Goal: Task Accomplishment & Management: Manage account settings

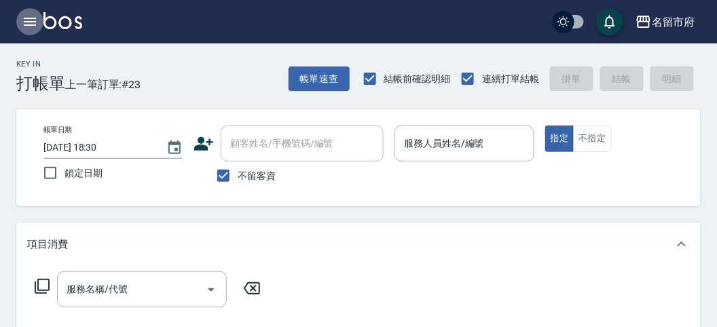
click at [35, 20] on icon "button" at bounding box center [30, 22] width 16 height 16
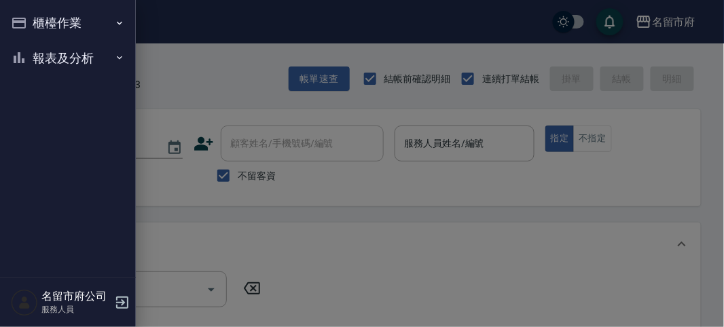
click at [39, 48] on button "報表及分析" at bounding box center [67, 58] width 125 height 35
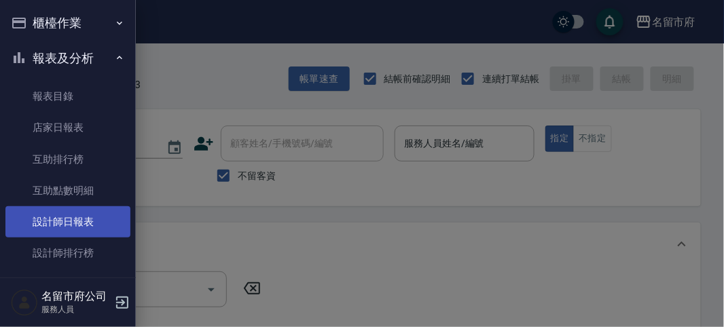
click at [78, 221] on link "設計師日報表" at bounding box center [67, 221] width 125 height 31
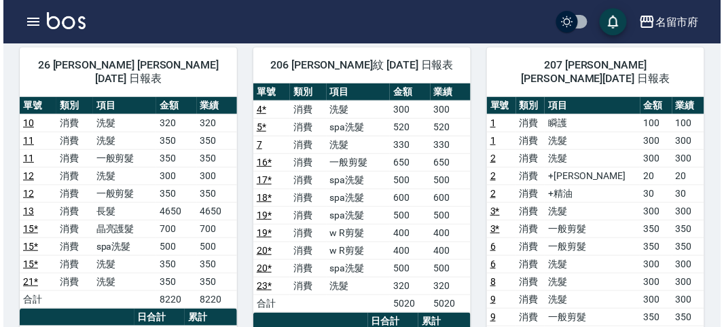
scroll to position [179, 0]
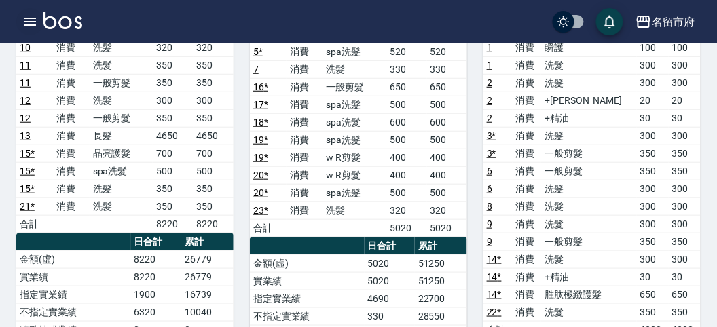
click at [39, 19] on button "button" at bounding box center [29, 21] width 27 height 27
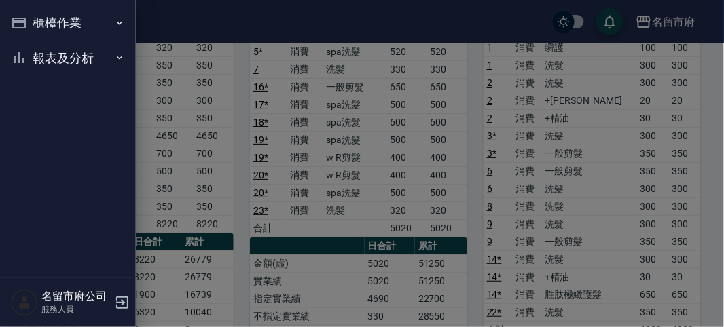
click at [39, 48] on button "報表及分析" at bounding box center [67, 58] width 125 height 35
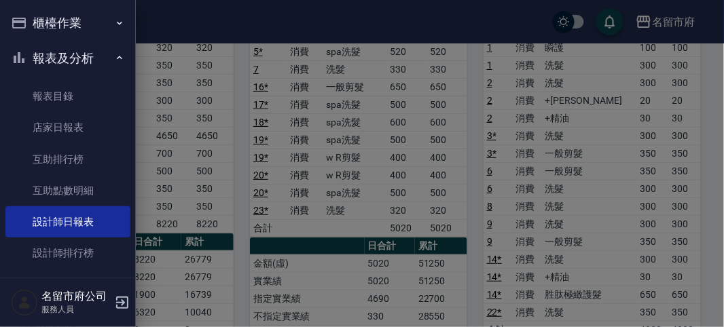
click at [408, 224] on div at bounding box center [362, 163] width 724 height 327
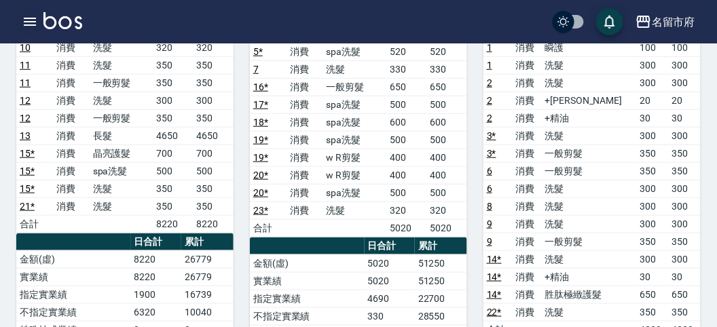
click at [22, 27] on icon "button" at bounding box center [30, 22] width 16 height 16
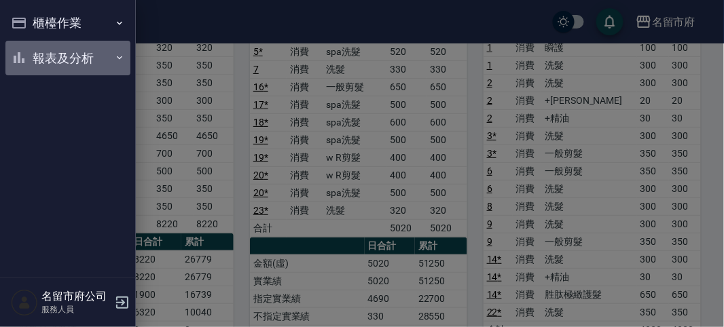
click at [43, 71] on button "報表及分析" at bounding box center [67, 58] width 125 height 35
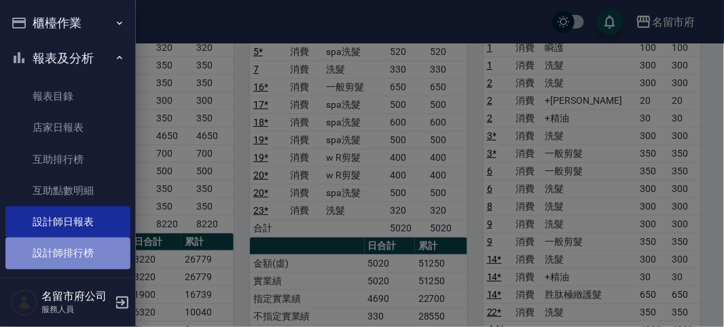
click at [71, 249] on link "設計師排行榜" at bounding box center [67, 253] width 125 height 31
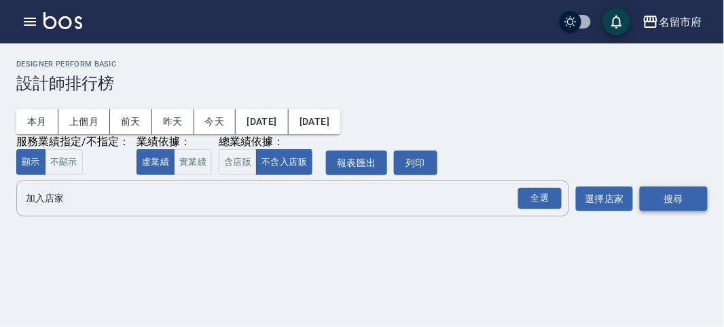
drag, startPoint x: 537, startPoint y: 191, endPoint x: 643, endPoint y: 210, distance: 107.7
click at [540, 191] on div "全選" at bounding box center [539, 198] width 43 height 21
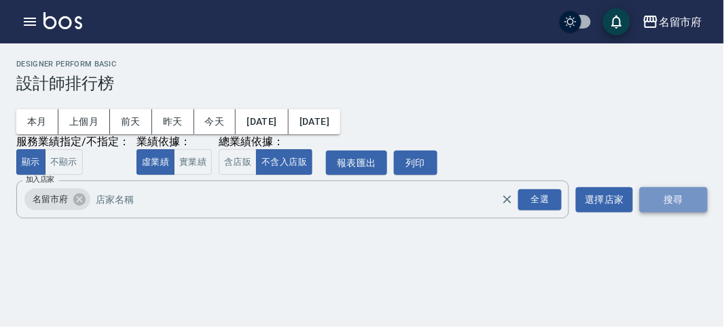
drag, startPoint x: 683, startPoint y: 205, endPoint x: 653, endPoint y: 202, distance: 30.1
click at [682, 204] on button "搜尋" at bounding box center [674, 199] width 68 height 25
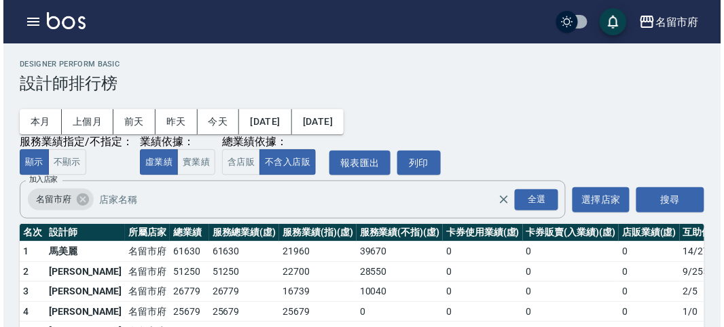
scroll to position [75, 0]
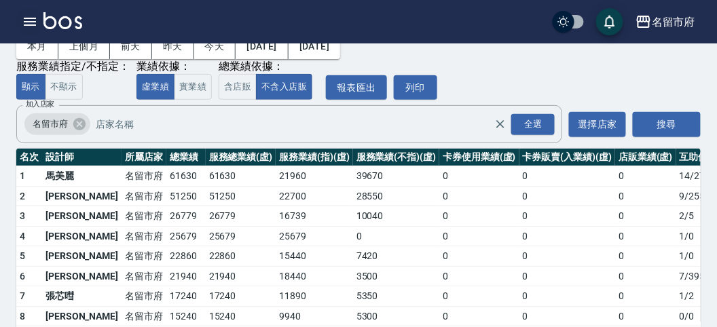
click at [31, 28] on icon "button" at bounding box center [30, 22] width 16 height 16
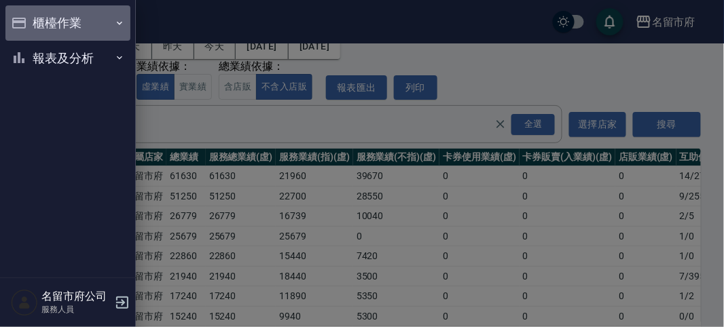
click at [31, 27] on button "櫃檯作業" at bounding box center [67, 22] width 125 height 35
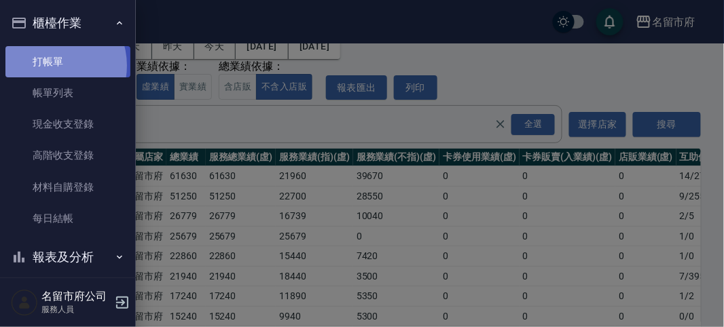
click at [52, 65] on link "打帳單" at bounding box center [67, 61] width 125 height 31
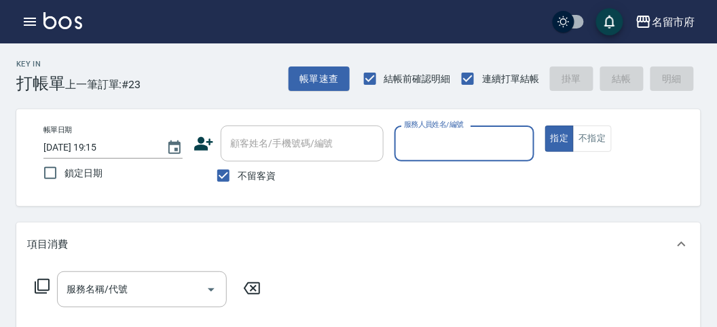
click at [206, 60] on div "Key In 打帳單 上一筆訂單:#23 帳單速查 結帳前確認明細 連續打單結帳 掛單 結帳 明細" at bounding box center [350, 68] width 701 height 50
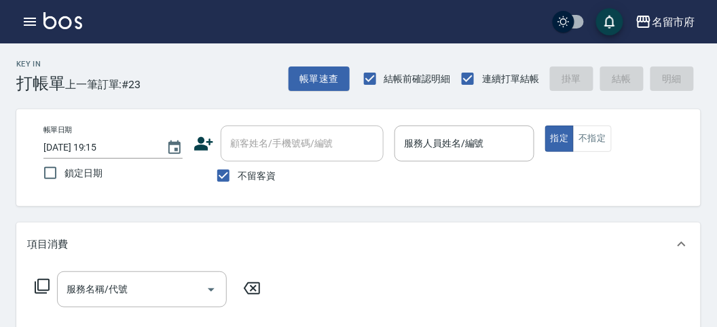
click at [204, 79] on div "Key In 打帳單 上一筆訂單:#23 帳單速查 結帳前確認明細 連續打單結帳 掛單 結帳 明細" at bounding box center [350, 68] width 701 height 50
click at [25, 21] on icon "button" at bounding box center [30, 22] width 12 height 8
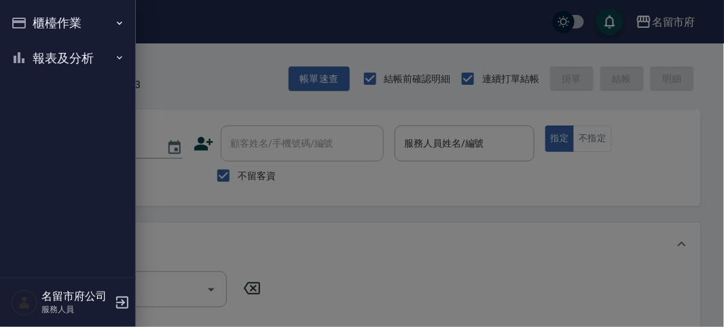
click at [70, 52] on button "報表及分析" at bounding box center [67, 58] width 125 height 35
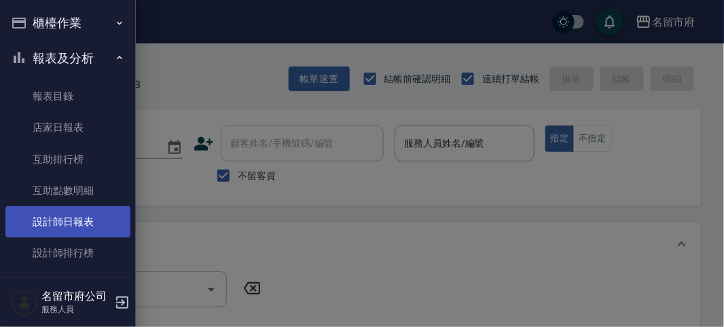
click at [67, 216] on link "設計師日報表" at bounding box center [67, 221] width 125 height 31
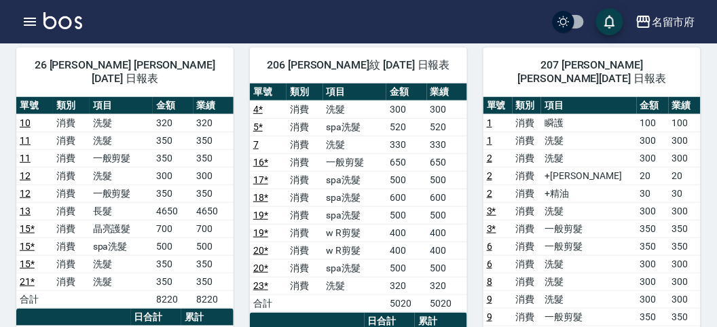
scroll to position [28, 0]
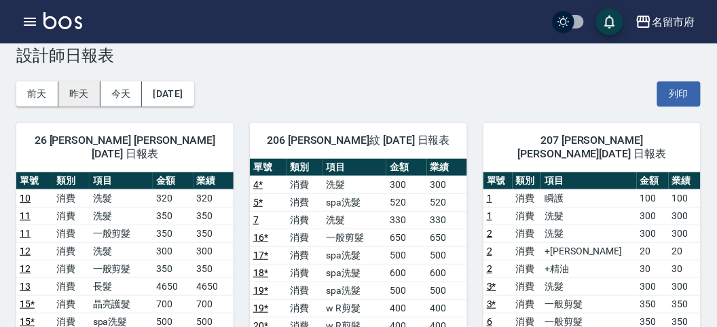
click at [76, 88] on button "昨天" at bounding box center [79, 93] width 42 height 25
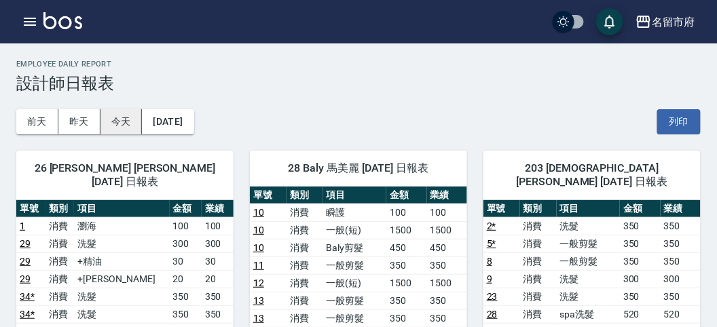
click at [124, 110] on button "今天" at bounding box center [121, 121] width 42 height 25
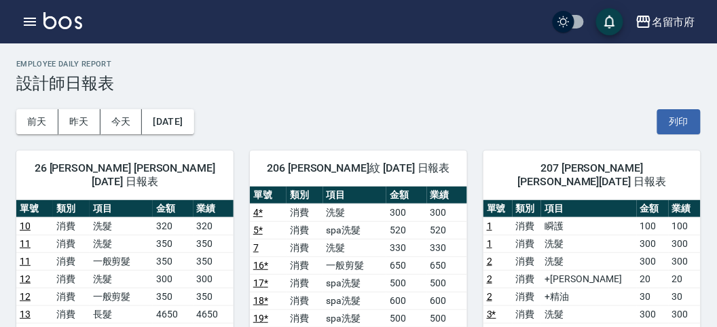
scroll to position [301, 0]
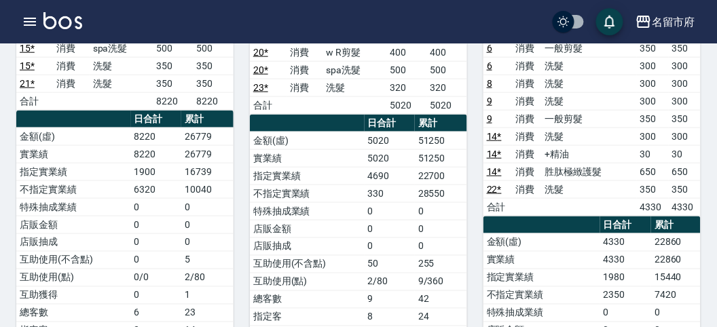
click at [55, 32] on div "名留市府 登出" at bounding box center [358, 21] width 717 height 43
click at [56, 24] on img at bounding box center [62, 20] width 39 height 17
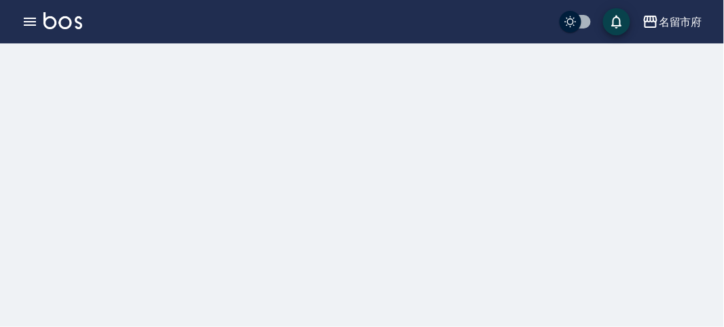
click at [56, 24] on img at bounding box center [62, 20] width 39 height 17
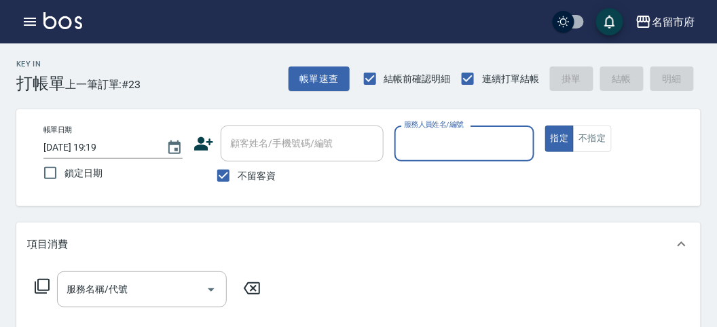
click at [473, 150] on input "服務人員姓名/編號" at bounding box center [464, 144] width 127 height 24
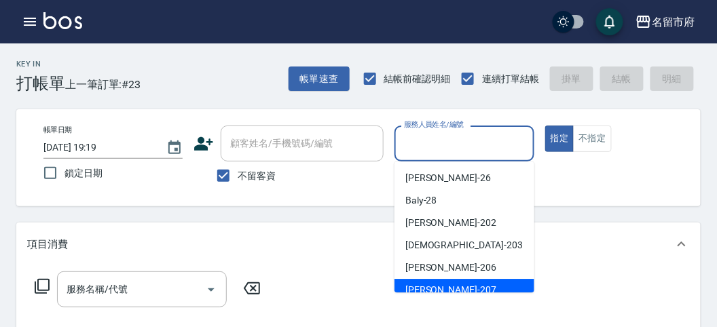
click at [443, 283] on span "[PERSON_NAME] -207" at bounding box center [450, 290] width 91 height 14
type input "[PERSON_NAME]-207"
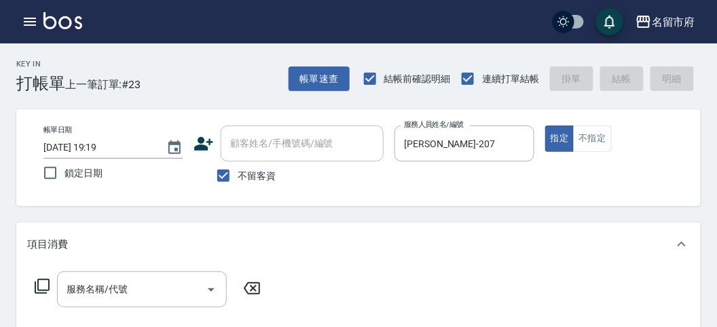
click at [42, 282] on icon at bounding box center [42, 286] width 16 height 16
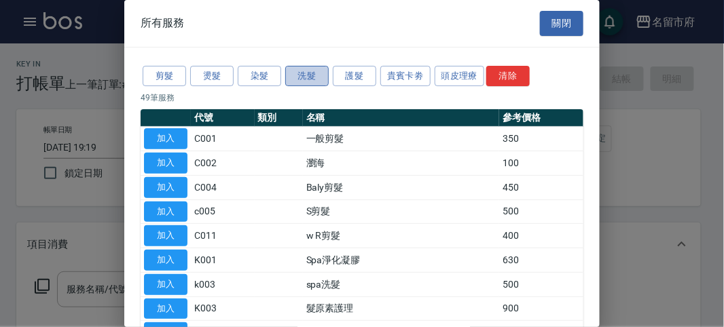
click at [310, 75] on button "洗髮" at bounding box center [306, 76] width 43 height 21
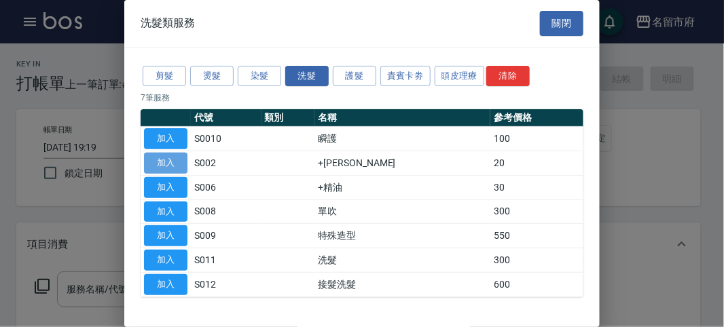
click at [179, 165] on button "加入" at bounding box center [165, 163] width 43 height 21
type input "+[PERSON_NAME](S002)"
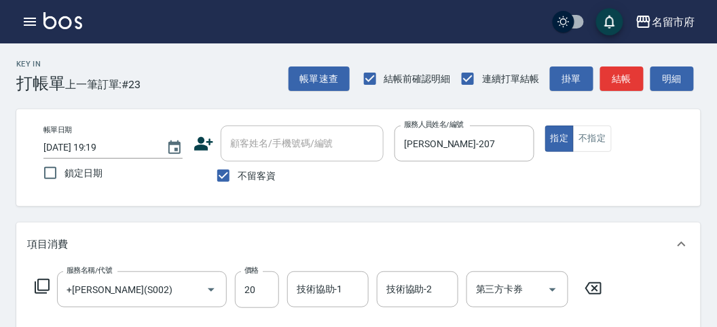
click at [45, 286] on icon at bounding box center [42, 286] width 16 height 16
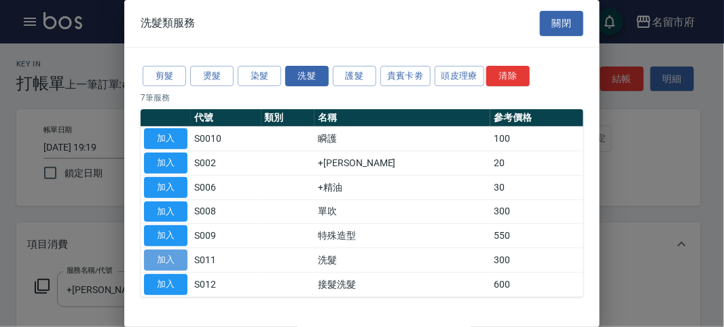
click at [160, 260] on button "加入" at bounding box center [165, 260] width 43 height 21
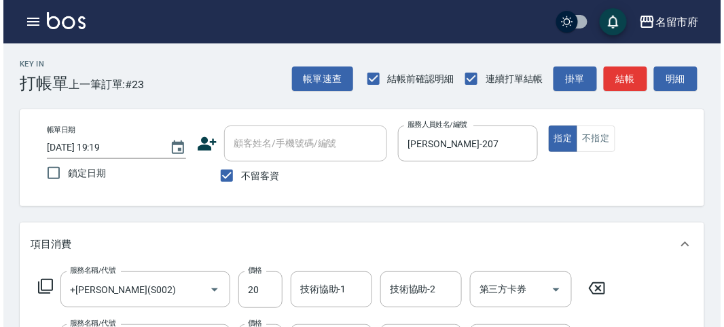
scroll to position [450, 0]
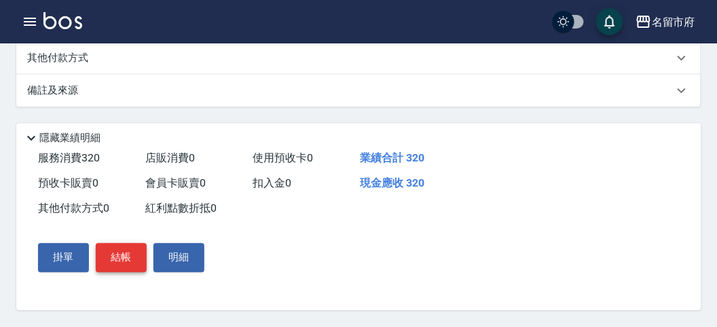
click at [130, 261] on button "結帳" at bounding box center [121, 258] width 51 height 29
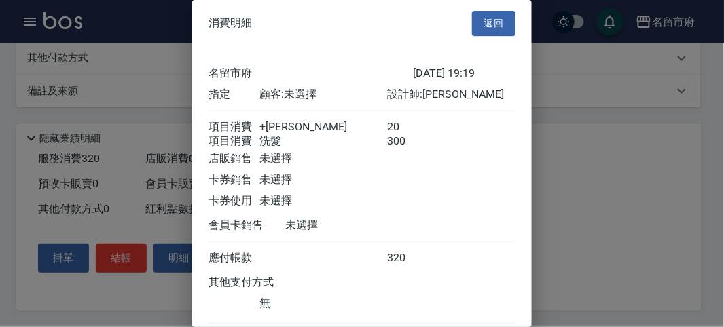
scroll to position [90, 0]
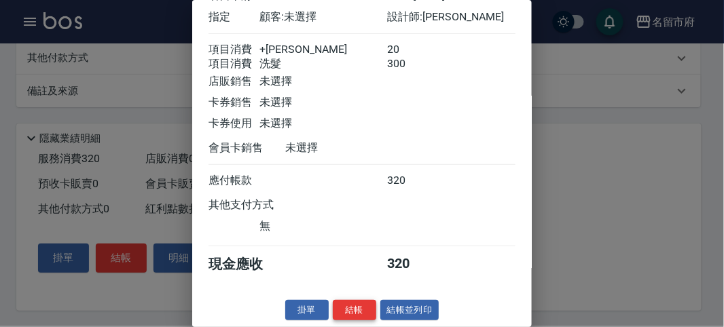
click at [352, 313] on button "結帳" at bounding box center [354, 310] width 43 height 21
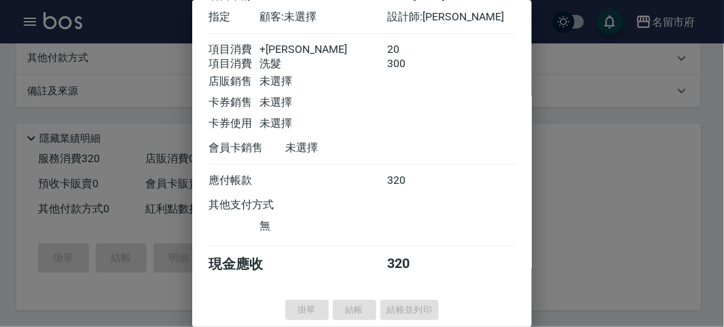
type input "[DATE] 19:22"
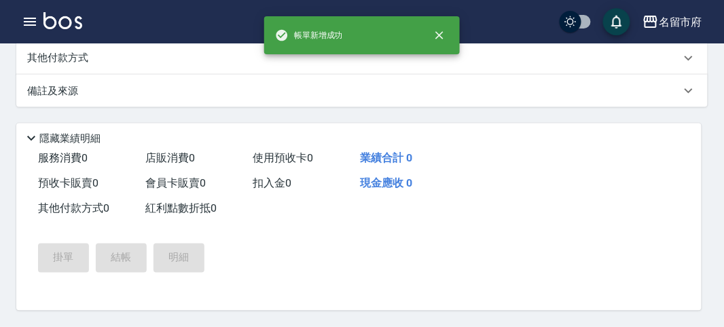
scroll to position [0, 0]
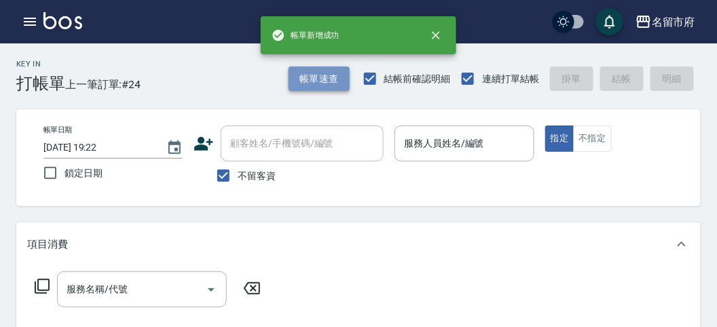
click at [300, 81] on button "帳單速查" at bounding box center [319, 79] width 61 height 25
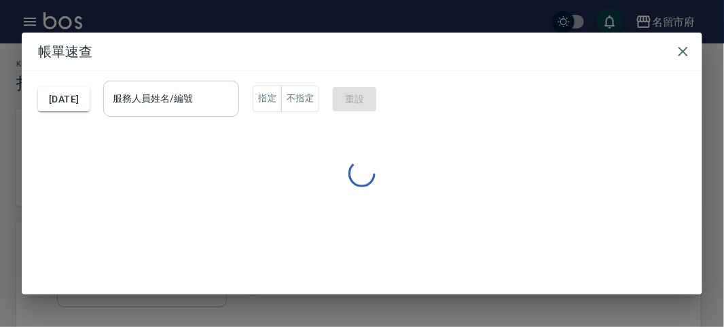
click at [210, 97] on input "服務人員姓名/編號" at bounding box center [171, 99] width 124 height 24
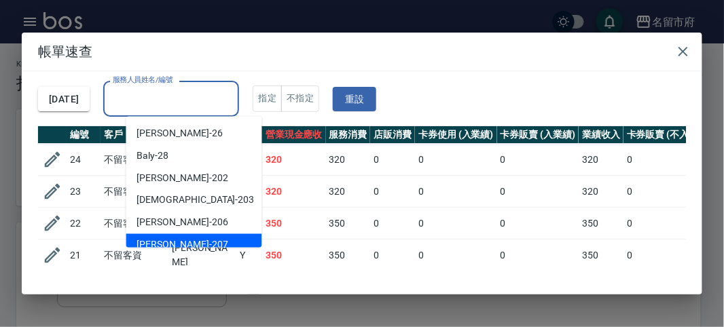
click at [191, 242] on div "[PERSON_NAME] -207" at bounding box center [194, 245] width 136 height 22
type input "[PERSON_NAME]-207"
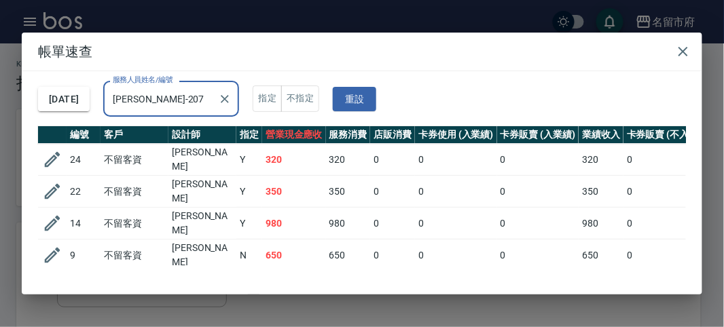
scroll to position [168, 0]
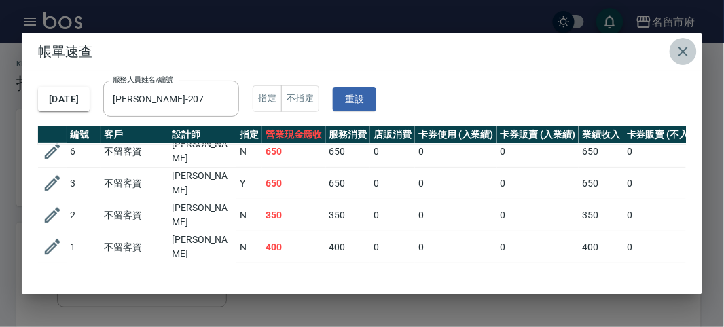
click at [683, 58] on icon "button" at bounding box center [683, 51] width 16 height 16
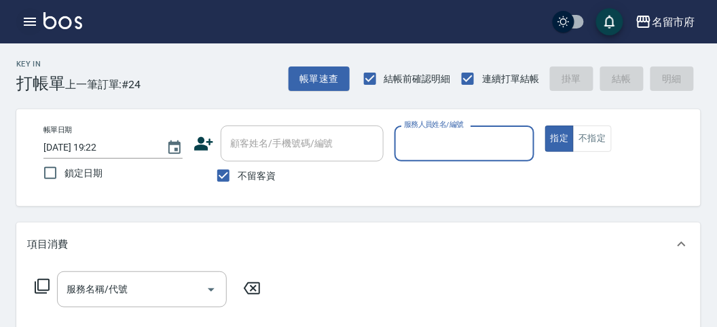
click at [34, 29] on icon "button" at bounding box center [30, 22] width 16 height 16
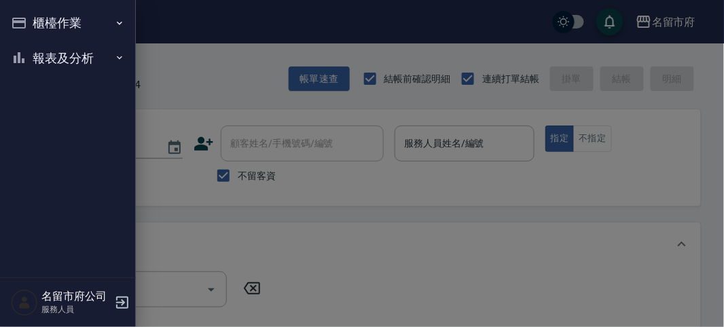
click at [38, 65] on button "報表及分析" at bounding box center [67, 58] width 125 height 35
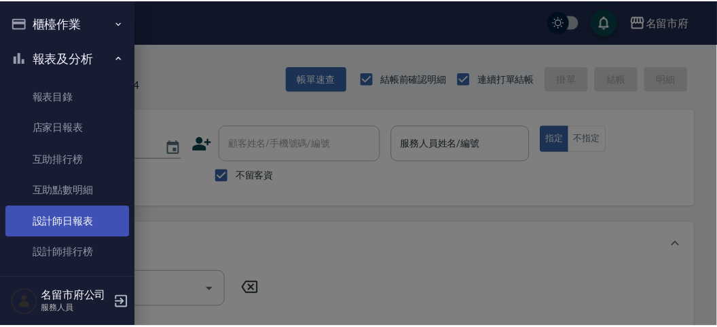
scroll to position [44, 0]
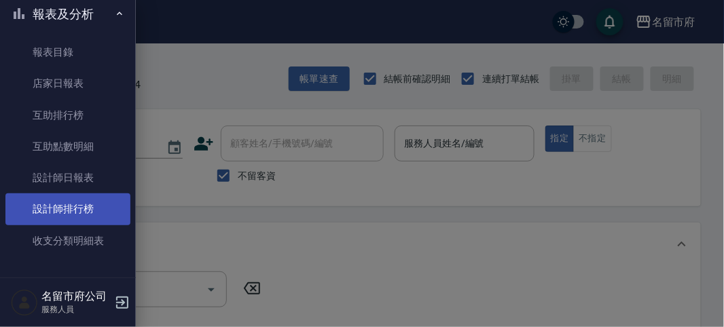
click at [106, 215] on link "設計師排行榜" at bounding box center [67, 209] width 125 height 31
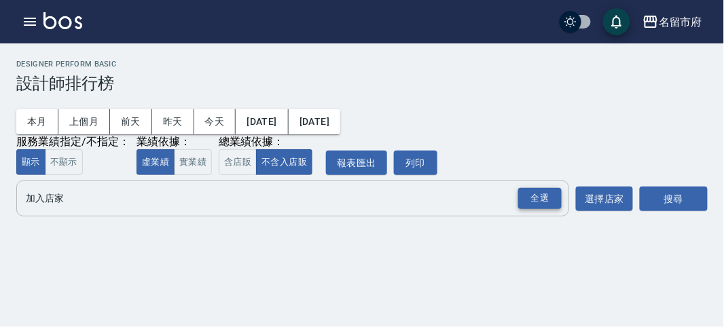
click at [543, 191] on div "全選" at bounding box center [539, 198] width 43 height 21
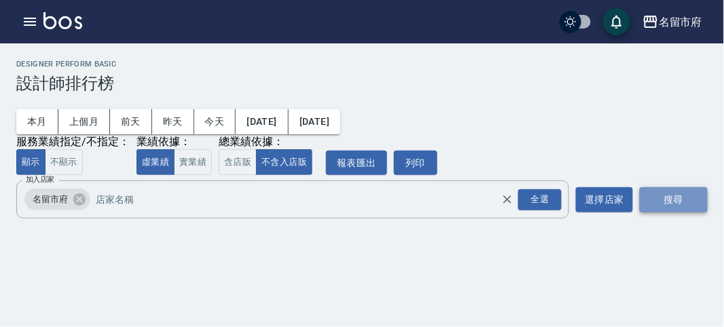
click at [655, 194] on button "搜尋" at bounding box center [674, 199] width 68 height 25
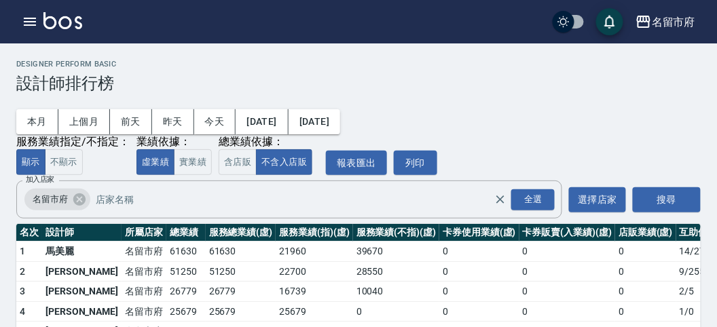
scroll to position [119, 0]
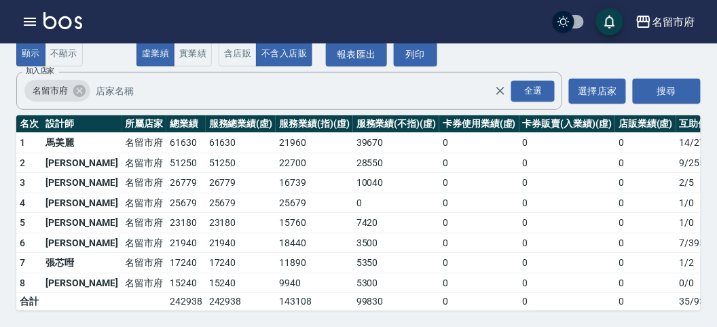
click at [64, 29] on link at bounding box center [62, 22] width 39 height 20
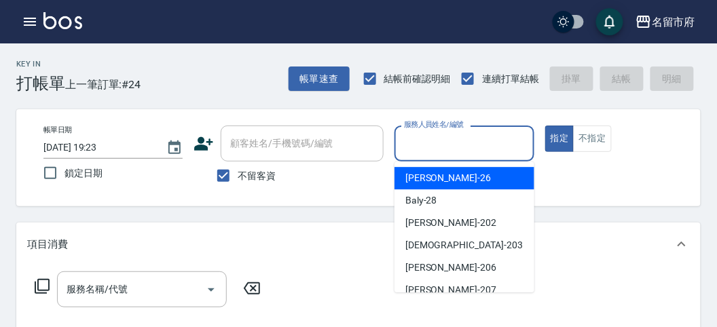
click at [443, 150] on input "服務人員姓名/編號" at bounding box center [464, 144] width 127 height 24
click at [461, 181] on div "[PERSON_NAME] -26" at bounding box center [464, 178] width 140 height 22
type input "[PERSON_NAME]-26"
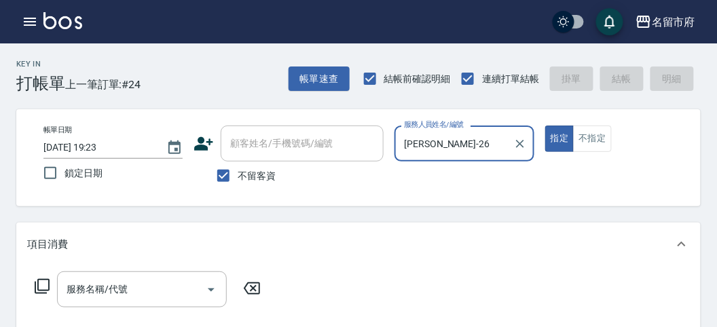
click at [48, 282] on icon at bounding box center [42, 286] width 16 height 16
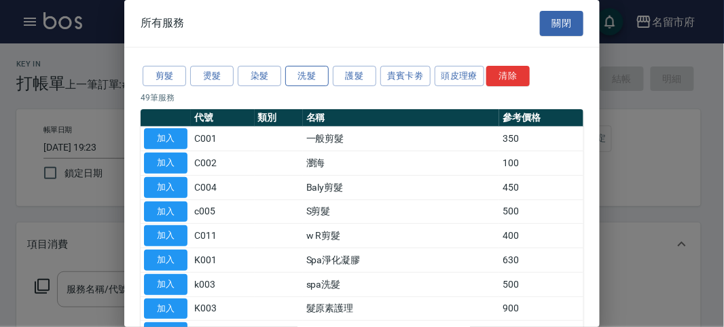
click at [301, 71] on button "洗髮" at bounding box center [306, 76] width 43 height 21
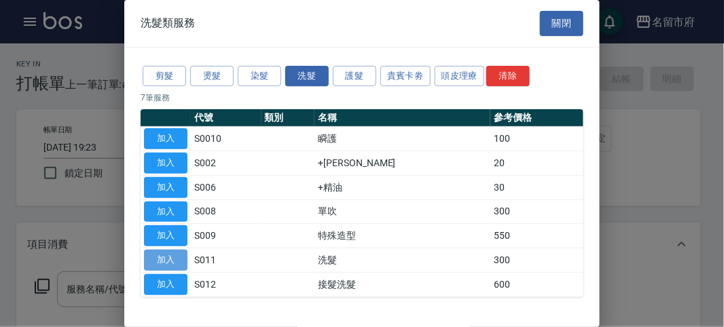
click at [165, 253] on button "加入" at bounding box center [165, 260] width 43 height 21
type input "洗髮(S011)"
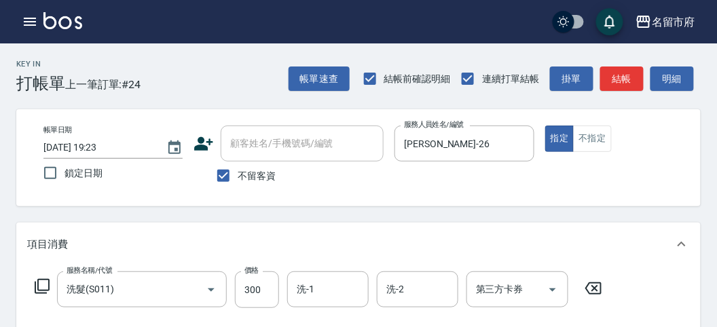
click at [47, 284] on icon at bounding box center [42, 286] width 16 height 16
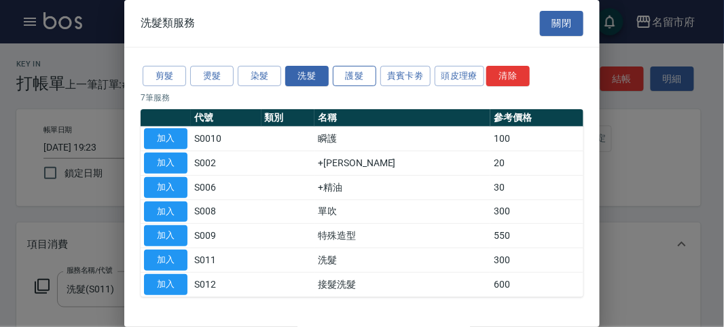
click at [354, 76] on button "護髮" at bounding box center [354, 76] width 43 height 21
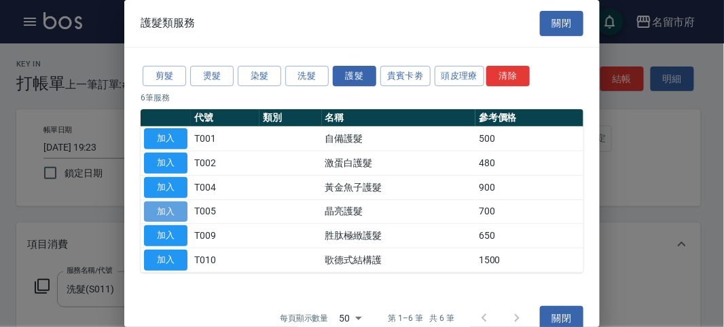
click at [174, 210] on button "加入" at bounding box center [165, 212] width 43 height 21
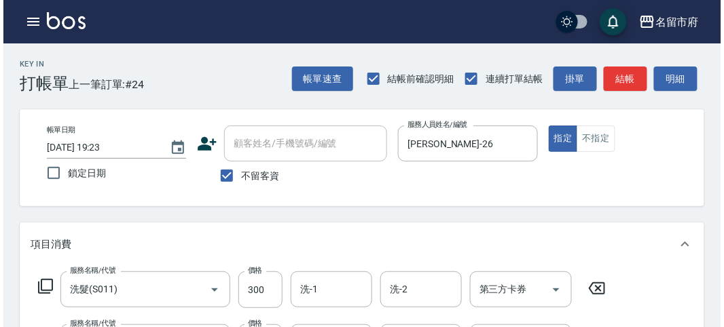
scroll to position [450, 0]
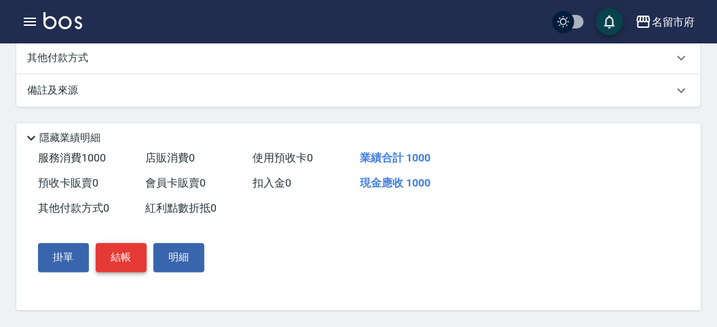
click at [128, 253] on button "結帳" at bounding box center [121, 258] width 51 height 29
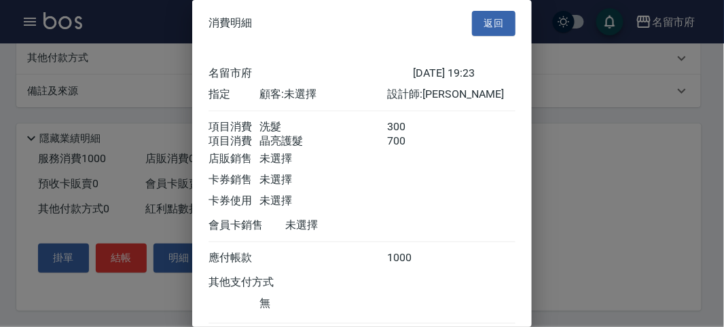
scroll to position [90, 0]
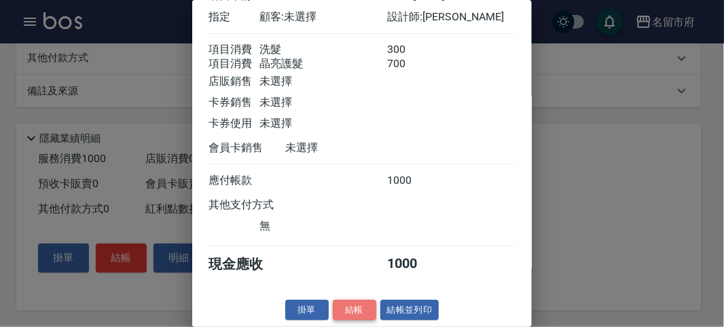
click at [365, 308] on button "結帳" at bounding box center [354, 310] width 43 height 21
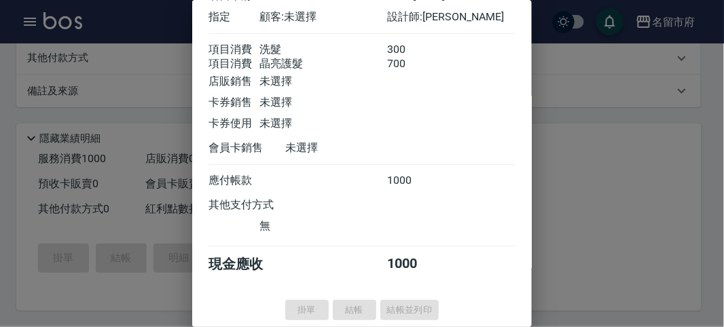
type input "[DATE] 19:28"
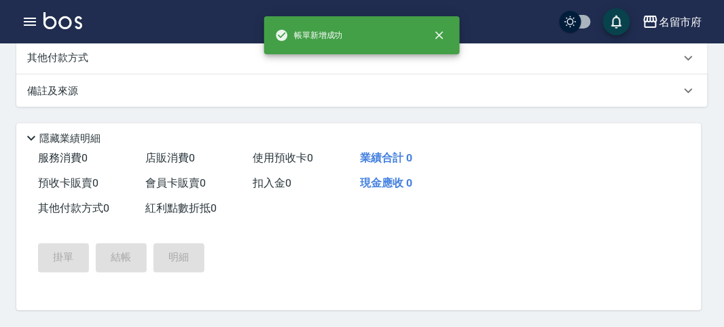
scroll to position [0, 0]
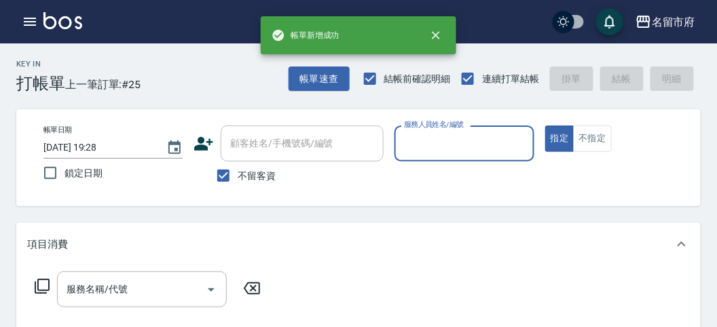
click at [457, 147] on input "服務人員姓名/編號" at bounding box center [464, 144] width 127 height 24
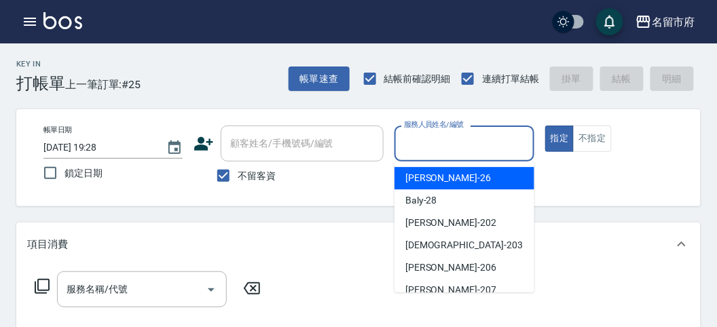
click at [456, 184] on div "[PERSON_NAME] -26" at bounding box center [464, 178] width 140 height 22
type input "[PERSON_NAME]-26"
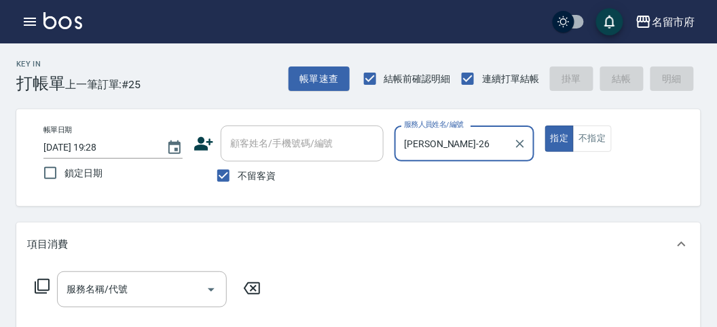
click at [41, 276] on div "服務名稱/代號 服務名稱/代號" at bounding box center [148, 290] width 242 height 36
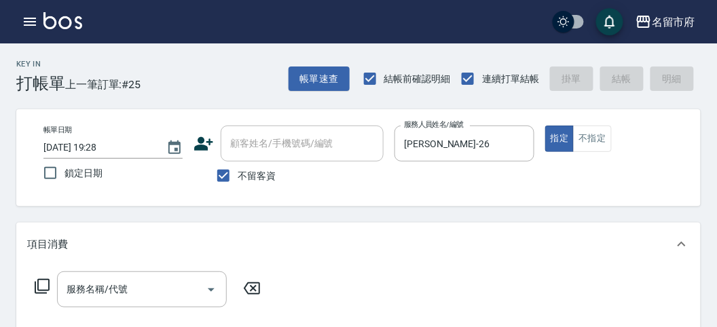
click at [45, 287] on icon at bounding box center [42, 286] width 16 height 16
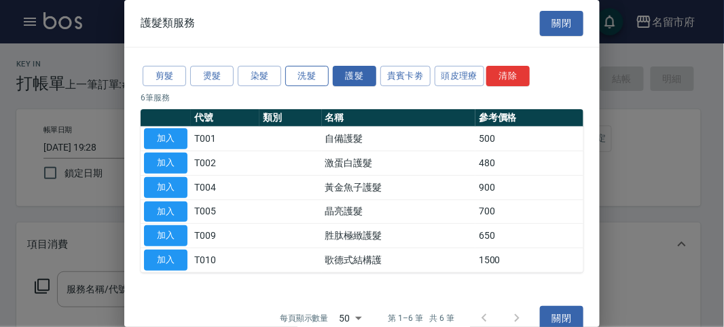
click at [308, 69] on button "洗髮" at bounding box center [306, 76] width 43 height 21
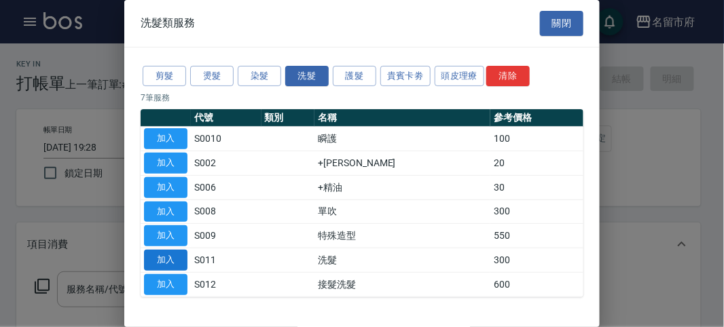
click at [155, 260] on button "加入" at bounding box center [165, 260] width 43 height 21
type input "洗髮(S011)"
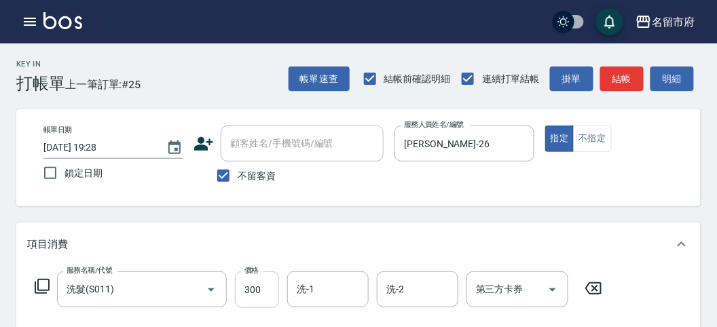
click at [252, 302] on input "300" at bounding box center [257, 290] width 44 height 37
type input "350"
click at [630, 76] on button "結帳" at bounding box center [621, 79] width 43 height 25
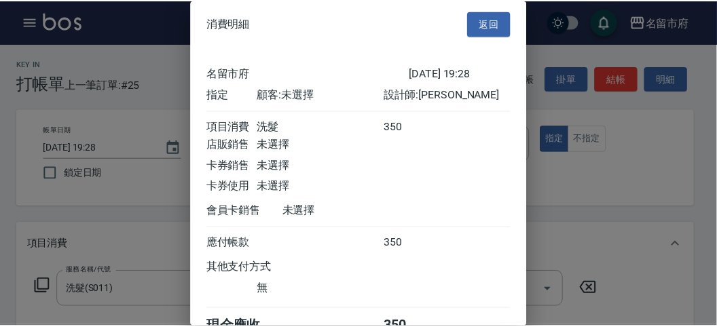
scroll to position [75, 0]
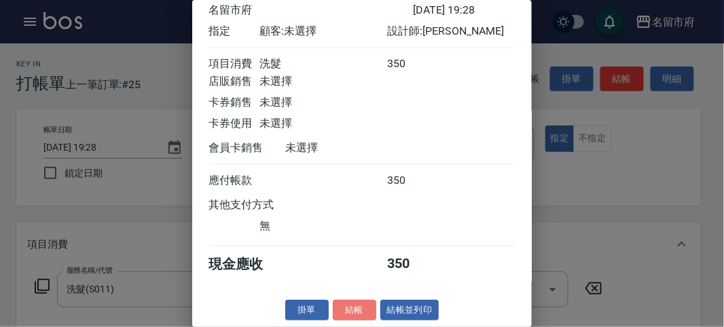
click at [343, 308] on button "結帳" at bounding box center [354, 310] width 43 height 21
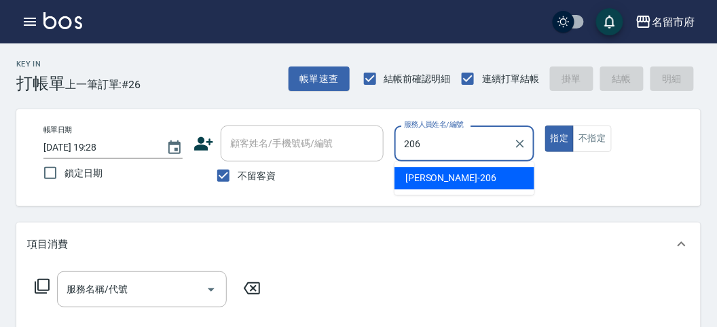
type input "206"
type button "true"
type input "[PERSON_NAME]-206"
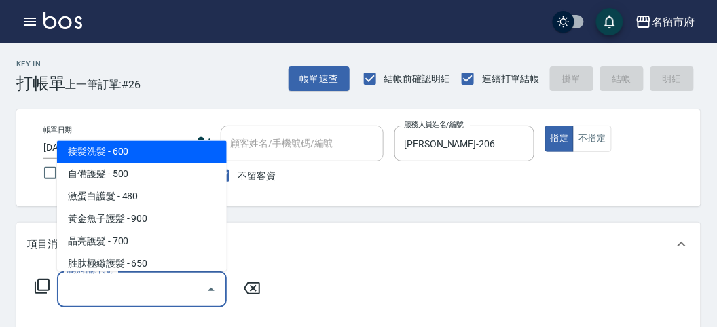
scroll to position [834, 0]
type input "洗髮(S011)"
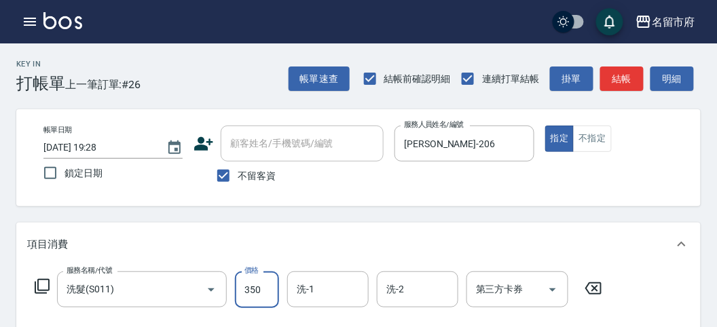
type input "350"
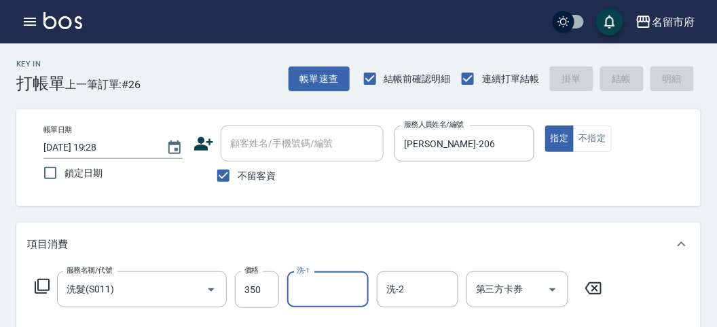
type input "[DATE] 19:30"
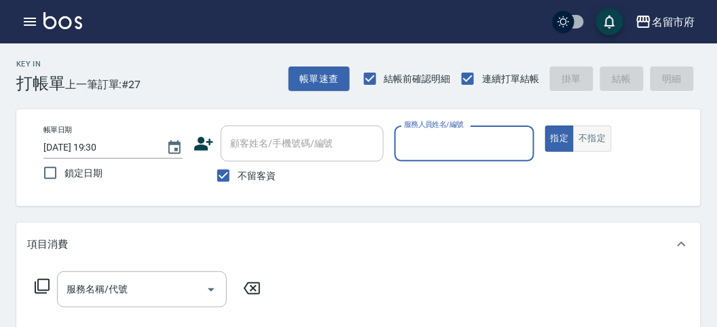
click at [596, 134] on button "不指定" at bounding box center [592, 139] width 38 height 26
click at [498, 155] on div "服務人員姓名/編號" at bounding box center [463, 144] width 139 height 36
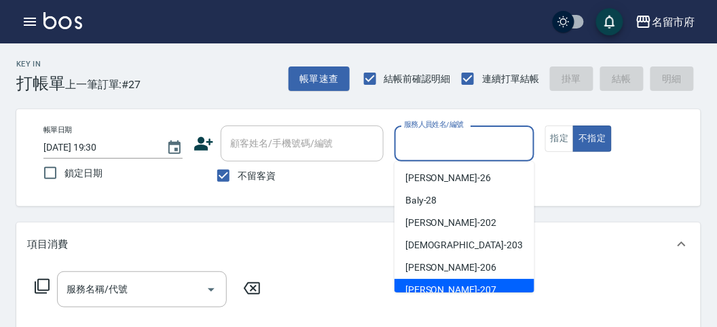
click at [464, 287] on div "[PERSON_NAME] -207" at bounding box center [464, 290] width 140 height 22
type input "[PERSON_NAME]-207"
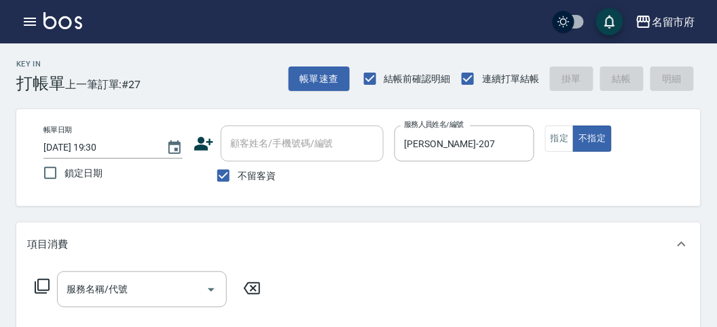
click at [39, 283] on icon at bounding box center [42, 286] width 16 height 16
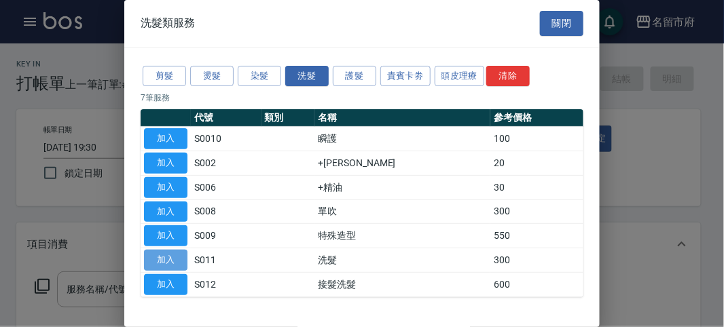
click at [179, 261] on button "加入" at bounding box center [165, 260] width 43 height 21
type input "洗髮(S011)"
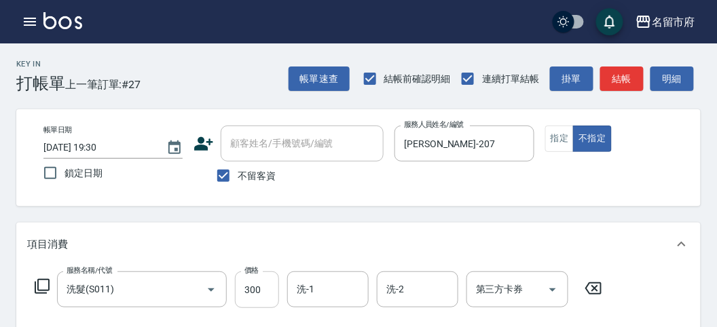
click at [278, 291] on input "300" at bounding box center [257, 290] width 44 height 37
type input "330"
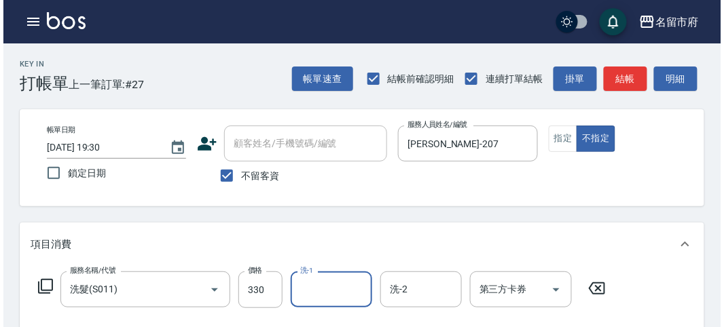
scroll to position [397, 0]
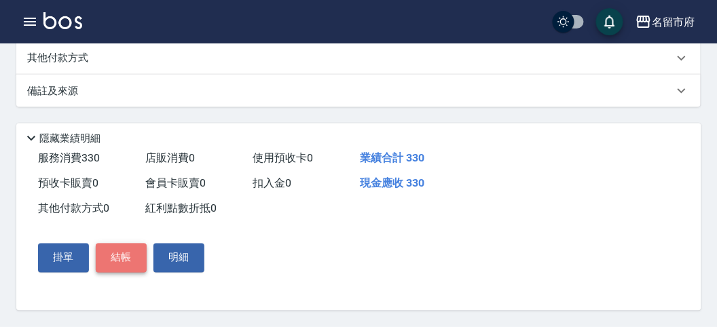
click at [140, 259] on button "結帳" at bounding box center [121, 258] width 51 height 29
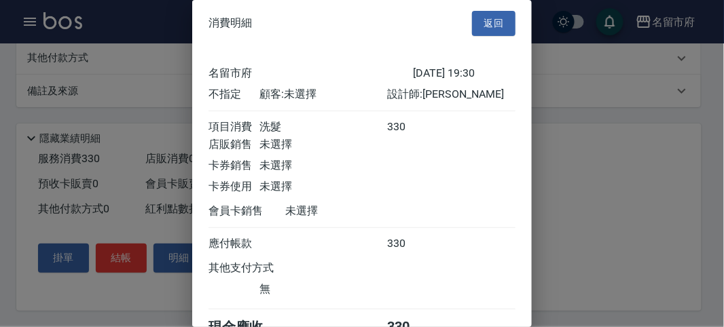
scroll to position [75, 0]
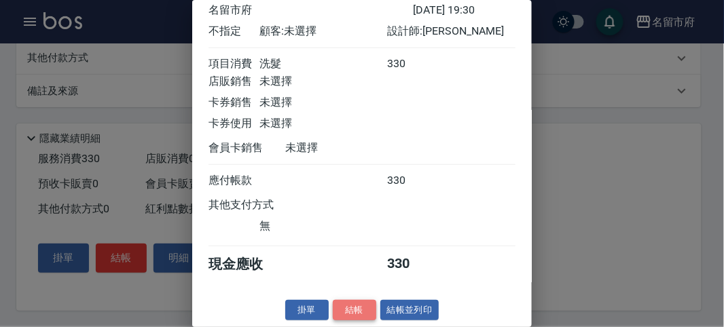
click at [352, 310] on button "結帳" at bounding box center [354, 310] width 43 height 21
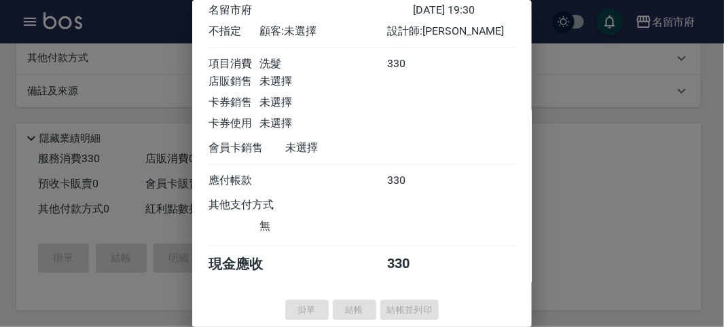
type input "[DATE] 19:59"
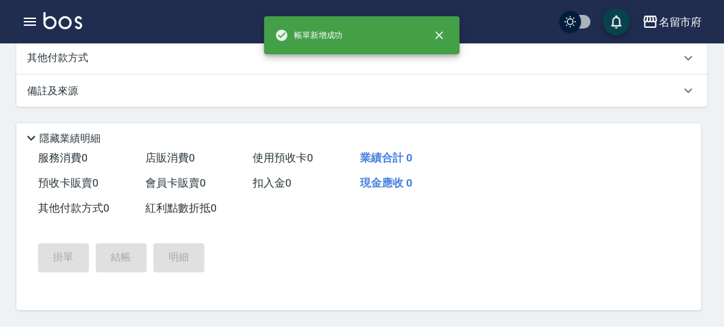
scroll to position [0, 0]
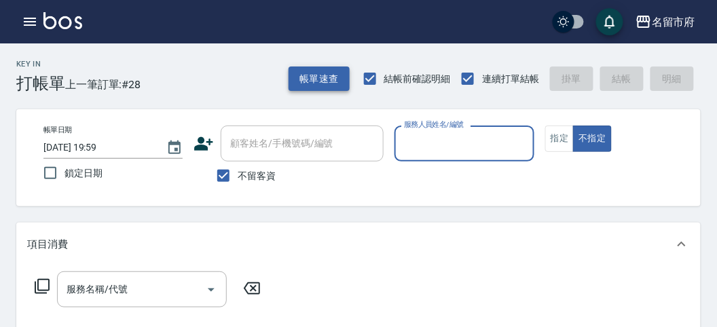
click at [325, 89] on button "帳單速查" at bounding box center [319, 79] width 61 height 25
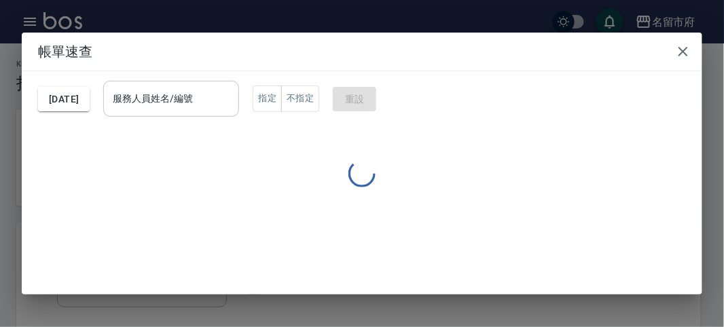
click at [222, 94] on input "服務人員姓名/編號" at bounding box center [171, 99] width 124 height 24
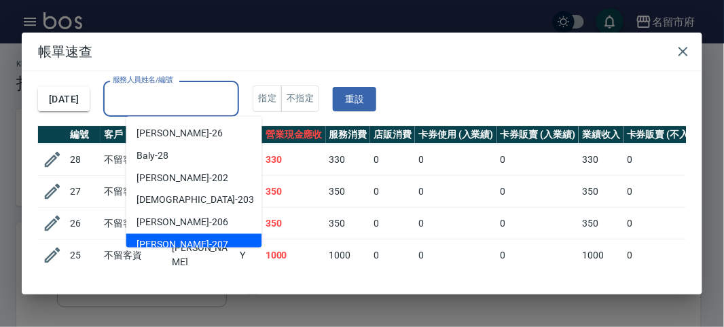
click at [217, 238] on div "[PERSON_NAME] -207" at bounding box center [194, 245] width 136 height 22
type input "[PERSON_NAME]-207"
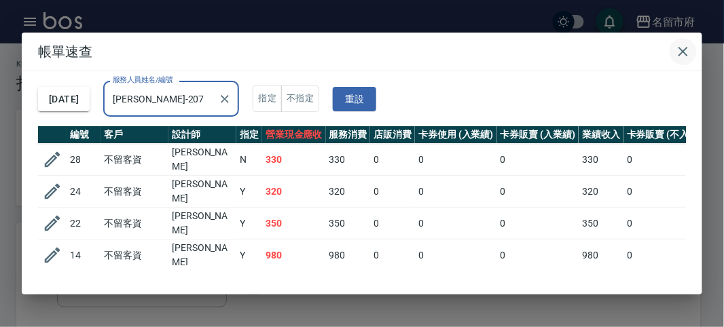
click at [684, 57] on icon "button" at bounding box center [683, 51] width 16 height 16
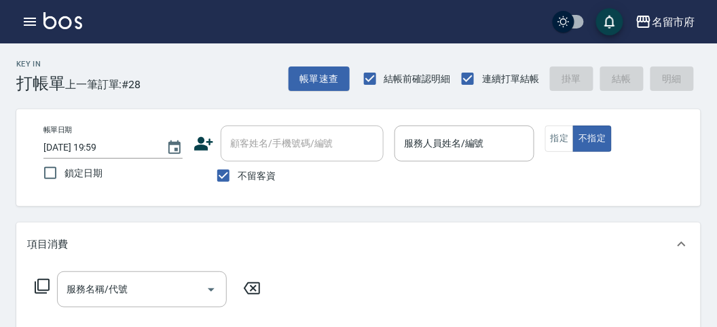
click at [697, 130] on div "帳單日期 [DATE] 19:59 鎖定日期 顧客姓名/手機號碼/編號 顧客姓名/手機號碼/編號 不留客資 服務人員姓名/編號 服務人員姓名/編號 指定 不指定" at bounding box center [358, 157] width 684 height 97
click at [430, 143] on input "服務人員姓名/編號" at bounding box center [464, 144] width 127 height 24
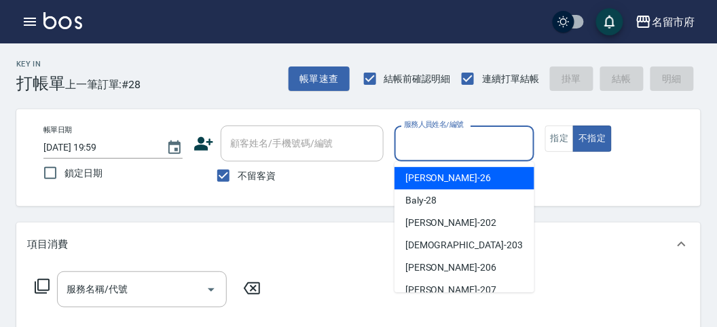
click at [438, 181] on div "[PERSON_NAME] -26" at bounding box center [464, 178] width 140 height 22
type input "[PERSON_NAME]-26"
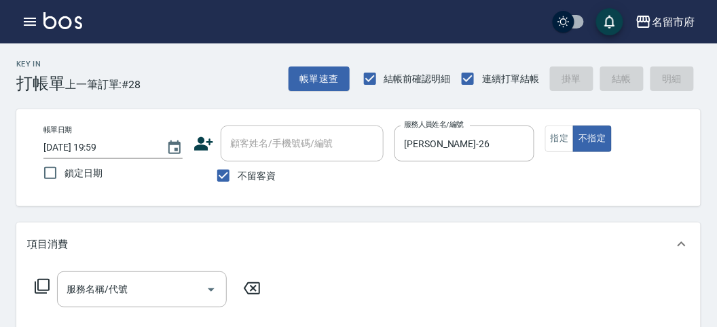
click at [41, 280] on icon at bounding box center [42, 286] width 15 height 15
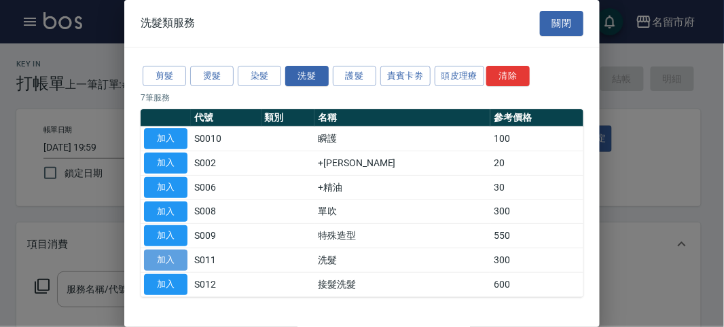
click at [161, 260] on button "加入" at bounding box center [165, 260] width 43 height 21
type input "洗髮(S011)"
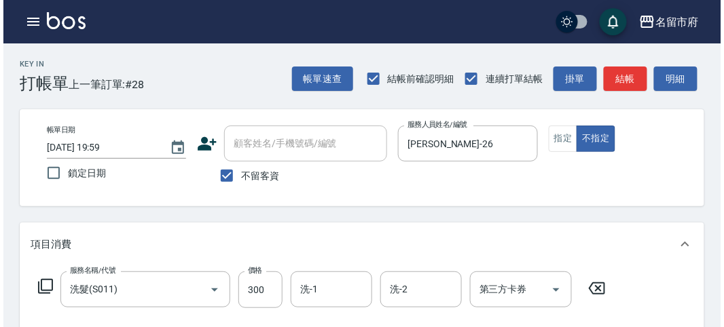
scroll to position [397, 0]
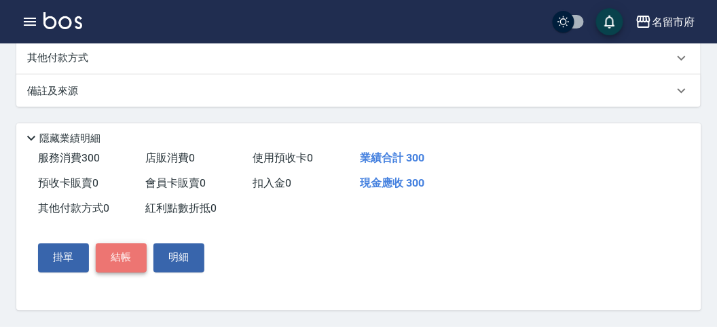
click at [129, 259] on button "結帳" at bounding box center [121, 258] width 51 height 29
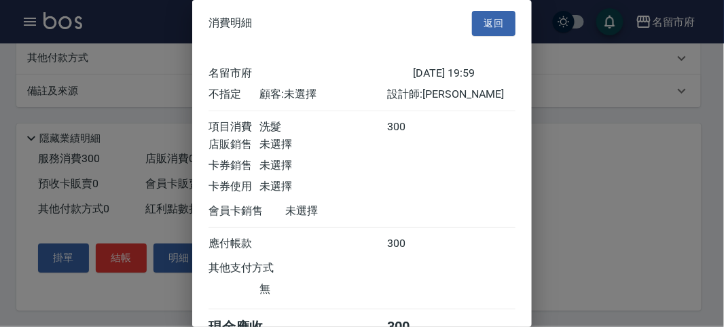
scroll to position [75, 0]
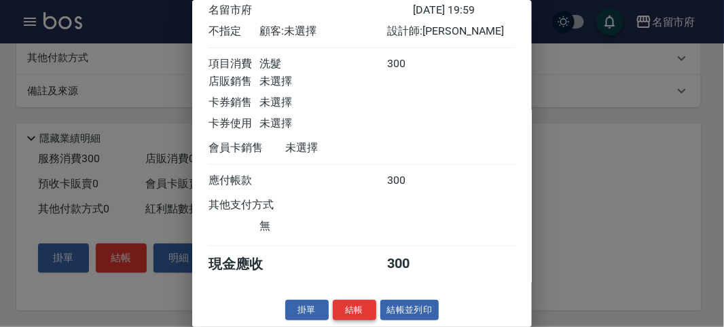
click at [355, 308] on button "結帳" at bounding box center [354, 310] width 43 height 21
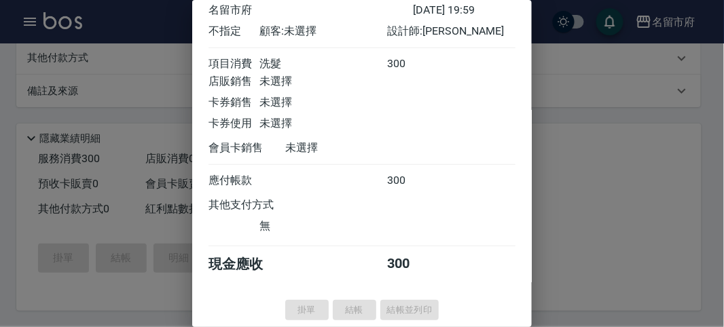
type input "[DATE] 20:22"
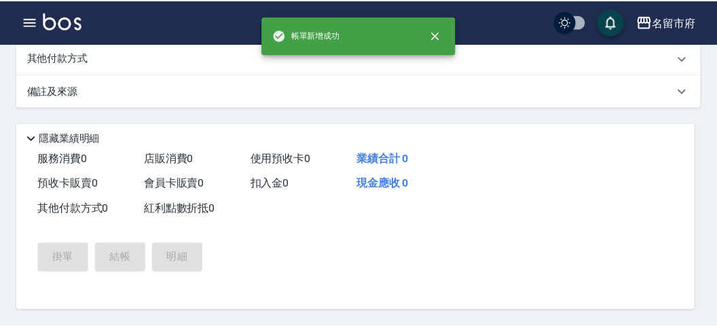
scroll to position [0, 0]
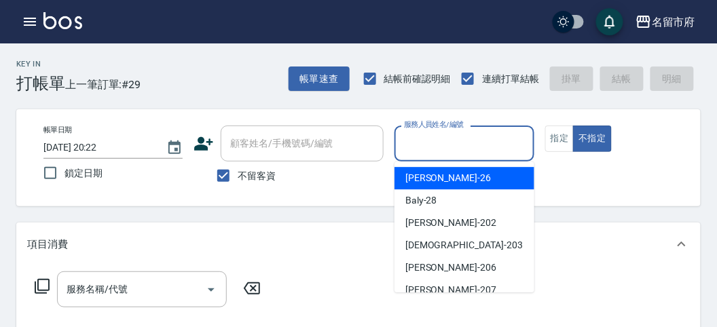
click at [439, 137] on input "服務人員姓名/編號" at bounding box center [464, 144] width 127 height 24
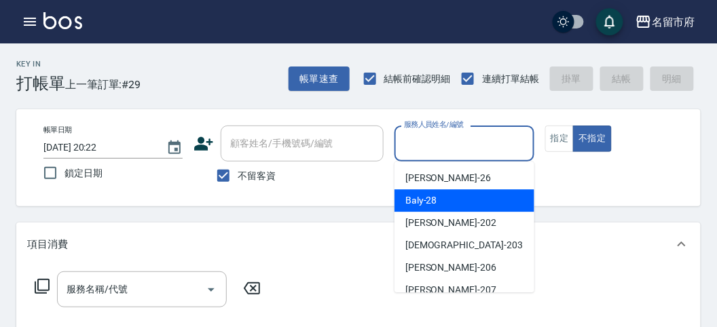
click at [439, 200] on div "Baly -28" at bounding box center [464, 200] width 140 height 22
type input "Baly-28"
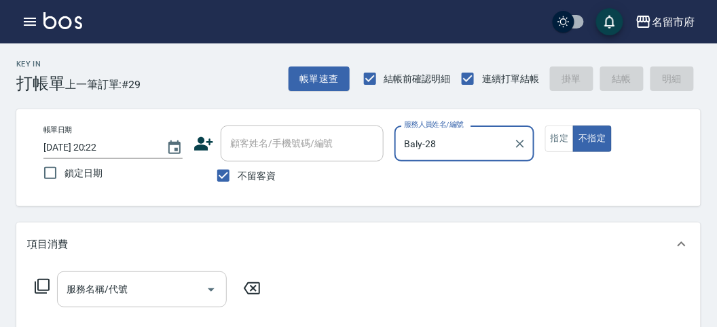
click at [98, 293] on input "服務名稱/代號" at bounding box center [131, 290] width 137 height 24
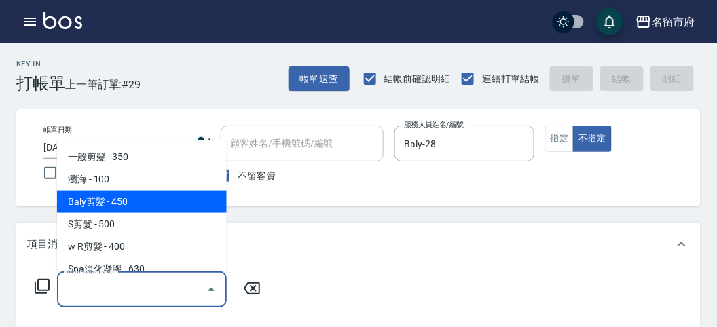
click at [145, 202] on span "Baly剪髮 - 450" at bounding box center [142, 202] width 170 height 22
type input "Baly剪髮(C004)"
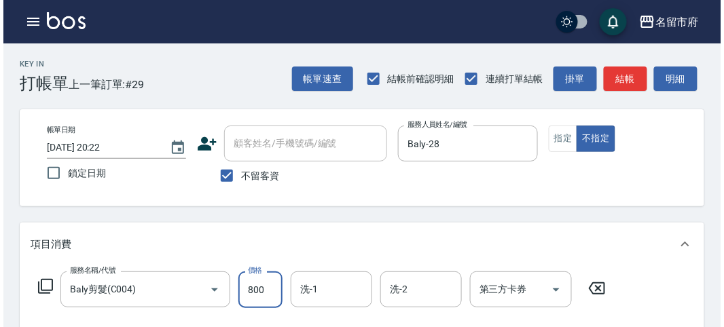
scroll to position [397, 0]
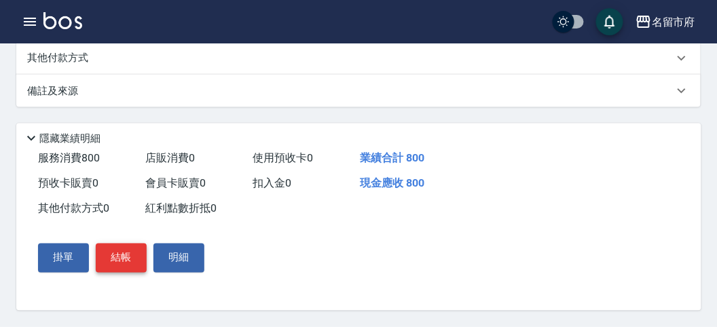
type input "800"
click at [126, 251] on button "結帳" at bounding box center [121, 258] width 51 height 29
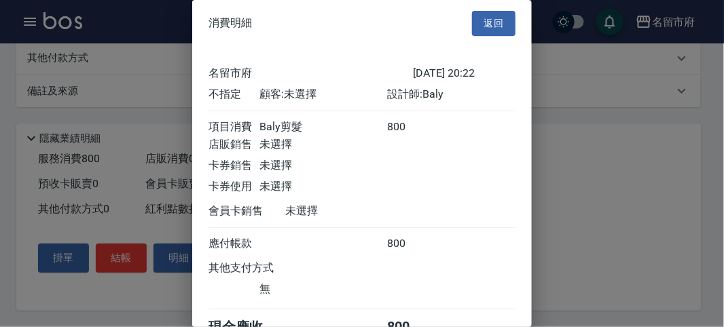
scroll to position [75, 0]
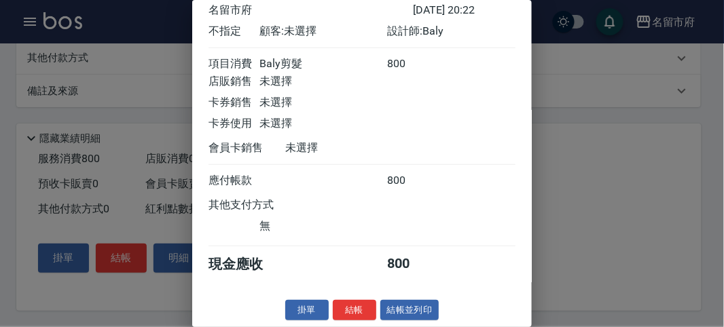
click at [360, 297] on div "消費明細 返回 名留市府 [DATE] 20:22 不指定 顧客: 未選擇 設計師: Baly 項目消費 Baly剪髮 800 店販銷售 未選擇 卡券銷售 未…" at bounding box center [361, 163] width 339 height 327
click at [354, 302] on button "結帳" at bounding box center [354, 310] width 43 height 21
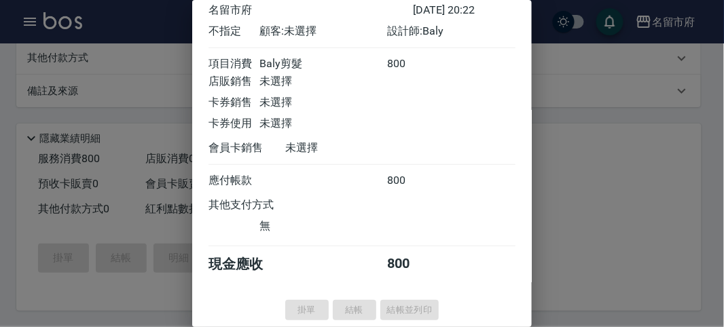
type input "[DATE] 20:32"
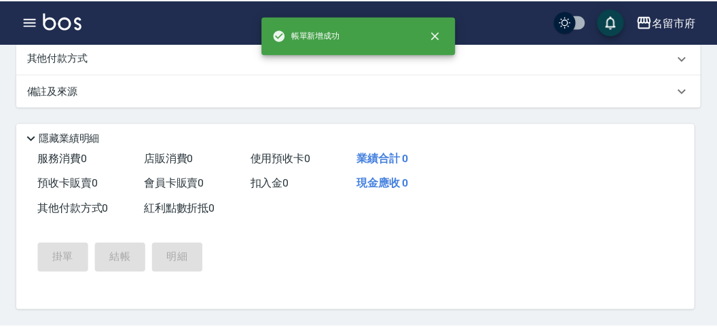
scroll to position [0, 0]
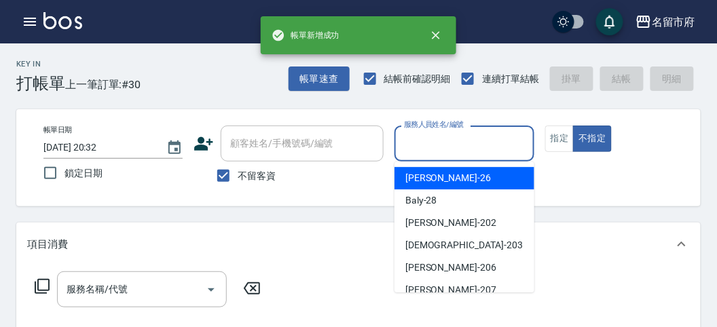
click at [438, 153] on input "服務人員姓名/編號" at bounding box center [464, 144] width 127 height 24
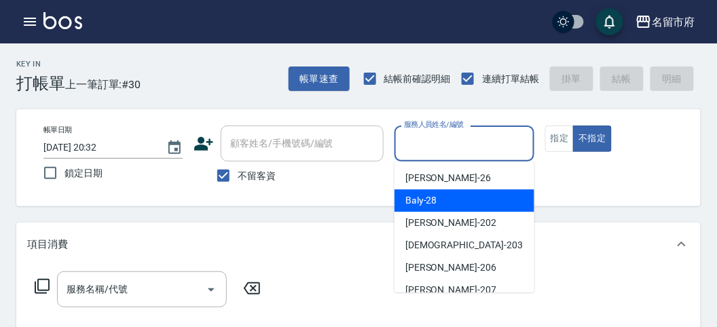
drag, startPoint x: 419, startPoint y: 198, endPoint x: 411, endPoint y: 203, distance: 8.9
click at [419, 199] on span "Baly -28" at bounding box center [421, 201] width 32 height 14
type input "Baly-28"
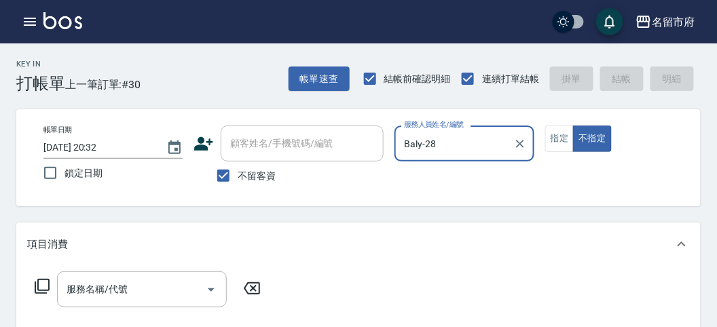
click at [41, 284] on icon at bounding box center [42, 286] width 16 height 16
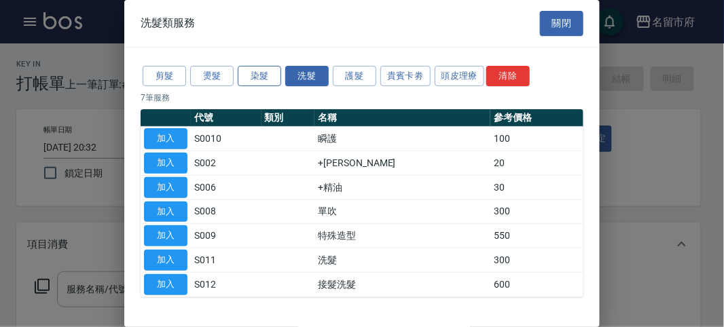
click at [255, 73] on button "染髮" at bounding box center [259, 76] width 43 height 21
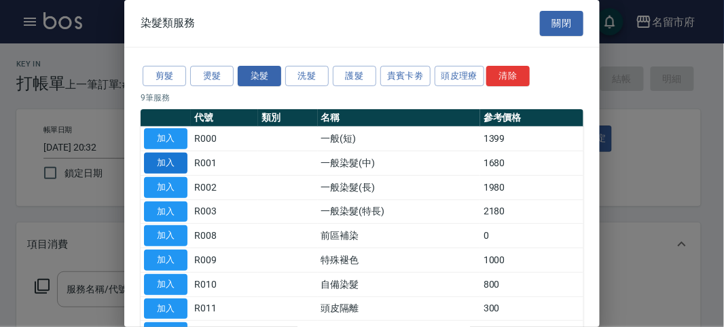
click at [170, 163] on button "加入" at bounding box center [165, 163] width 43 height 21
type input "一般染髮(中)(R001)"
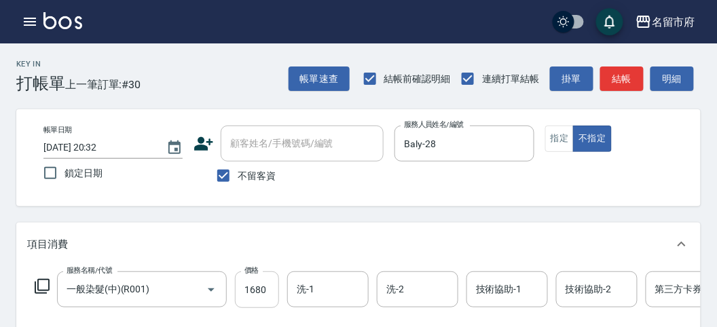
click at [259, 291] on input "1680" at bounding box center [257, 290] width 44 height 37
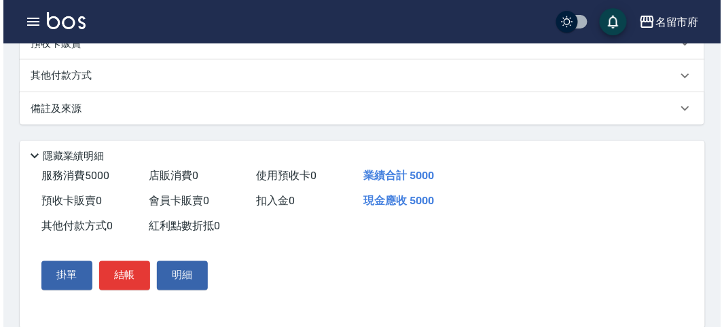
scroll to position [410, 0]
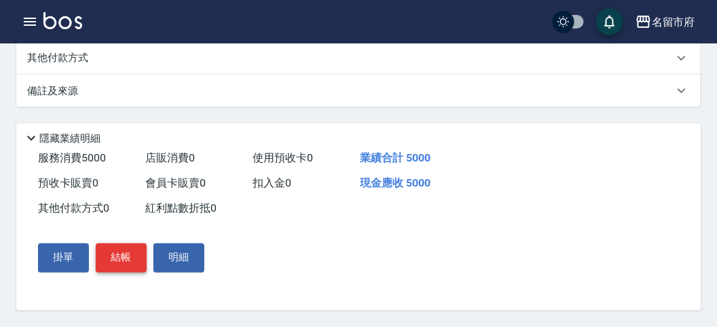
type input "5000"
click at [122, 253] on button "結帳" at bounding box center [121, 258] width 51 height 29
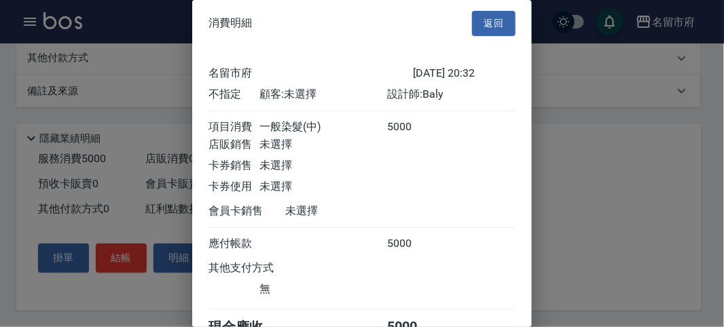
scroll to position [75, 0]
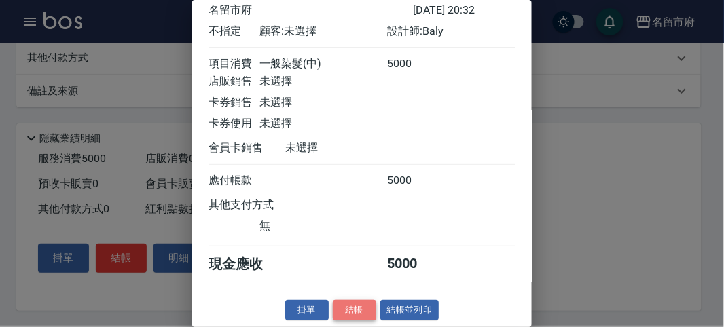
click at [347, 311] on button "結帳" at bounding box center [354, 310] width 43 height 21
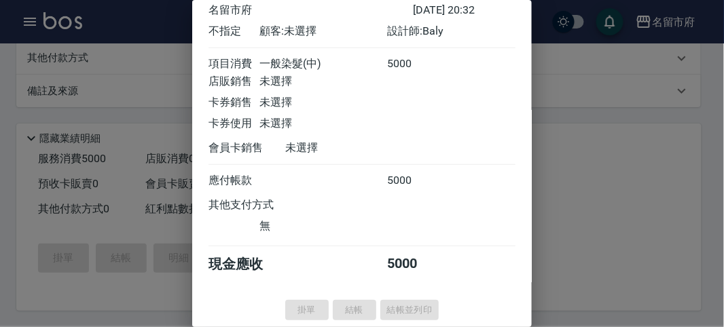
type input "[DATE] 20:33"
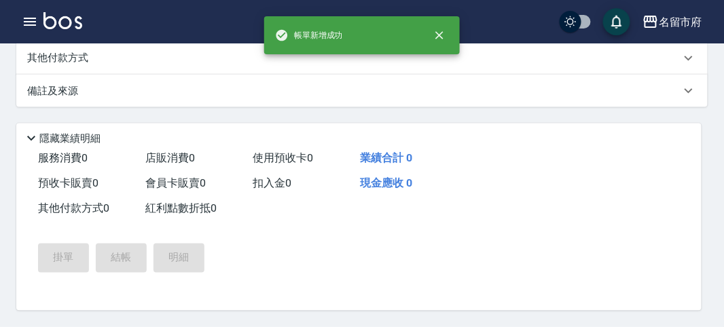
scroll to position [0, 0]
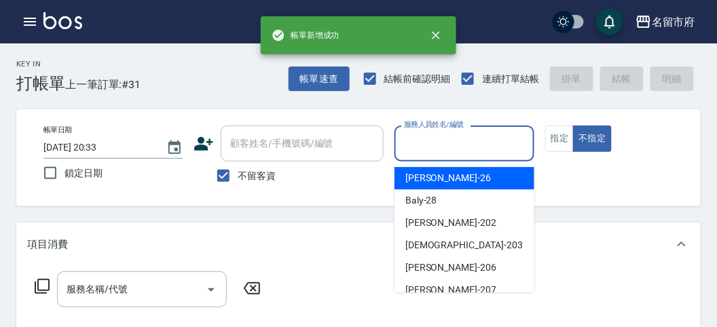
click at [449, 145] on input "服務人員姓名/編號" at bounding box center [464, 144] width 127 height 24
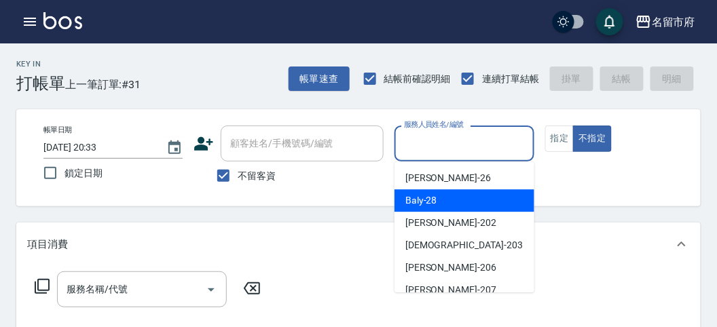
click at [449, 201] on div "Baly -28" at bounding box center [464, 200] width 140 height 22
type input "Baly-28"
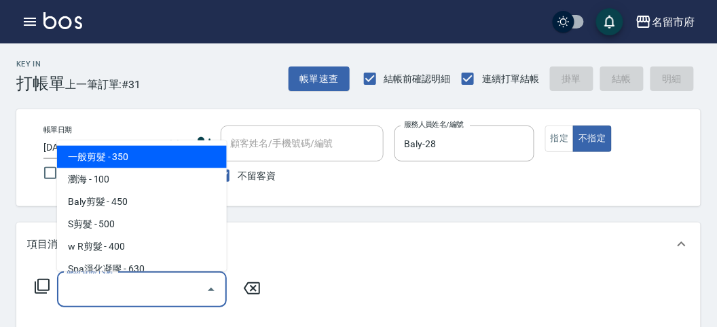
drag, startPoint x: 92, startPoint y: 292, endPoint x: 151, endPoint y: 209, distance: 101.7
click at [92, 291] on input "服務名稱/代號" at bounding box center [131, 290] width 137 height 24
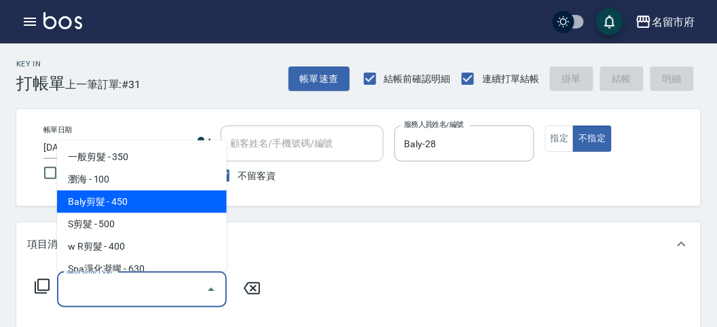
click at [163, 196] on span "Baly剪髮 - 450" at bounding box center [142, 202] width 170 height 22
type input "Baly剪髮(C004)"
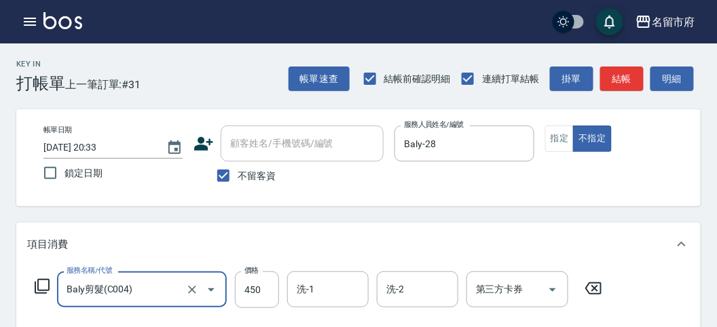
click at [598, 289] on icon at bounding box center [593, 288] width 34 height 16
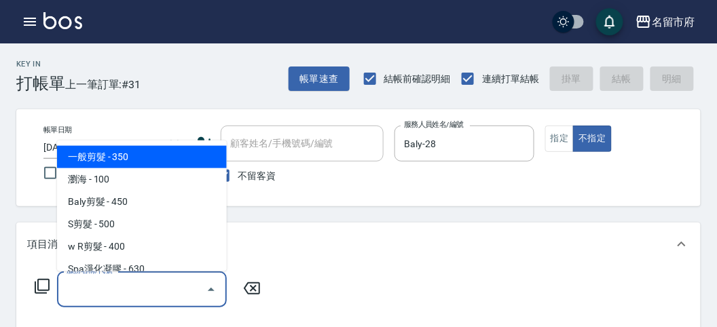
click at [71, 280] on input "服務名稱/代號" at bounding box center [131, 290] width 137 height 24
click at [124, 160] on span "一般剪髮 - 350" at bounding box center [142, 157] width 170 height 22
type input "一般剪髮(C001)"
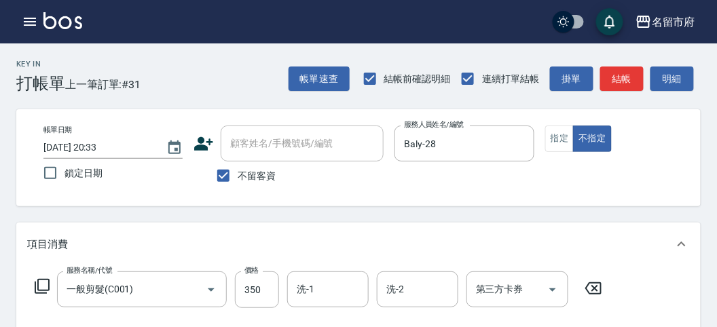
click at [48, 277] on div "服務名稱/代號 一般剪髮(C001) 服務名稱/代號 價格 350 價格 洗-1 洗-1 洗-2 洗-2 第三方卡券 第三方卡券" at bounding box center [318, 290] width 583 height 37
click at [45, 280] on icon at bounding box center [42, 286] width 16 height 16
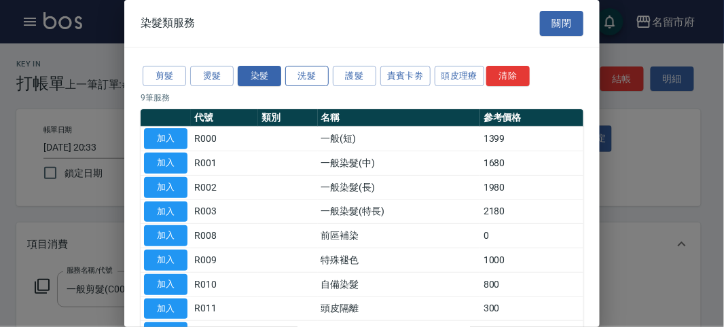
click at [308, 77] on button "洗髮" at bounding box center [306, 76] width 43 height 21
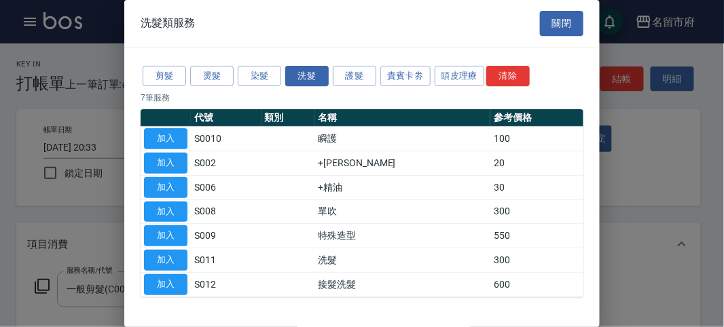
drag, startPoint x: 170, startPoint y: 255, endPoint x: 327, endPoint y: 306, distance: 164.1
click at [170, 256] on button "加入" at bounding box center [165, 260] width 43 height 21
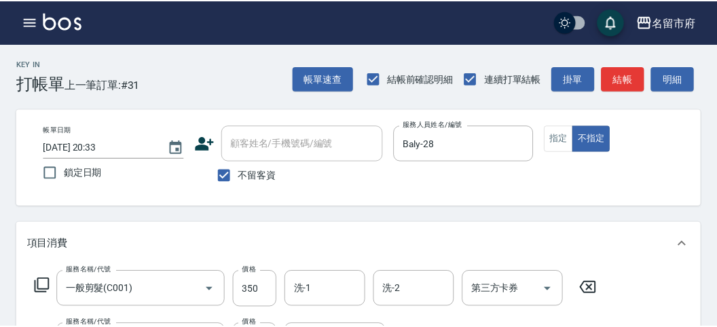
scroll to position [179, 0]
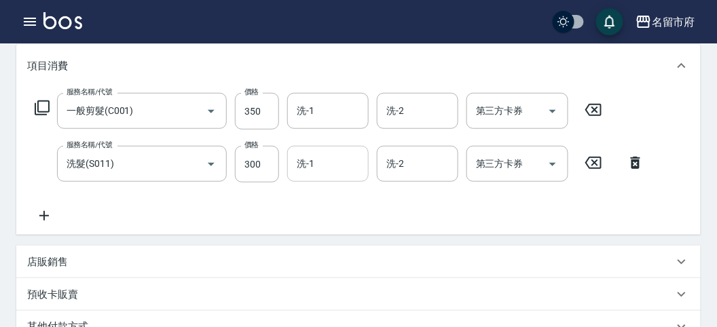
click at [321, 165] on input "洗-1" at bounding box center [327, 164] width 69 height 24
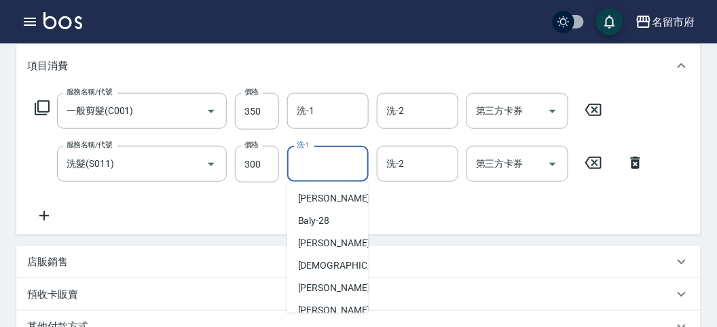
scroll to position [126, 0]
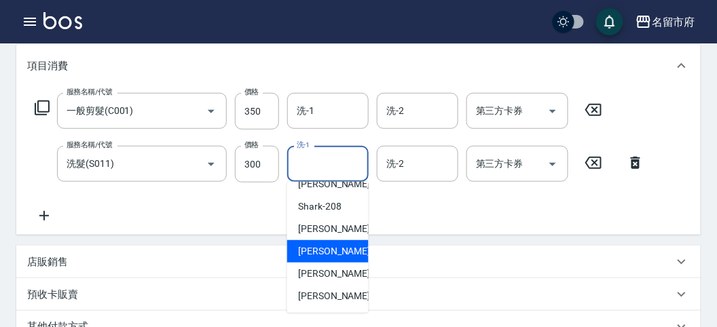
click at [331, 258] on span "Min Min -218" at bounding box center [343, 251] width 91 height 14
type input "Min Min-218"
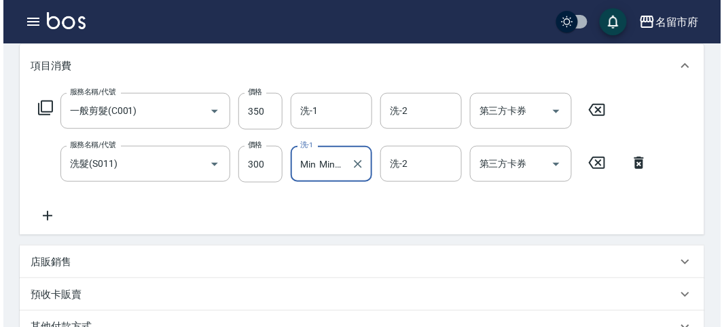
scroll to position [450, 0]
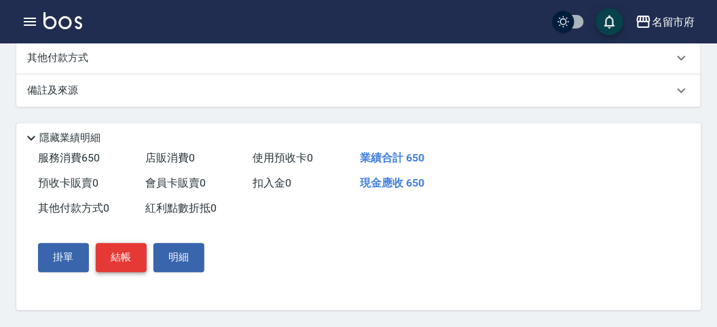
click at [121, 253] on button "結帳" at bounding box center [121, 258] width 51 height 29
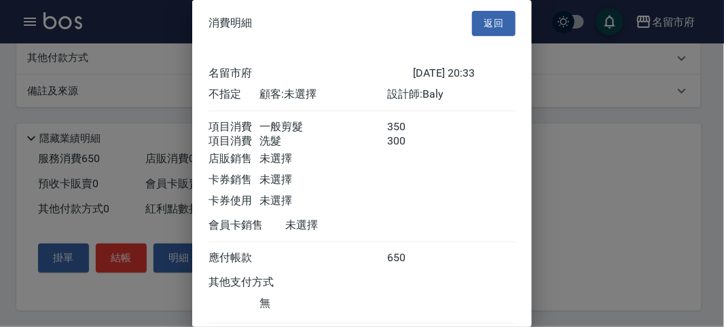
scroll to position [90, 0]
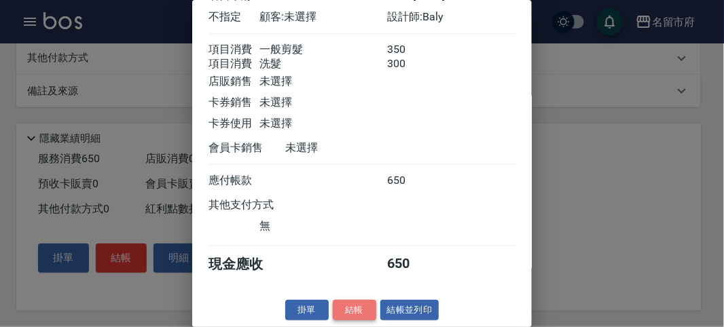
click at [352, 314] on button "結帳" at bounding box center [354, 310] width 43 height 21
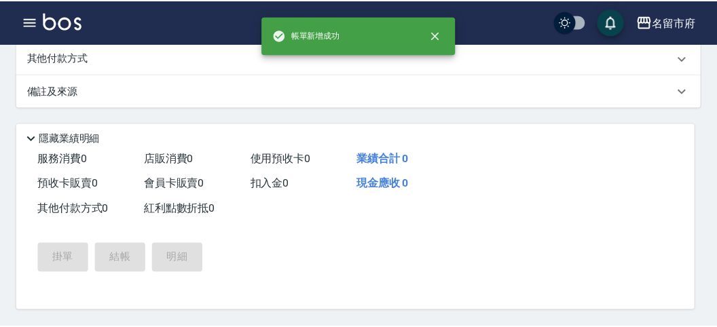
scroll to position [0, 0]
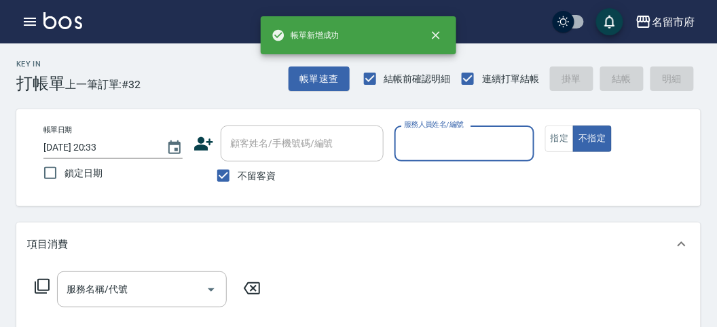
click at [457, 148] on input "服務人員姓名/編號" at bounding box center [464, 144] width 127 height 24
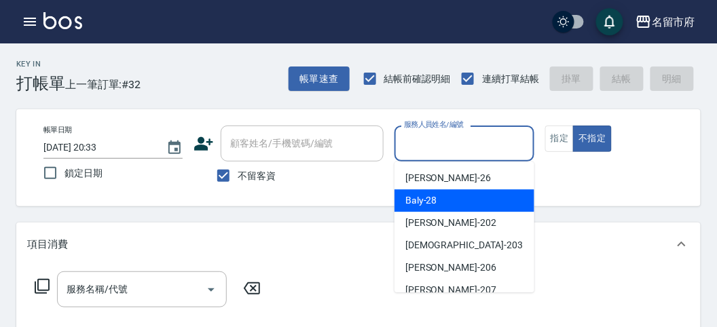
click at [433, 197] on span "Baly -28" at bounding box center [421, 201] width 32 height 14
type input "Baly-28"
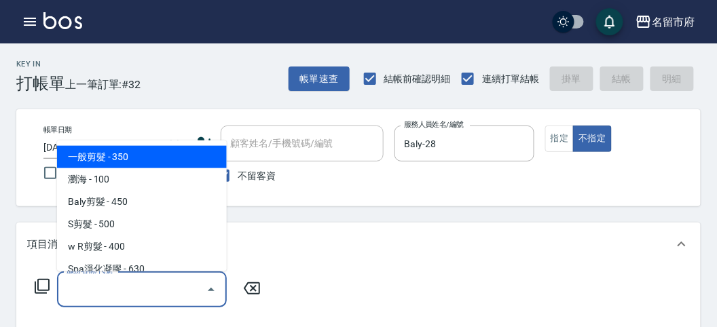
click at [97, 285] on input "服務名稱/代號" at bounding box center [131, 290] width 137 height 24
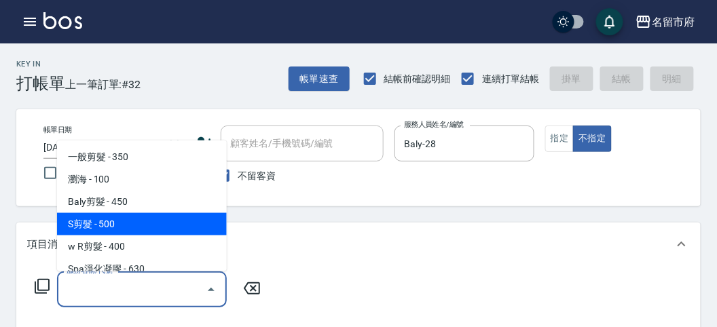
click at [42, 282] on icon at bounding box center [42, 286] width 16 height 16
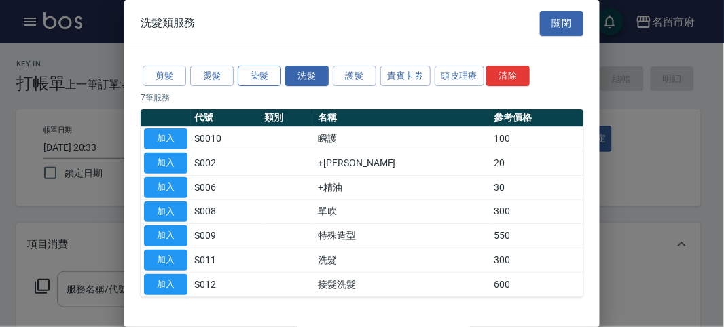
click at [263, 79] on button "染髮" at bounding box center [259, 76] width 43 height 21
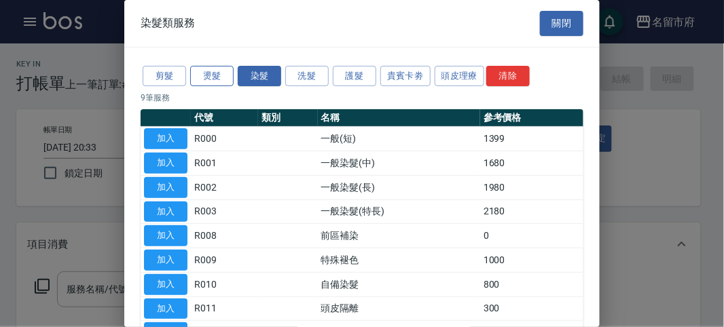
click at [205, 73] on button "燙髮" at bounding box center [211, 76] width 43 height 21
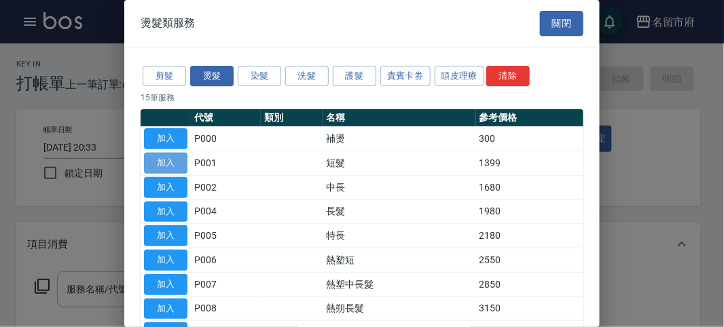
click at [168, 166] on button "加入" at bounding box center [165, 163] width 43 height 21
type input "短髮(P001)"
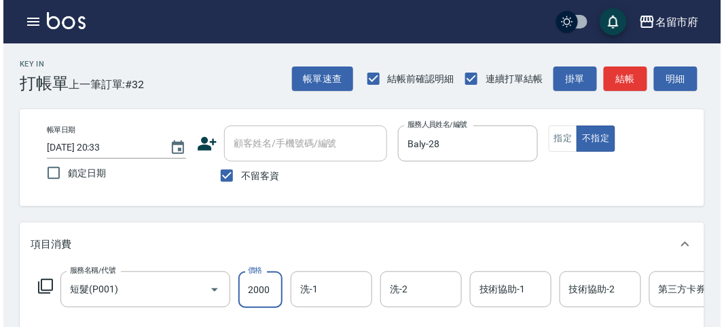
scroll to position [410, 0]
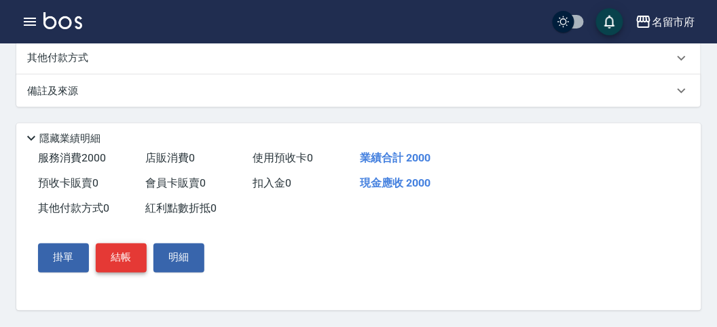
type input "2000"
click at [132, 249] on button "結帳" at bounding box center [121, 258] width 51 height 29
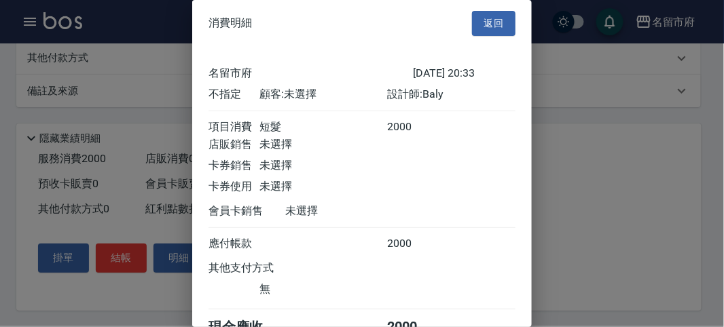
scroll to position [75, 0]
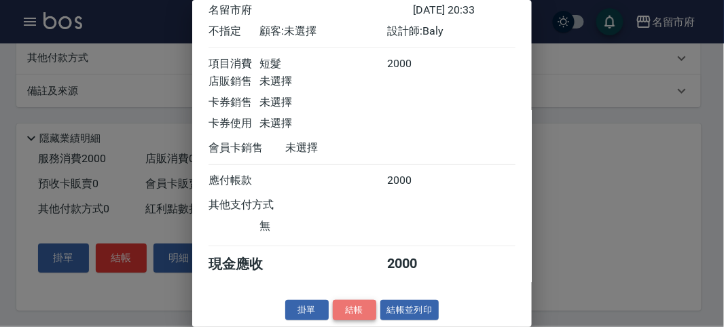
click at [359, 313] on button "結帳" at bounding box center [354, 310] width 43 height 21
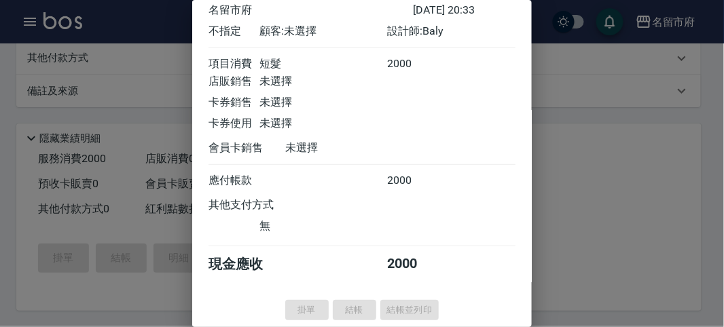
type input "[DATE] 20:34"
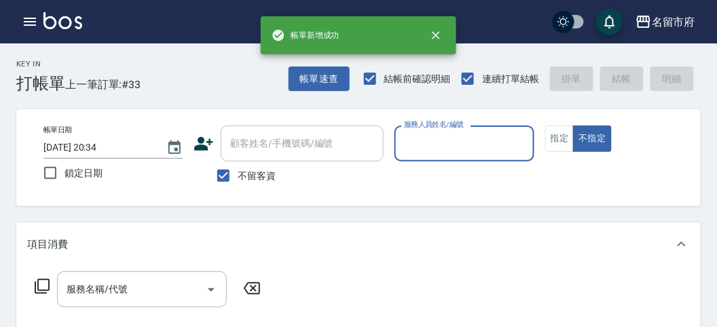
click at [413, 136] on input "服務人員姓名/編號" at bounding box center [464, 144] width 127 height 24
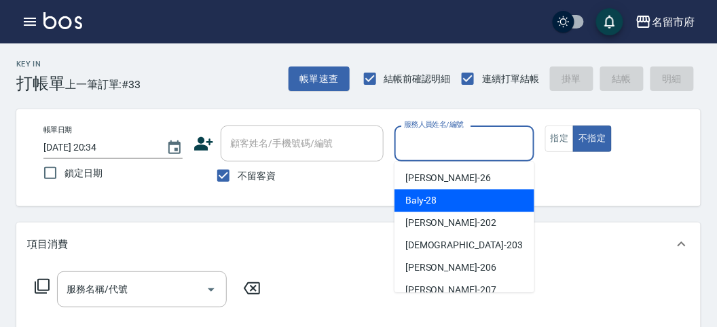
click at [411, 196] on span "Baly -28" at bounding box center [421, 201] width 32 height 14
type input "Baly-28"
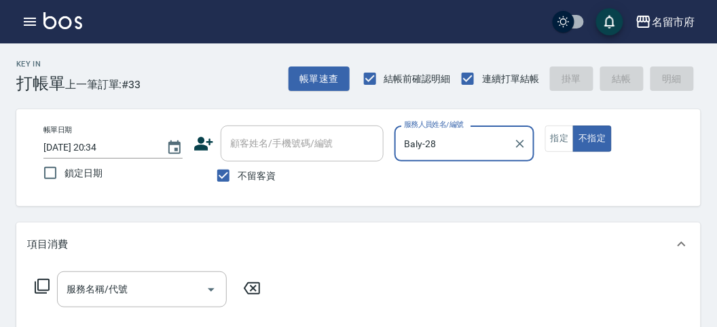
click at [42, 287] on icon at bounding box center [42, 286] width 16 height 16
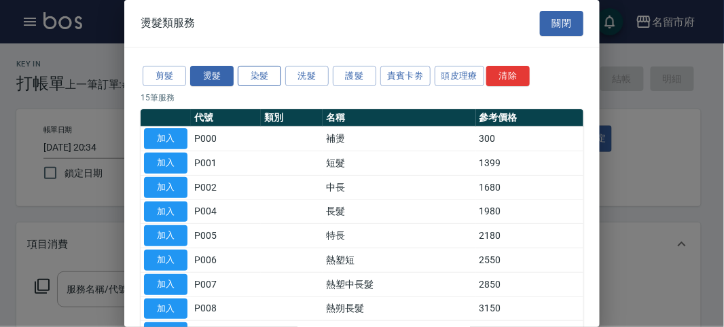
click at [251, 75] on button "染髮" at bounding box center [259, 76] width 43 height 21
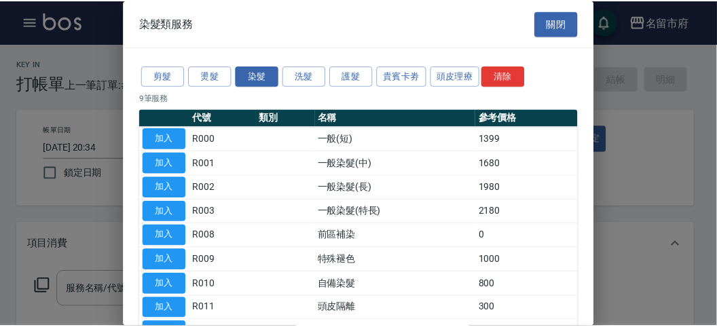
scroll to position [89, 0]
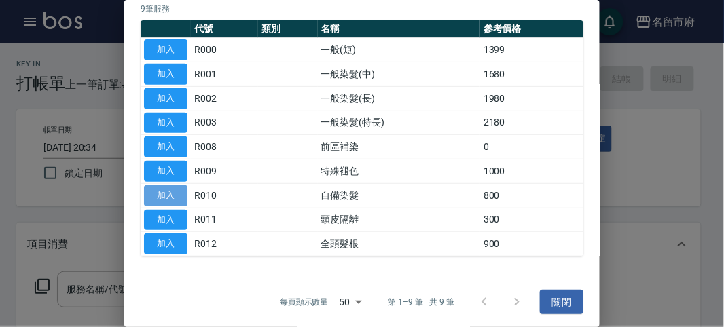
click at [164, 191] on button "加入" at bounding box center [165, 195] width 43 height 21
type input "自備染髮(R010)"
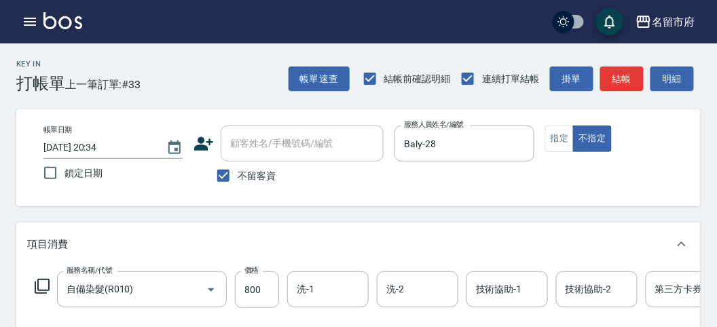
click at [42, 280] on icon at bounding box center [42, 286] width 16 height 16
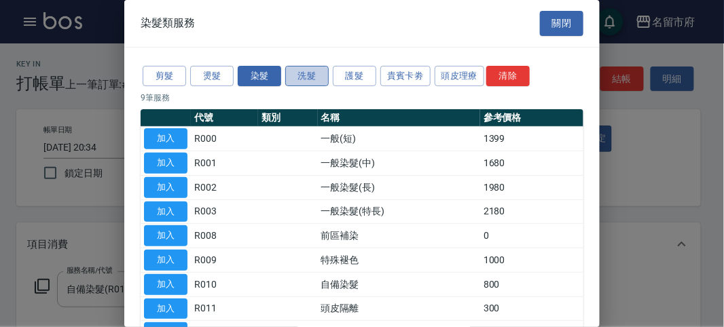
click at [314, 77] on button "洗髮" at bounding box center [306, 76] width 43 height 21
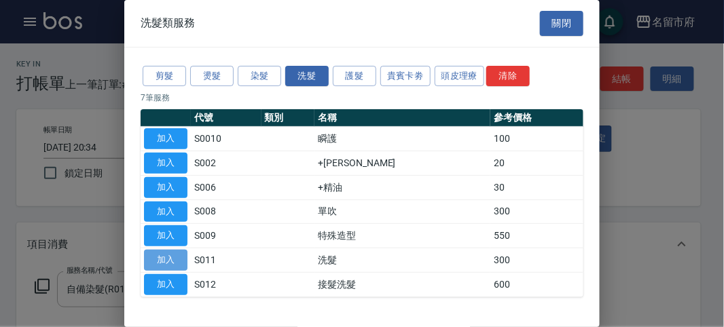
click at [158, 261] on button "加入" at bounding box center [165, 260] width 43 height 21
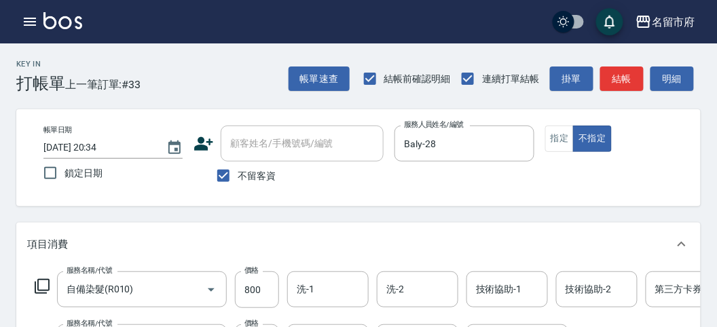
scroll to position [151, 0]
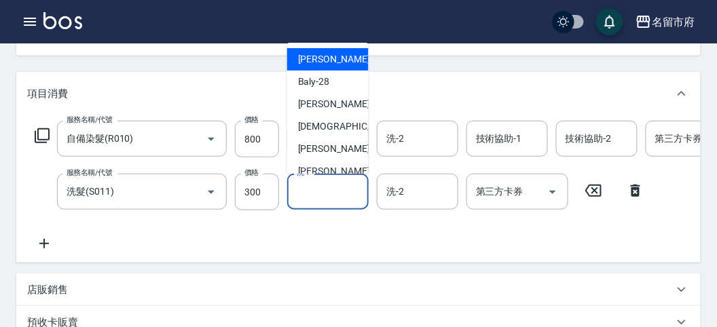
click at [316, 187] on input "洗-1" at bounding box center [327, 192] width 69 height 24
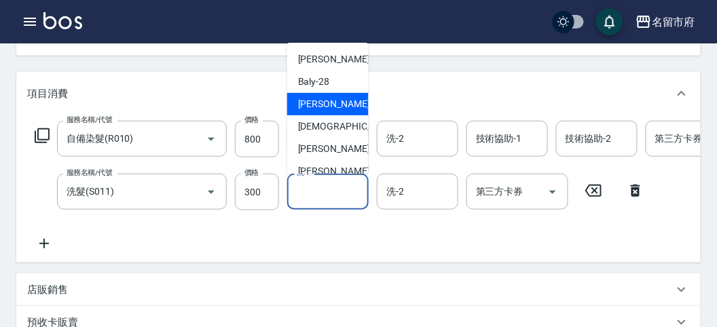
scroll to position [126, 0]
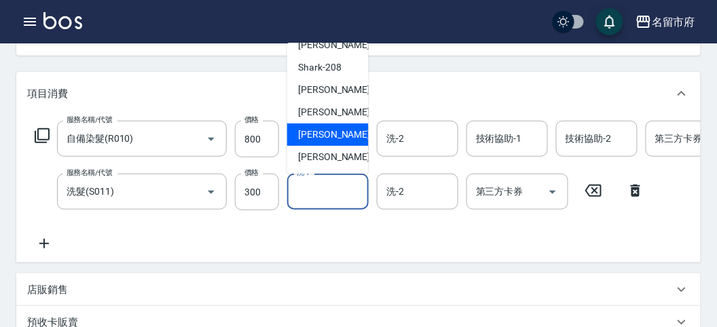
click at [327, 141] on span "[PERSON_NAME] -219" at bounding box center [343, 135] width 91 height 14
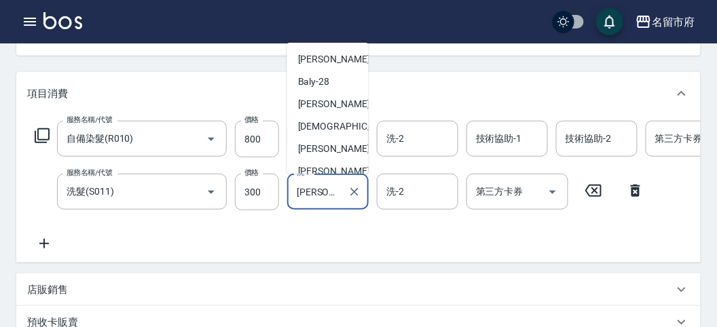
drag, startPoint x: 317, startPoint y: 195, endPoint x: 335, endPoint y: 136, distance: 61.0
click at [317, 191] on input "[PERSON_NAME]-219" at bounding box center [317, 192] width 49 height 24
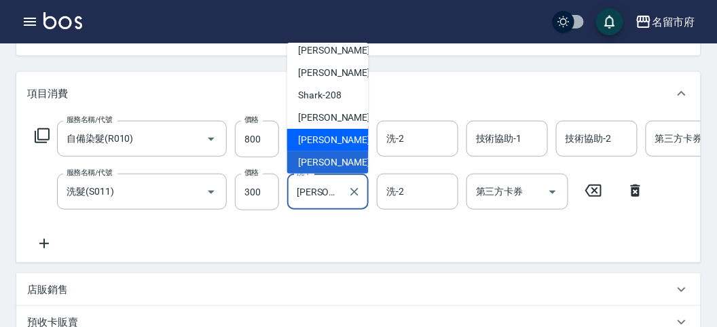
click at [333, 146] on span "Min Min -218" at bounding box center [343, 140] width 91 height 14
type input "Min Min-218"
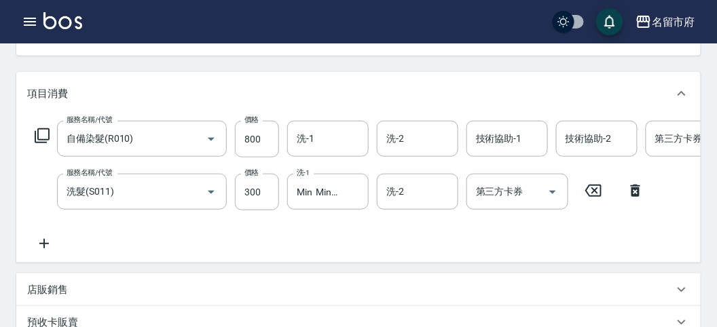
click at [39, 128] on icon at bounding box center [42, 135] width 15 height 15
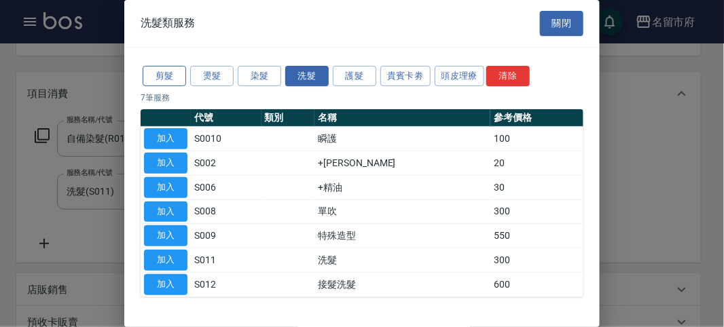
click at [157, 76] on button "剪髮" at bounding box center [164, 76] width 43 height 21
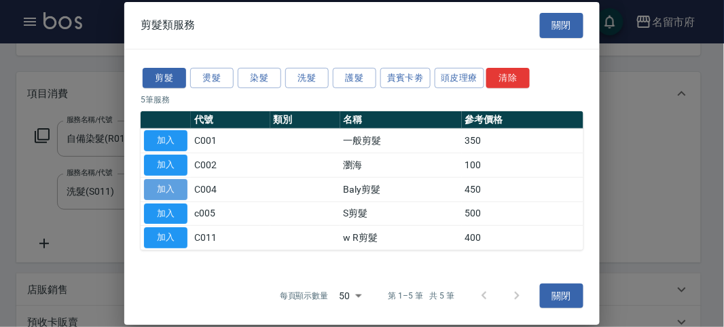
click at [171, 194] on button "加入" at bounding box center [165, 189] width 43 height 21
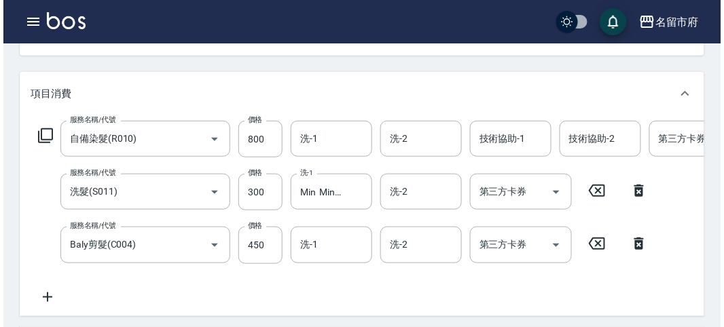
scroll to position [516, 0]
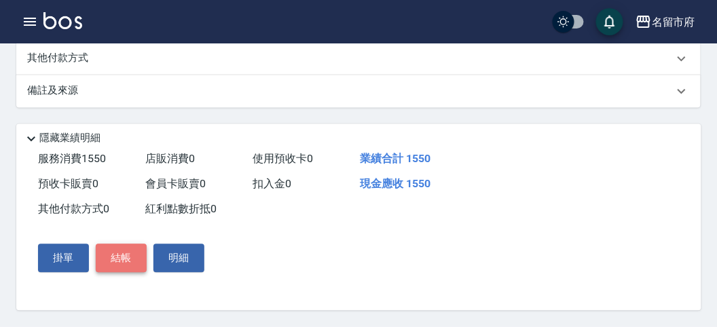
click at [123, 244] on button "結帳" at bounding box center [121, 258] width 51 height 29
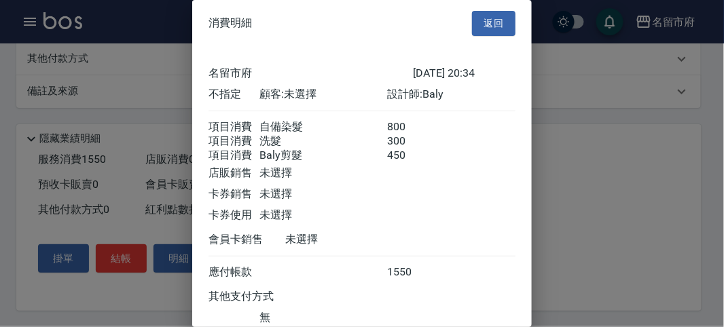
scroll to position [106, 0]
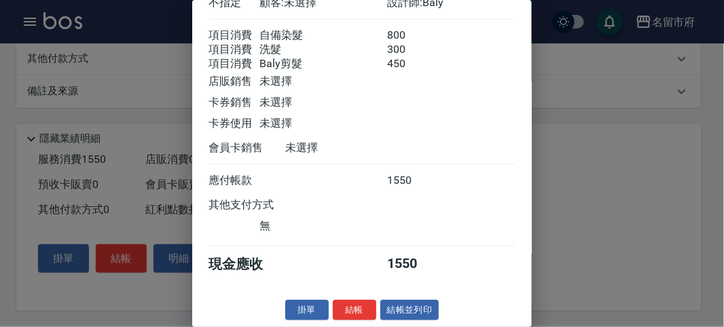
drag, startPoint x: 350, startPoint y: 312, endPoint x: 347, endPoint y: 300, distance: 12.0
click at [350, 310] on button "結帳" at bounding box center [354, 310] width 43 height 21
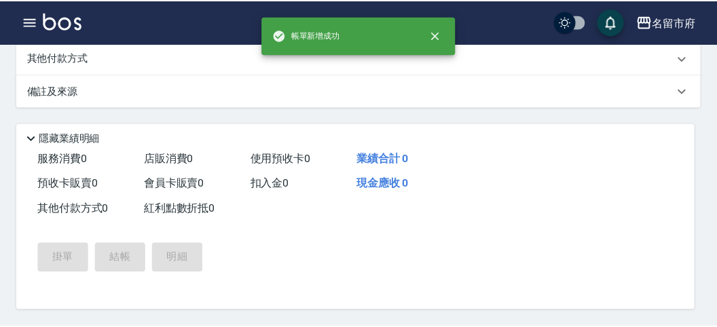
scroll to position [0, 0]
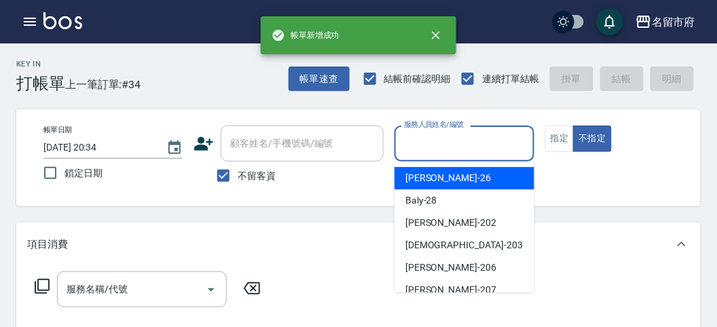
click at [432, 146] on input "服務人員姓名/編號" at bounding box center [464, 144] width 127 height 24
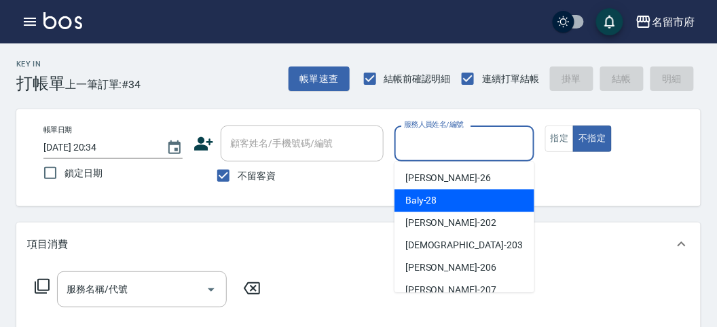
click at [435, 207] on span "Baly -28" at bounding box center [421, 201] width 32 height 14
type input "Baly-28"
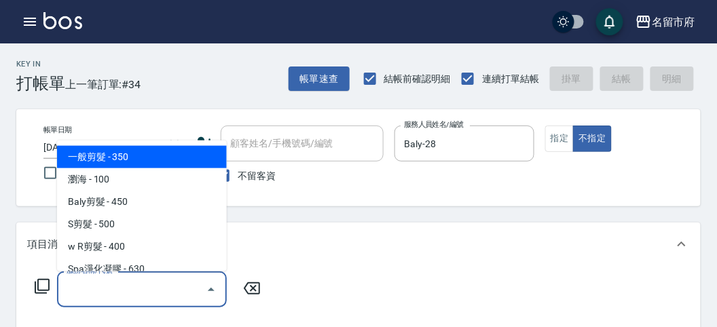
click at [88, 300] on input "服務名稱/代號" at bounding box center [131, 290] width 137 height 24
click at [41, 282] on icon at bounding box center [42, 286] width 16 height 16
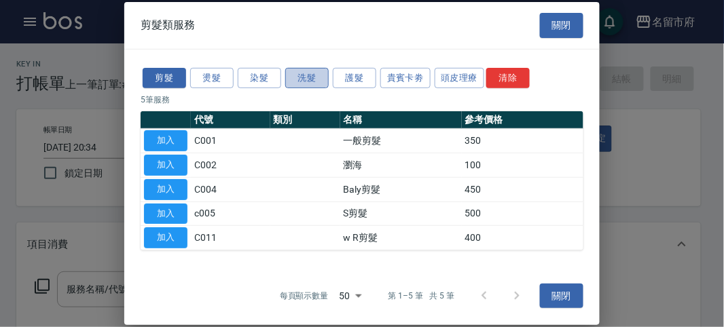
click at [293, 75] on button "洗髮" at bounding box center [306, 77] width 43 height 21
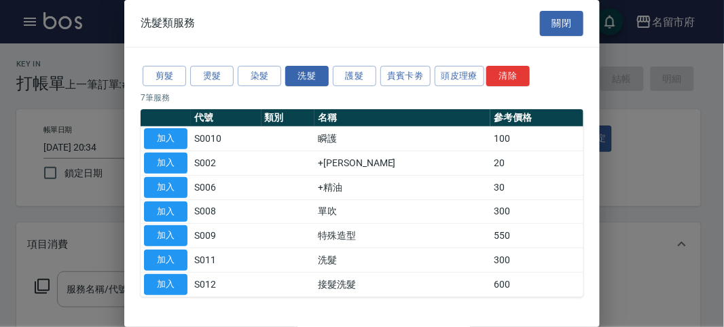
click at [164, 259] on button "加入" at bounding box center [165, 260] width 43 height 21
type input "洗髮(S011)"
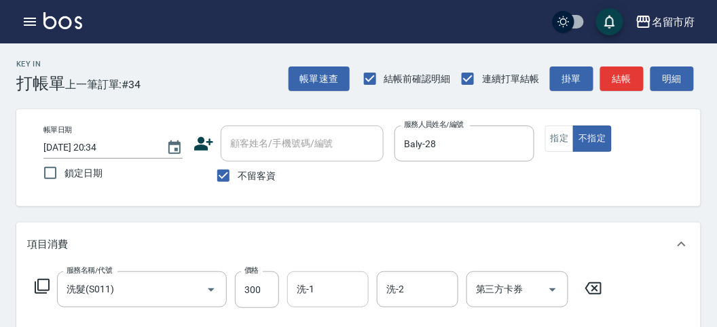
click at [348, 297] on input "洗-1" at bounding box center [327, 290] width 69 height 24
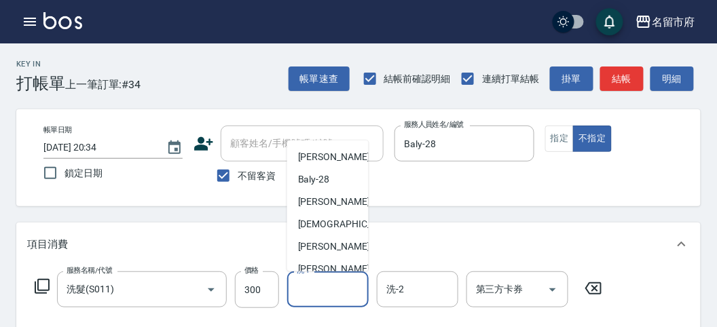
scroll to position [126, 0]
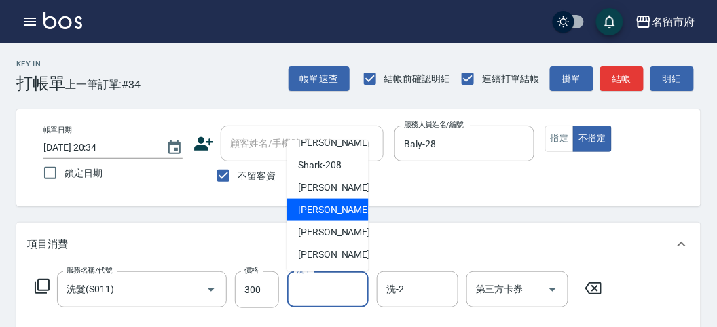
click at [338, 203] on span "Min Min -218" at bounding box center [343, 210] width 91 height 14
type input "Min Min-218"
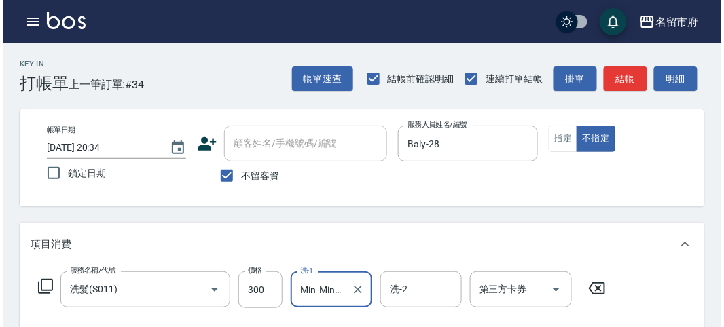
scroll to position [397, 0]
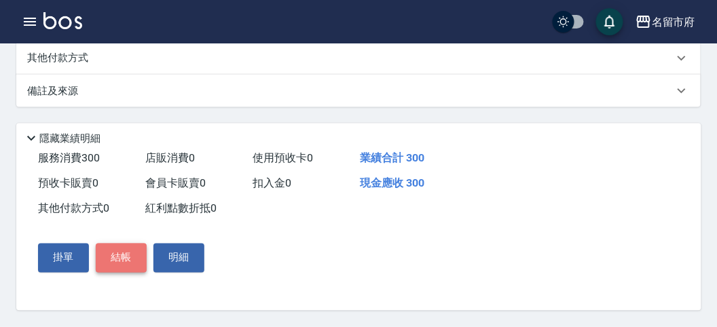
click at [118, 260] on button "結帳" at bounding box center [121, 258] width 51 height 29
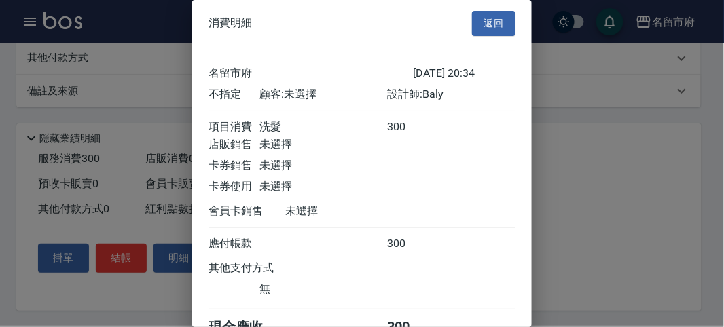
scroll to position [75, 0]
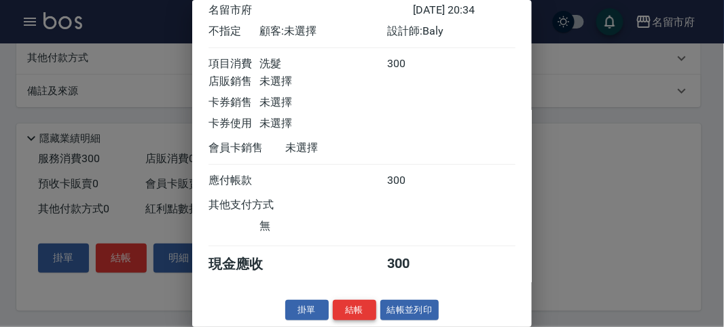
click at [362, 314] on button "結帳" at bounding box center [354, 310] width 43 height 21
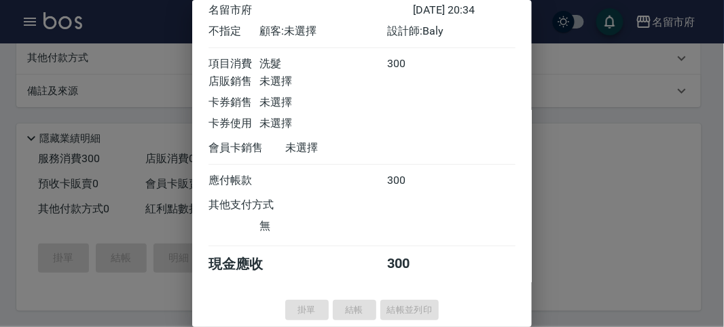
type input "[DATE] 20:35"
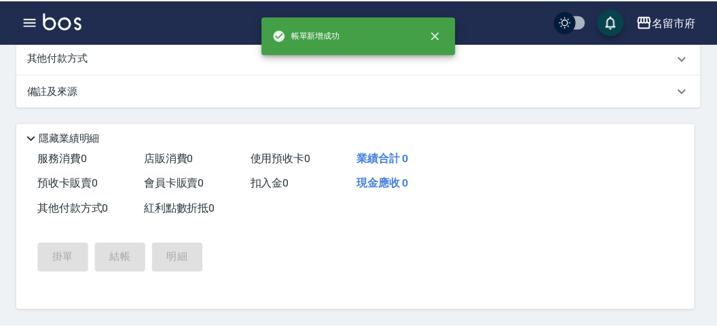
scroll to position [0, 0]
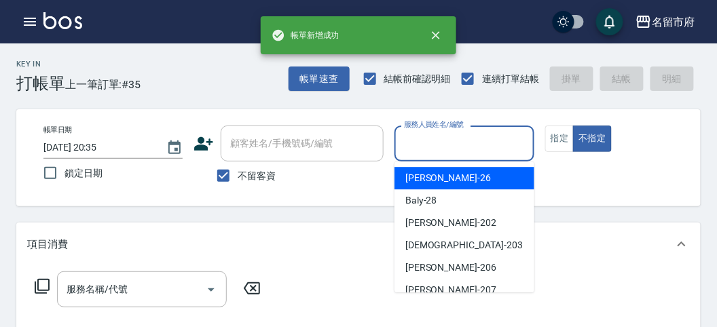
drag, startPoint x: 437, startPoint y: 145, endPoint x: 418, endPoint y: 200, distance: 58.0
click at [437, 146] on input "服務人員姓名/編號" at bounding box center [464, 144] width 127 height 24
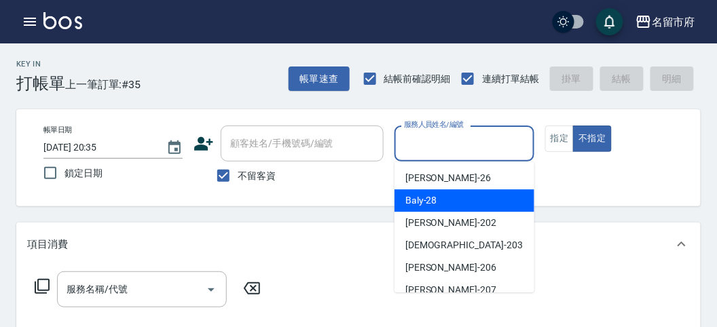
click at [418, 202] on span "Baly -28" at bounding box center [421, 201] width 32 height 14
type input "Baly-28"
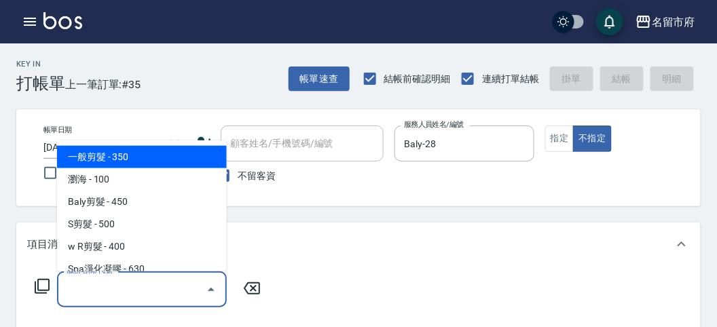
click at [143, 287] on input "服務名稱/代號" at bounding box center [131, 290] width 137 height 24
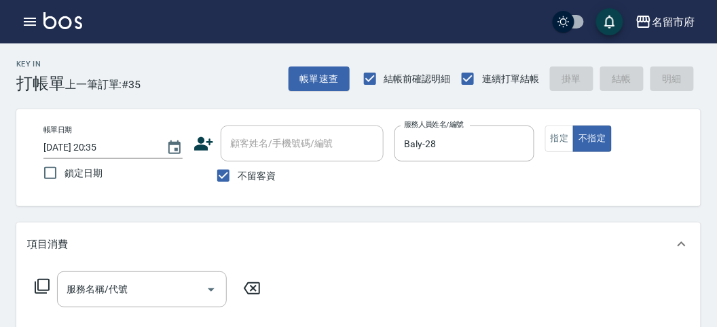
click at [38, 282] on icon at bounding box center [42, 286] width 15 height 15
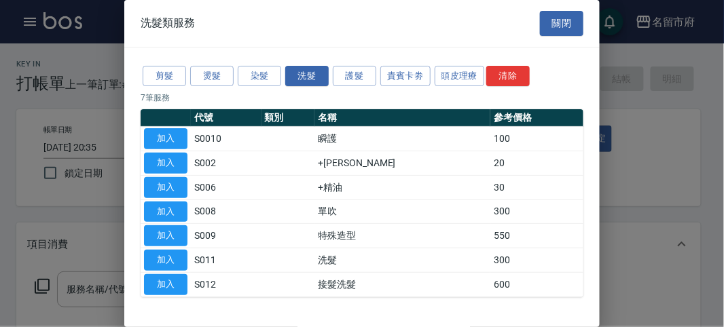
drag, startPoint x: 170, startPoint y: 261, endPoint x: 234, endPoint y: 308, distance: 79.6
click at [170, 261] on button "加入" at bounding box center [165, 260] width 43 height 21
type input "洗髮(S011)"
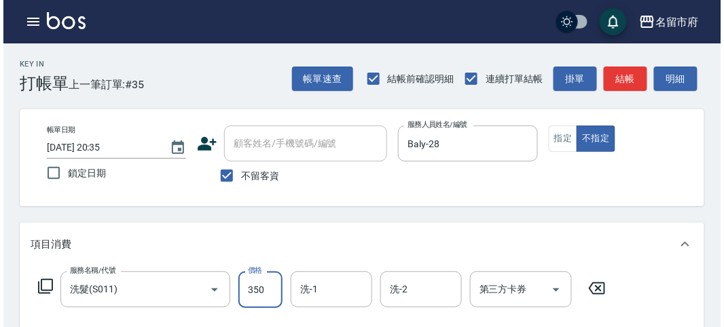
scroll to position [397, 0]
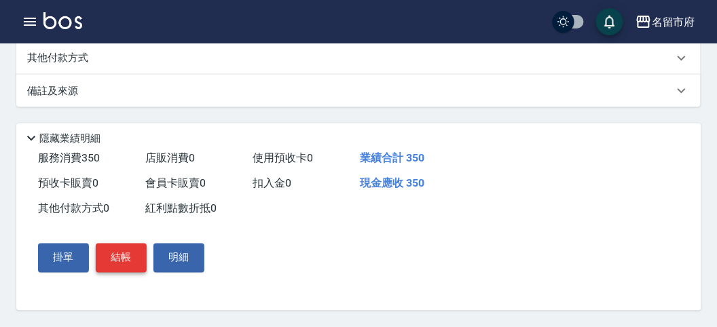
type input "350"
click at [116, 262] on button "結帳" at bounding box center [121, 258] width 51 height 29
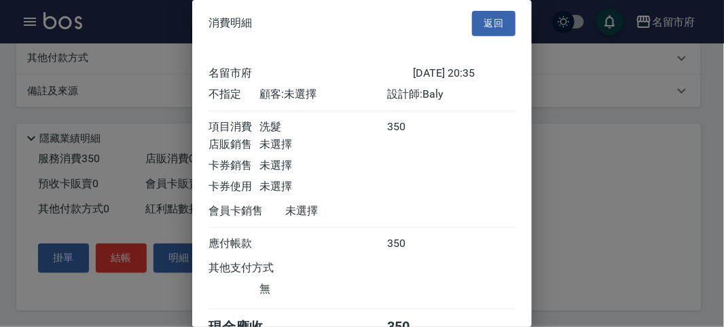
scroll to position [75, 0]
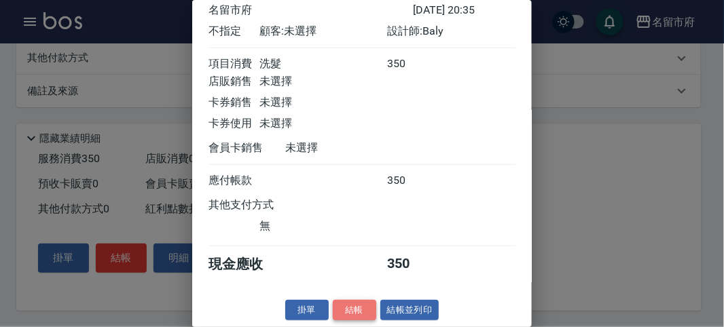
click at [356, 312] on button "結帳" at bounding box center [354, 310] width 43 height 21
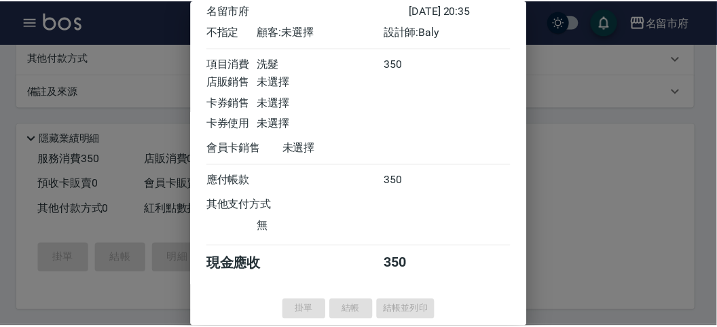
scroll to position [0, 0]
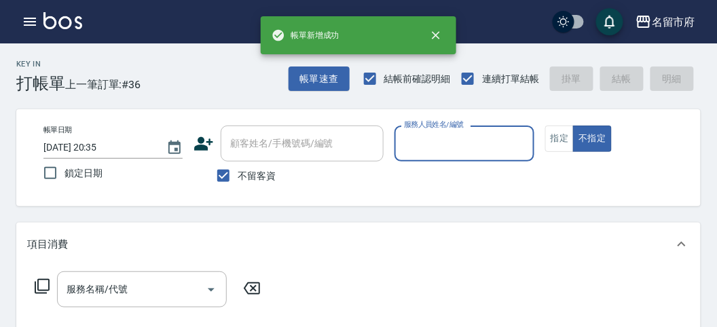
click at [428, 154] on input "服務人員姓名/編號" at bounding box center [464, 144] width 127 height 24
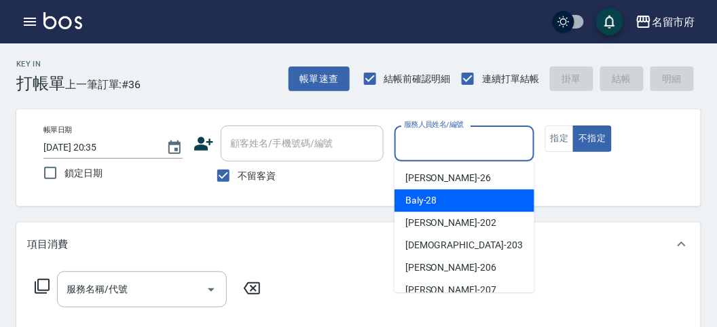
drag, startPoint x: 433, startPoint y: 198, endPoint x: 422, endPoint y: 205, distance: 12.6
click at [433, 198] on span "Baly -28" at bounding box center [421, 201] width 32 height 14
type input "Baly-28"
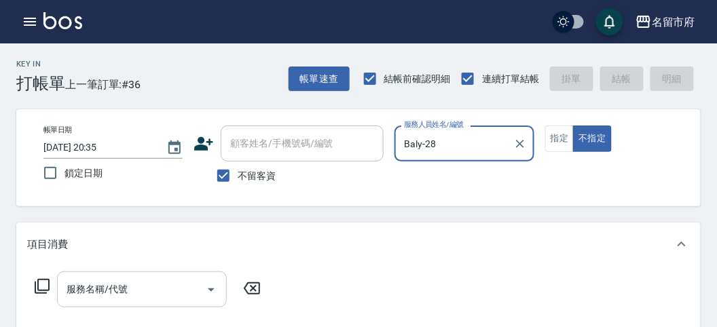
drag, startPoint x: 130, startPoint y: 296, endPoint x: 131, endPoint y: 278, distance: 18.4
click at [130, 294] on input "服務名稱/代號" at bounding box center [131, 290] width 137 height 24
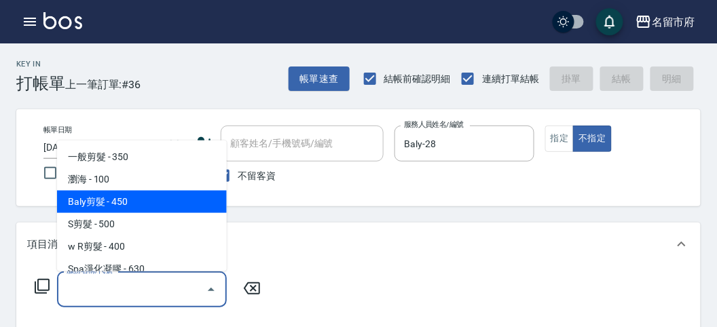
click at [140, 194] on span "Baly剪髮 - 450" at bounding box center [142, 202] width 170 height 22
type input "Baly剪髮(C004)"
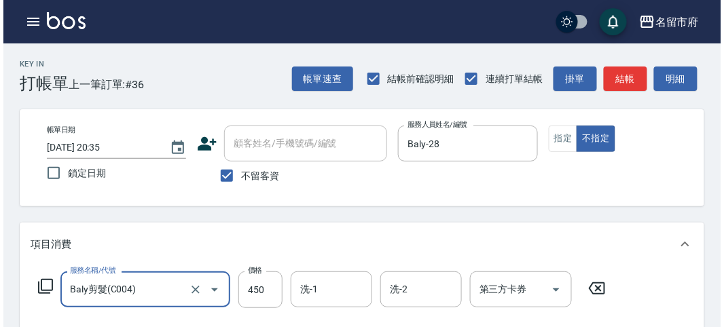
scroll to position [377, 0]
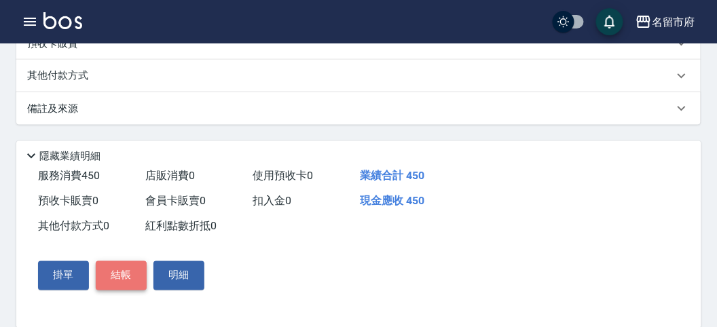
click at [119, 276] on button "結帳" at bounding box center [121, 275] width 51 height 29
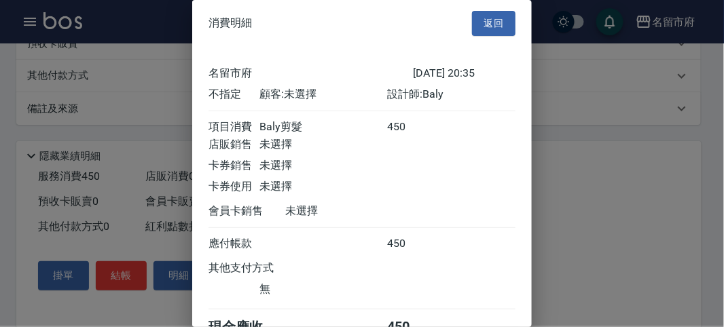
scroll to position [75, 0]
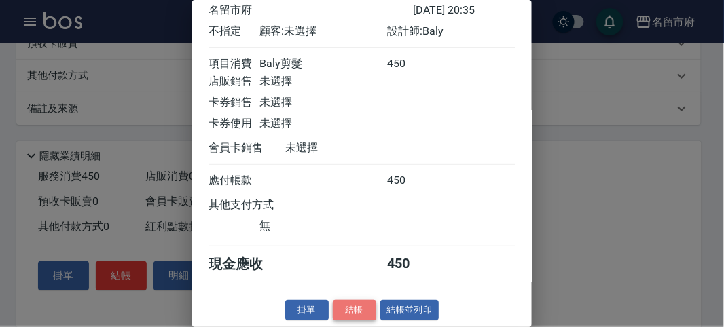
click at [348, 304] on button "結帳" at bounding box center [354, 310] width 43 height 21
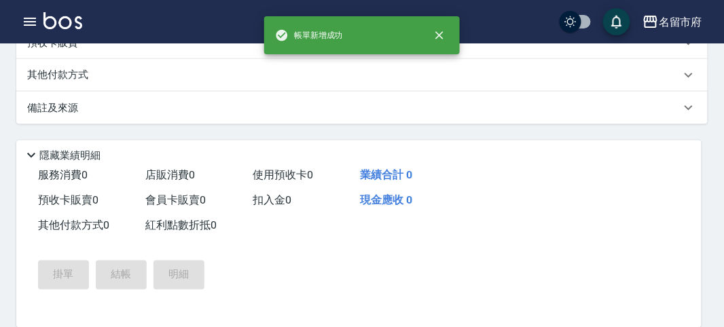
scroll to position [0, 0]
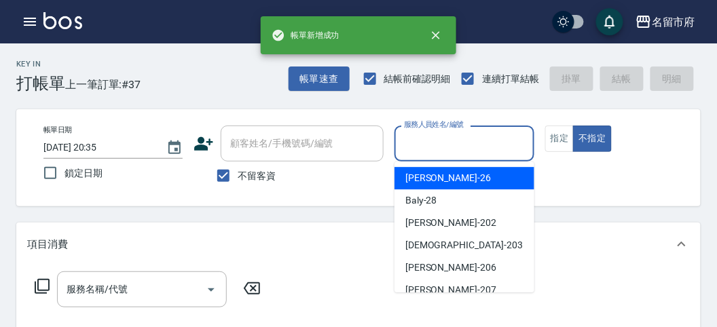
click at [430, 133] on input "服務人員姓名/編號" at bounding box center [464, 144] width 127 height 24
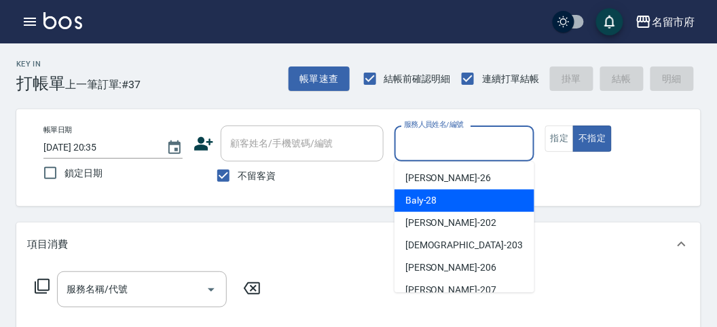
click at [418, 197] on span "Baly -28" at bounding box center [421, 201] width 32 height 14
type input "Baly-28"
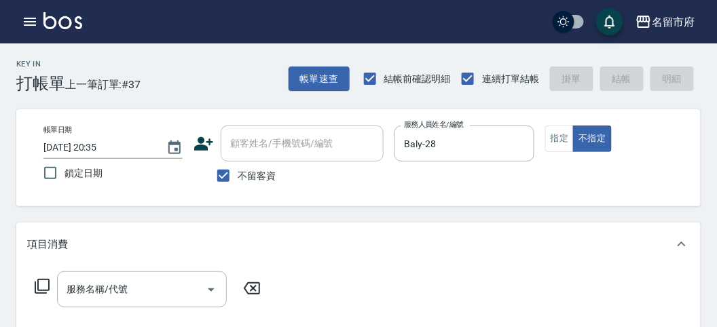
click at [42, 285] on icon at bounding box center [42, 286] width 16 height 16
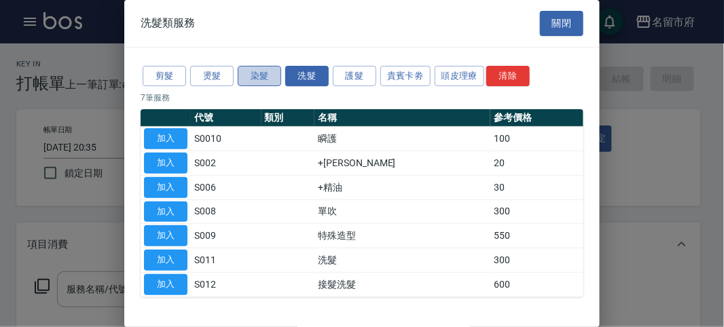
click at [255, 81] on button "染髮" at bounding box center [259, 76] width 43 height 21
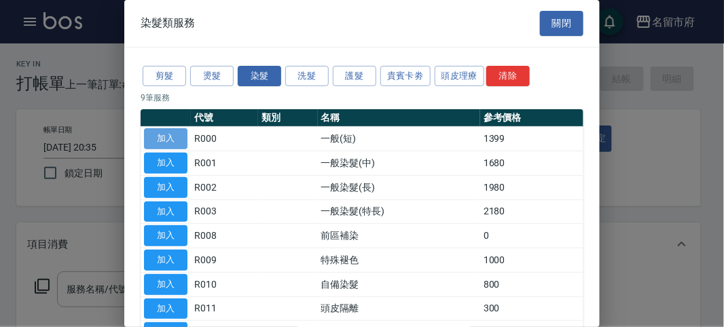
click at [177, 136] on button "加入" at bounding box center [165, 138] width 43 height 21
type input "一般(短)(R000)"
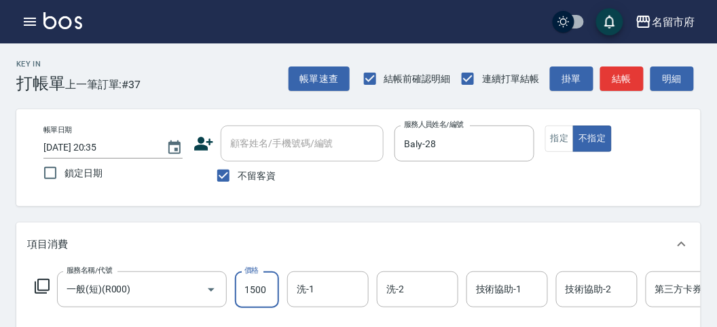
type input "1500"
click at [42, 283] on icon at bounding box center [42, 286] width 16 height 16
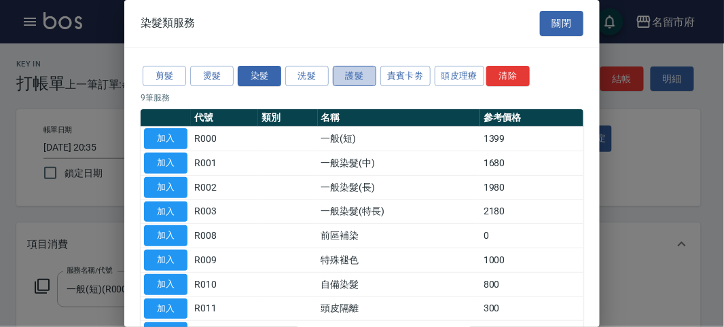
click at [353, 73] on button "護髮" at bounding box center [354, 76] width 43 height 21
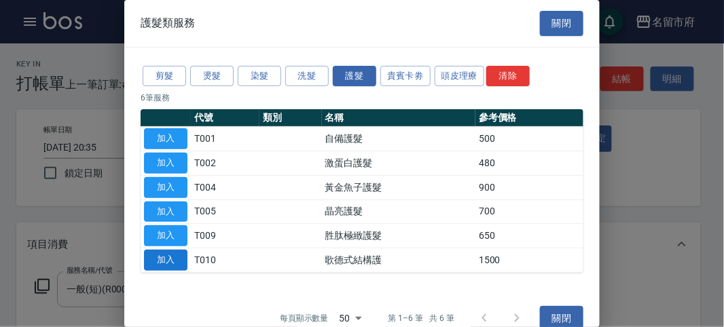
click at [160, 257] on button "加入" at bounding box center [165, 260] width 43 height 21
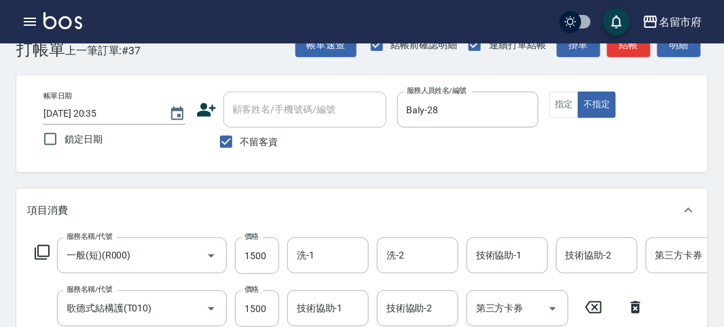
scroll to position [463, 0]
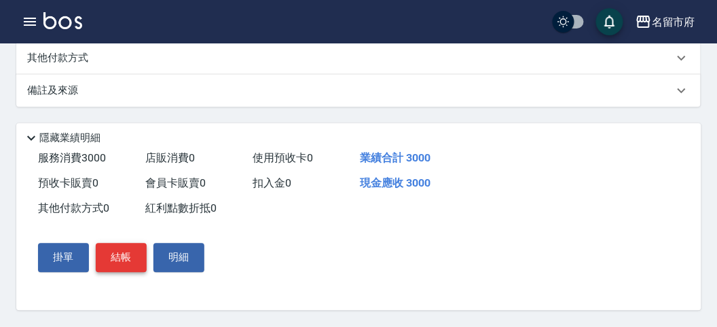
click at [124, 259] on button "結帳" at bounding box center [121, 258] width 51 height 29
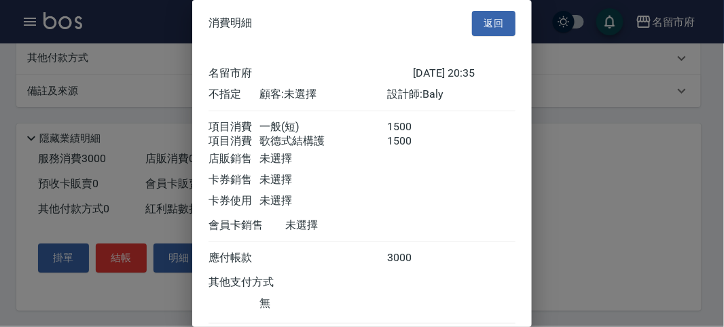
scroll to position [90, 0]
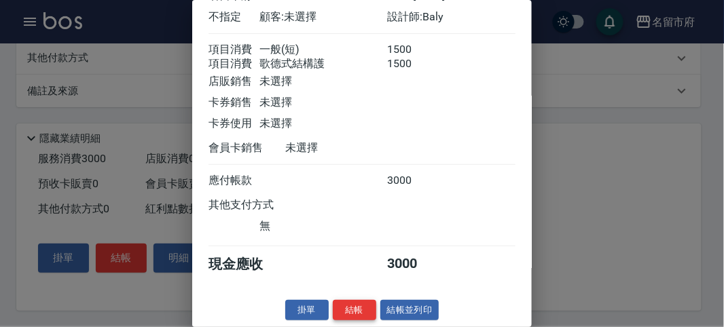
click at [363, 311] on button "結帳" at bounding box center [354, 310] width 43 height 21
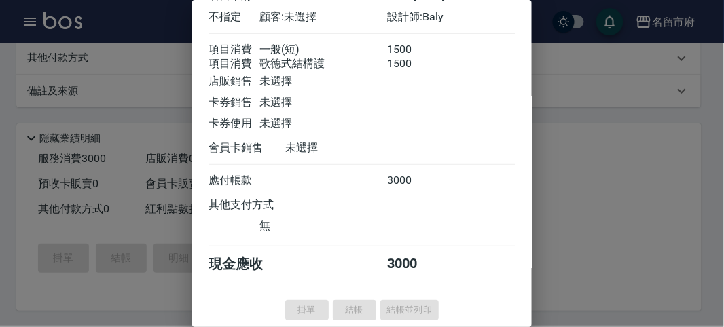
type input "[DATE] 20:36"
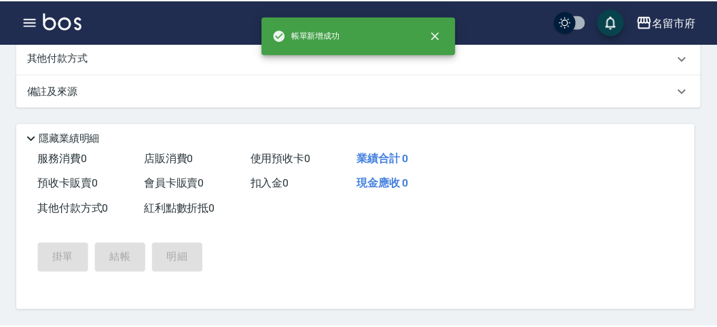
scroll to position [0, 0]
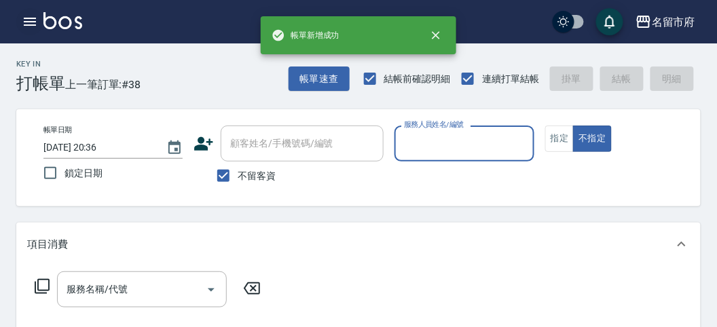
click at [24, 20] on icon "button" at bounding box center [30, 22] width 16 height 16
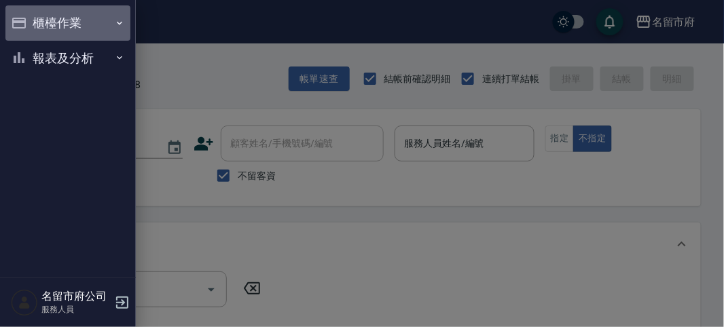
click at [24, 20] on button "櫃檯作業" at bounding box center [67, 22] width 125 height 35
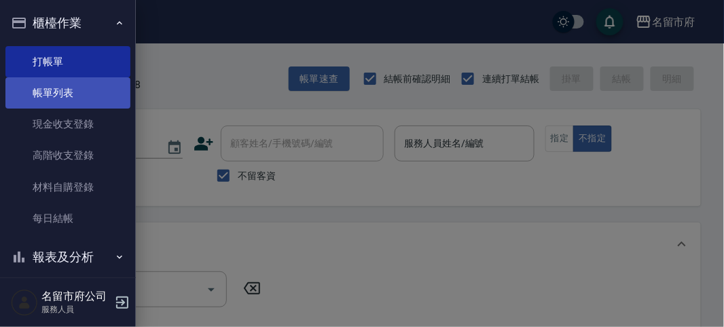
click at [56, 97] on link "帳單列表" at bounding box center [67, 92] width 125 height 31
click at [57, 97] on link "帳單列表" at bounding box center [67, 92] width 125 height 31
click at [58, 96] on link "帳單列表" at bounding box center [67, 92] width 125 height 31
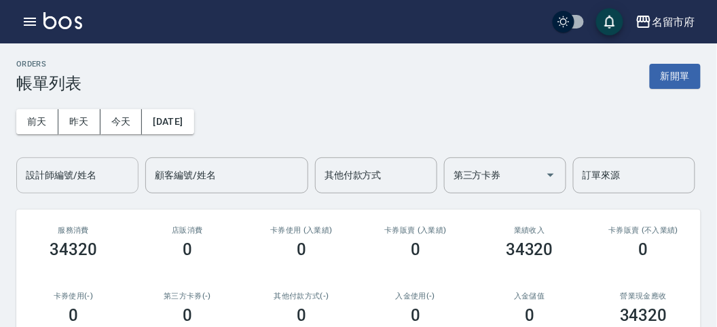
click at [94, 173] on input "設計師編號/姓名" at bounding box center [77, 176] width 110 height 24
click at [31, 21] on icon "button" at bounding box center [30, 22] width 12 height 8
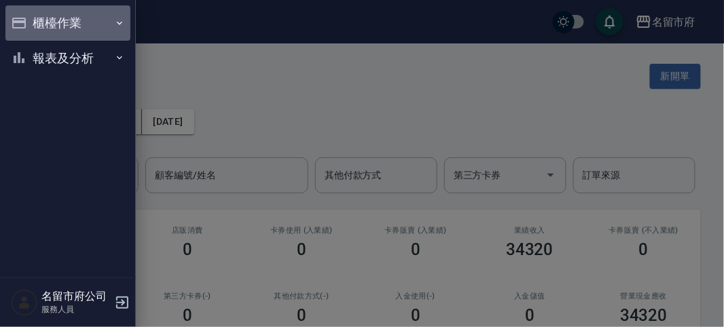
click at [31, 21] on button "櫃檯作業" at bounding box center [67, 22] width 125 height 35
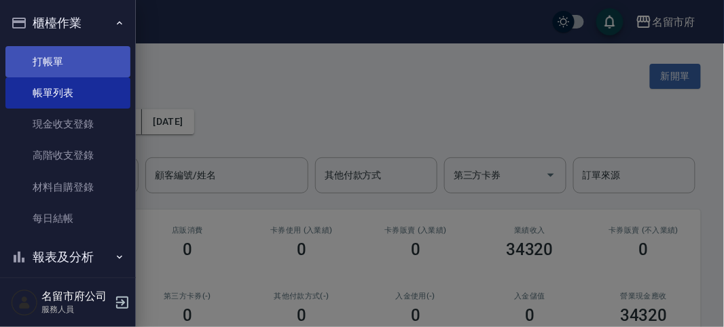
click at [49, 56] on link "打帳單" at bounding box center [67, 61] width 125 height 31
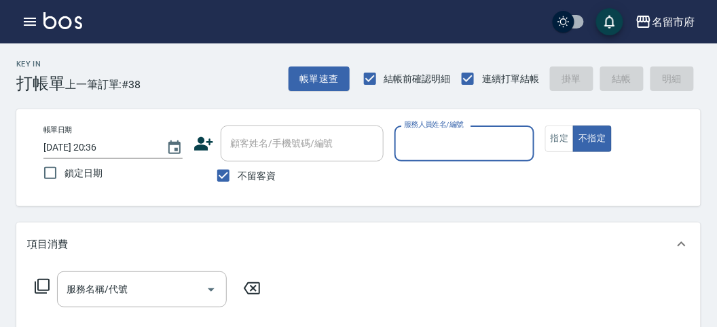
click at [419, 151] on input "服務人員姓名/編號" at bounding box center [464, 144] width 127 height 24
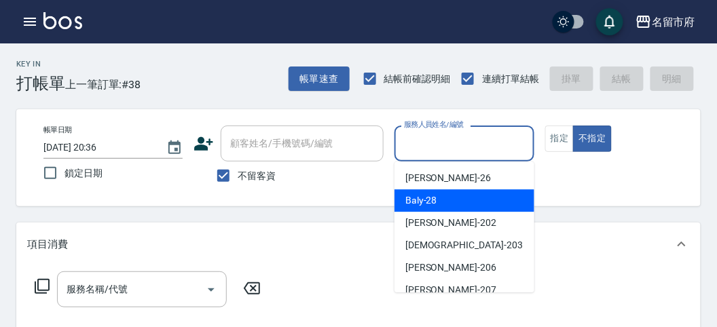
click at [396, 210] on div "Baly -28" at bounding box center [464, 200] width 140 height 22
type input "Baly-28"
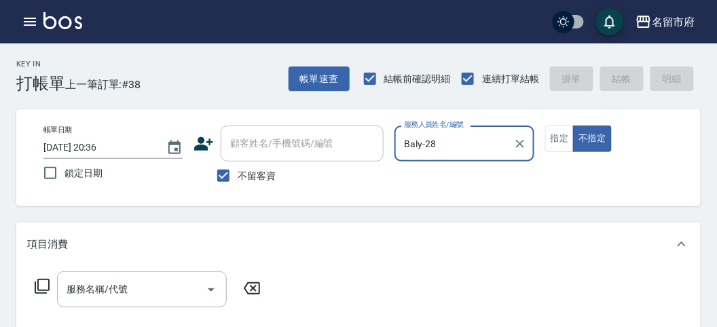
click at [37, 285] on icon at bounding box center [42, 286] width 15 height 15
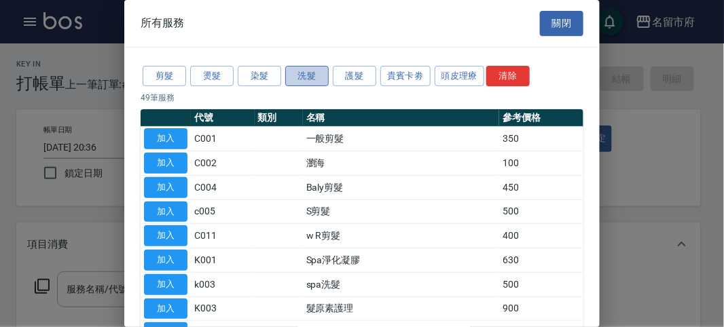
drag, startPoint x: 311, startPoint y: 79, endPoint x: 303, endPoint y: 103, distance: 25.8
click at [311, 79] on button "洗髮" at bounding box center [306, 76] width 43 height 21
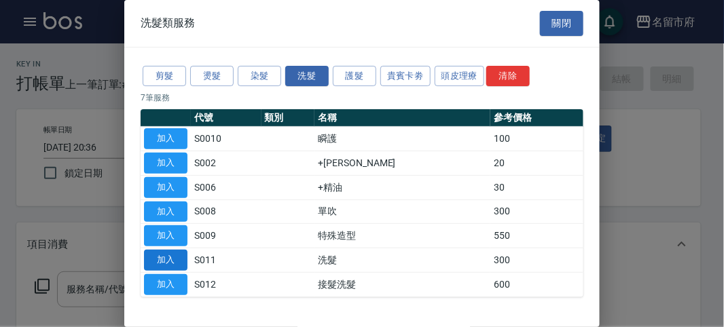
click at [161, 258] on button "加入" at bounding box center [165, 260] width 43 height 21
type input "洗髮(S011)"
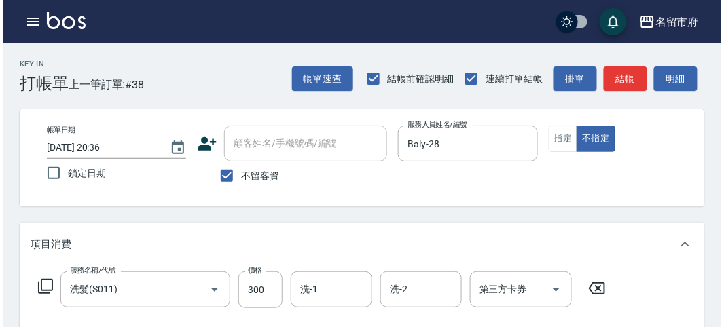
scroll to position [397, 0]
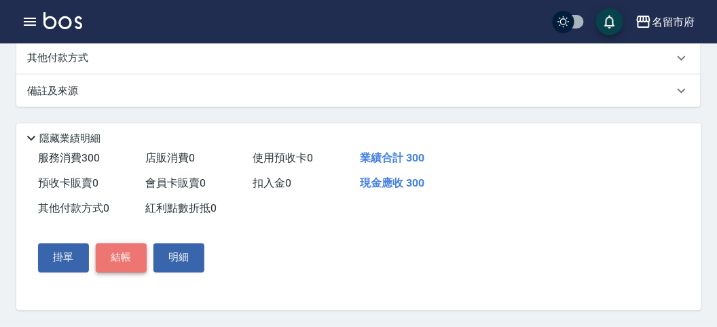
click at [102, 255] on button "結帳" at bounding box center [121, 258] width 51 height 29
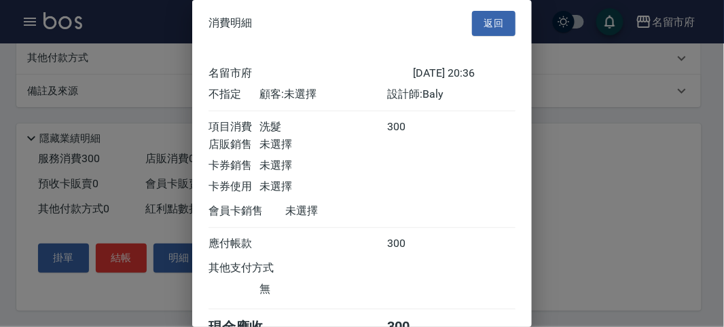
scroll to position [75, 0]
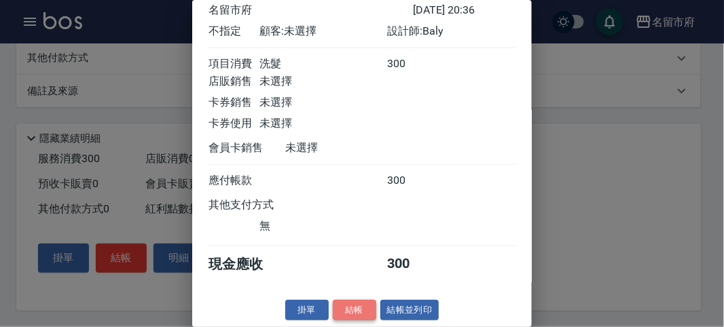
click at [362, 308] on button "結帳" at bounding box center [354, 310] width 43 height 21
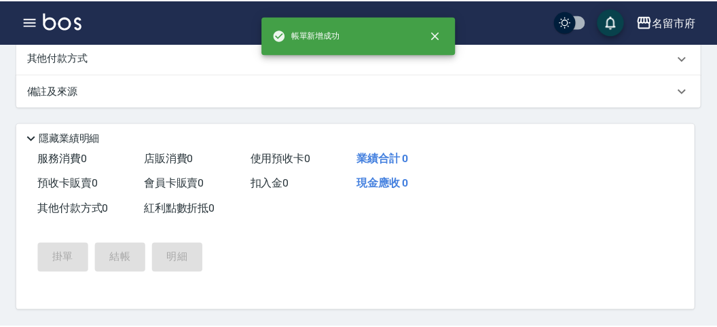
scroll to position [0, 0]
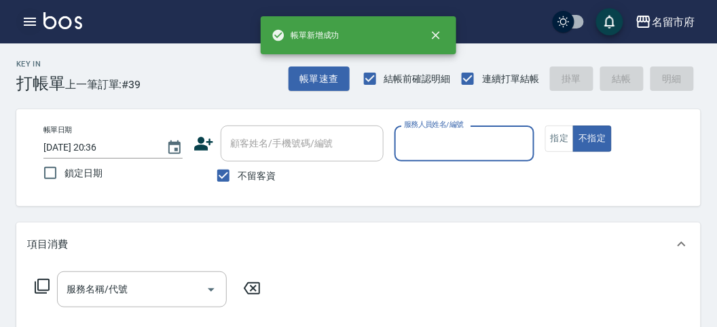
click at [26, 24] on icon "button" at bounding box center [30, 22] width 16 height 16
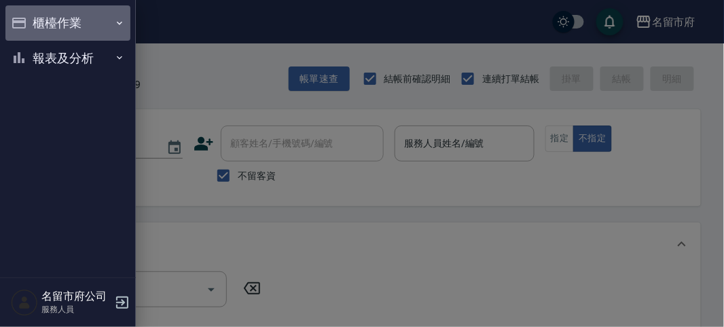
click at [26, 24] on button "櫃檯作業" at bounding box center [67, 22] width 125 height 35
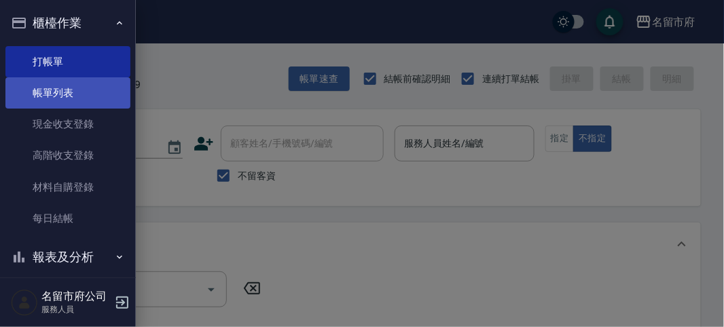
click at [67, 93] on link "帳單列表" at bounding box center [67, 92] width 125 height 31
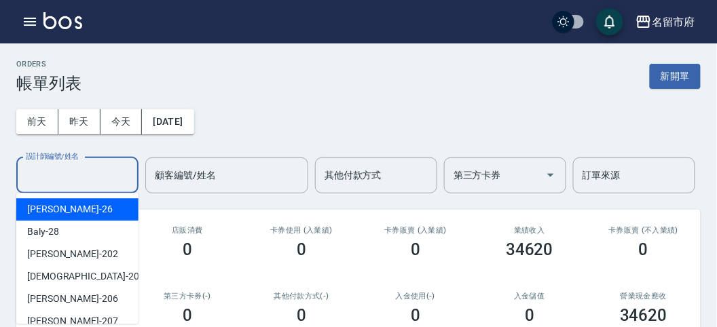
click at [69, 175] on input "設計師編號/姓名" at bounding box center [77, 176] width 110 height 24
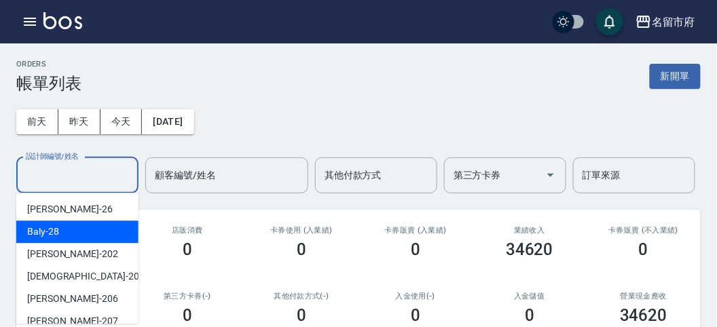
click at [66, 234] on div "Baly -28" at bounding box center [77, 232] width 122 height 22
click at [92, 177] on input "Baly-28" at bounding box center [67, 176] width 90 height 24
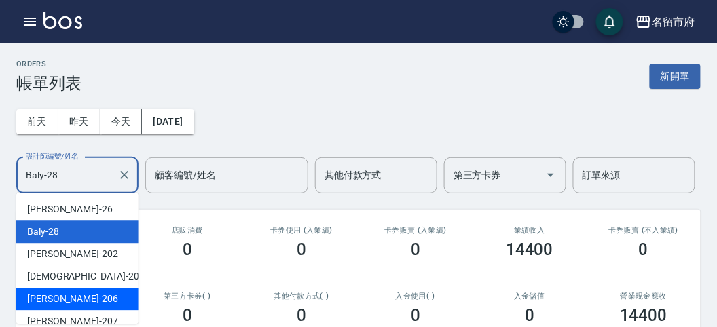
click at [86, 291] on div "[PERSON_NAME] -206" at bounding box center [77, 299] width 122 height 22
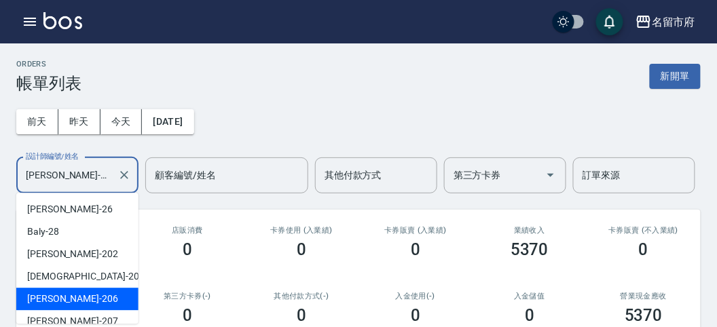
click at [106, 177] on input "[PERSON_NAME]-206" at bounding box center [67, 176] width 90 height 24
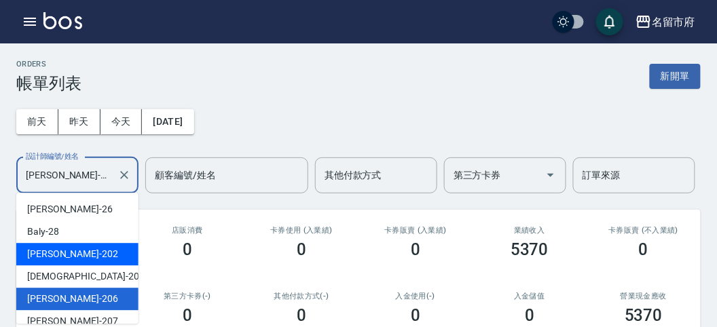
scroll to position [75, 0]
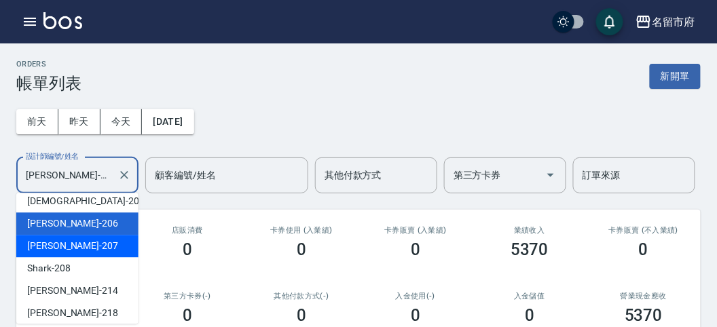
click at [93, 251] on div "[PERSON_NAME] -207" at bounding box center [77, 246] width 122 height 22
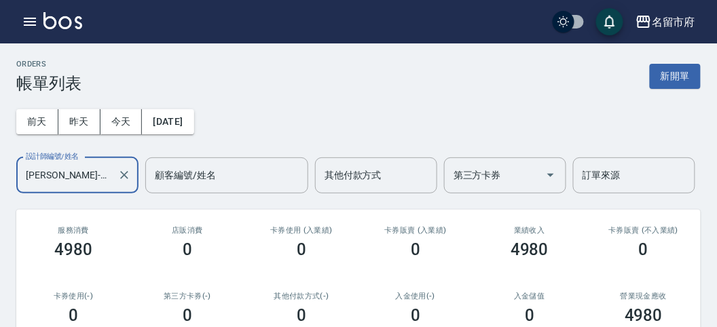
click at [97, 176] on input "[PERSON_NAME]-207" at bounding box center [67, 176] width 90 height 24
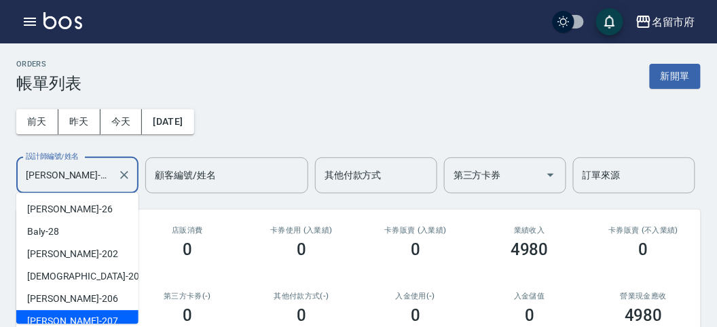
scroll to position [8, 0]
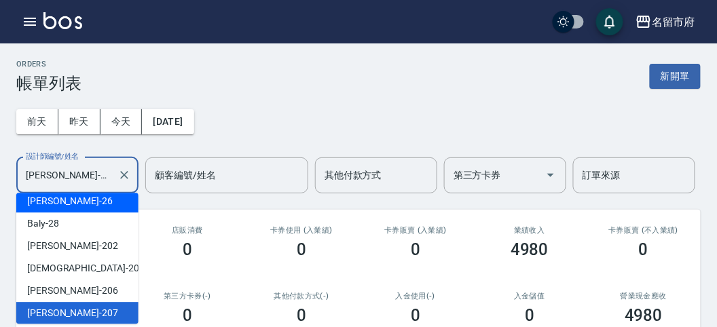
click at [78, 208] on div "[PERSON_NAME] -26" at bounding box center [77, 201] width 122 height 22
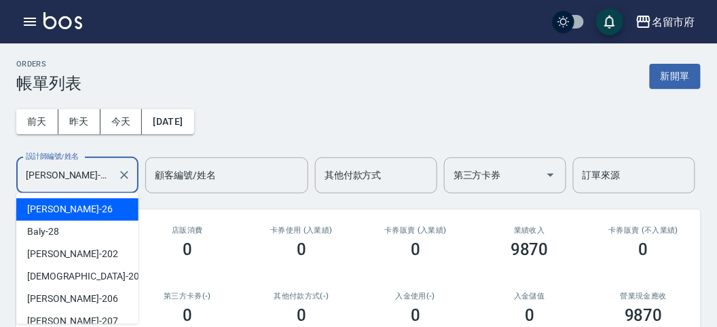
click at [84, 179] on input "[PERSON_NAME]-26" at bounding box center [67, 176] width 90 height 24
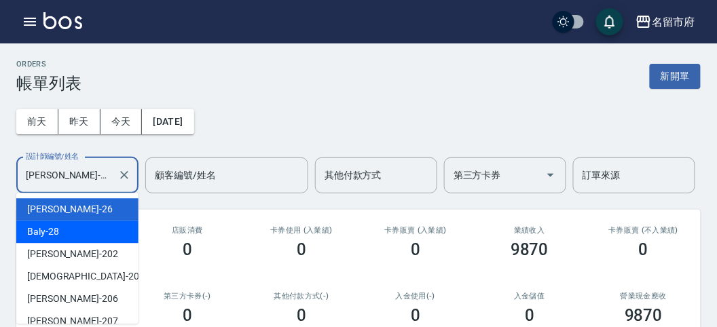
click at [73, 238] on div "Baly -28" at bounding box center [77, 232] width 122 height 22
type input "Baly-28"
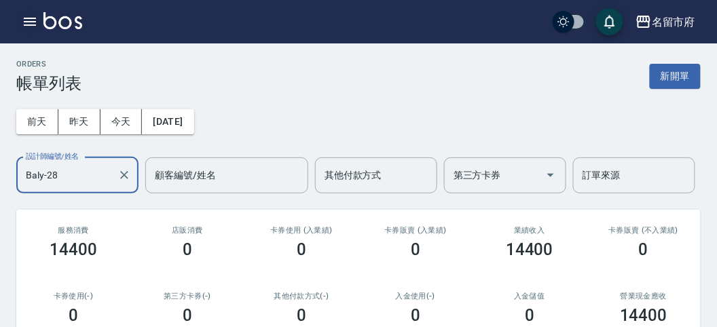
click at [28, 19] on icon "button" at bounding box center [30, 22] width 16 height 16
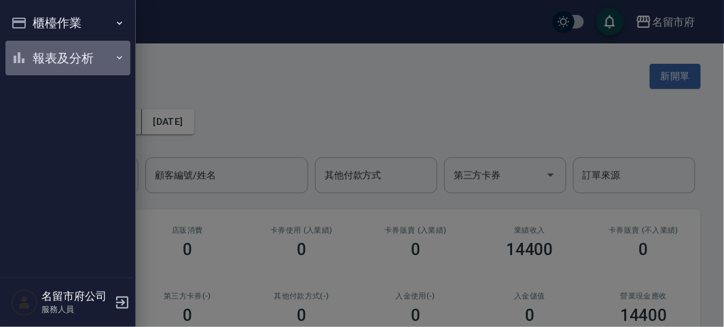
click at [44, 56] on button "報表及分析" at bounding box center [67, 58] width 125 height 35
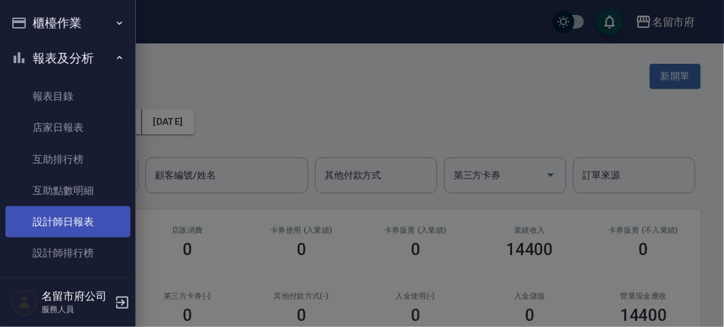
click at [58, 232] on link "設計師日報表" at bounding box center [67, 221] width 125 height 31
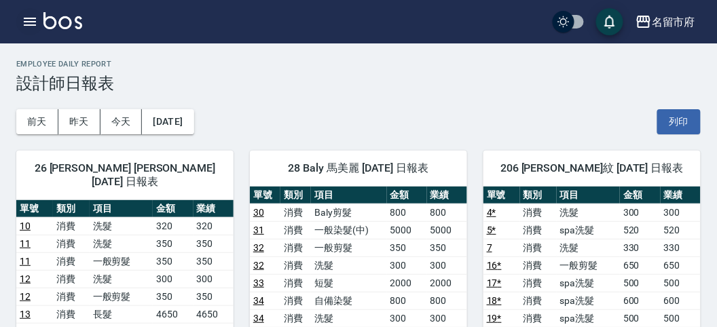
click at [31, 29] on icon "button" at bounding box center [30, 22] width 16 height 16
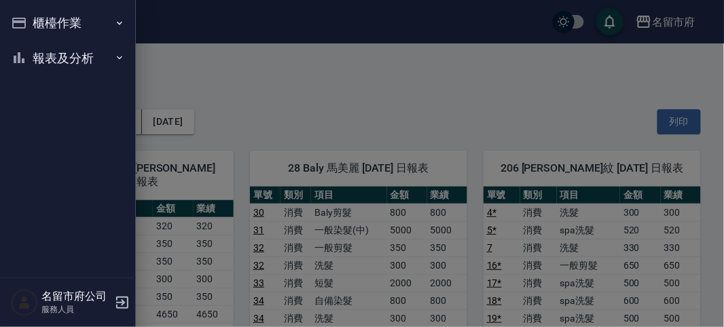
click at [31, 29] on nav "櫃檯作業 打帳單 帳單列表 現金收支登錄 高階收支登錄 材料自購登錄 每日結帳 報表及分析 報表目錄 店家日報表 互助排行榜 互助點數明細 設計師日報表 設計…" at bounding box center [68, 139] width 136 height 278
click at [33, 29] on button "櫃檯作業" at bounding box center [67, 22] width 125 height 35
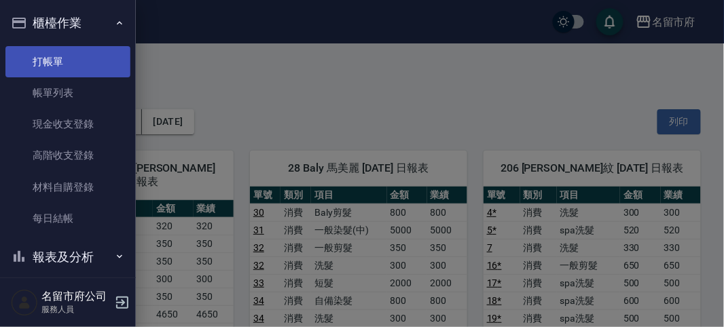
click at [44, 54] on link "打帳單" at bounding box center [67, 61] width 125 height 31
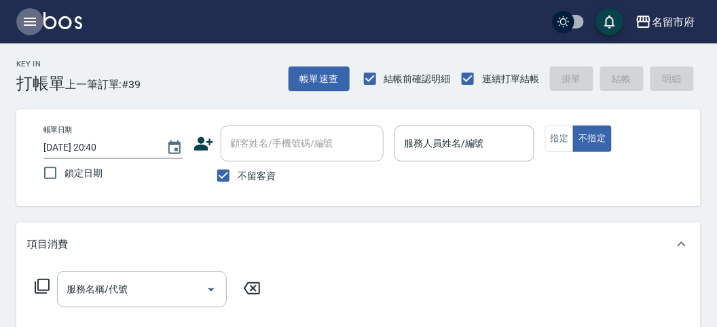
click at [32, 19] on icon "button" at bounding box center [30, 22] width 16 height 16
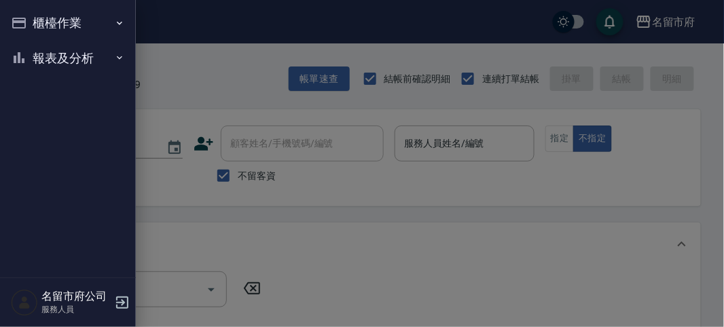
click at [198, 82] on div at bounding box center [362, 163] width 724 height 327
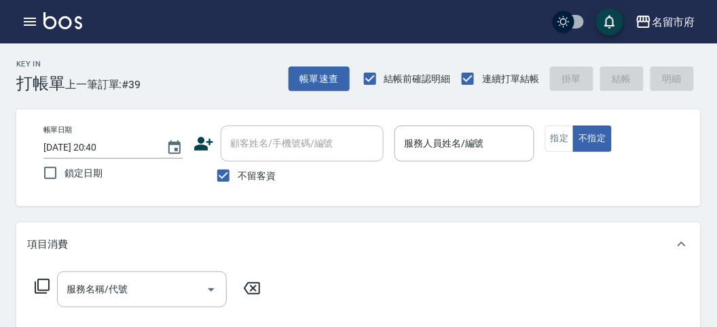
drag, startPoint x: 184, startPoint y: 92, endPoint x: 81, endPoint y: 18, distance: 127.0
click at [184, 90] on div "Key In 打帳單 上一筆訂單:#39 帳單速查 結帳前確認明細 連續打單結帳 掛單 結帳 明細" at bounding box center [350, 68] width 701 height 50
click at [29, 18] on icon "button" at bounding box center [30, 22] width 12 height 8
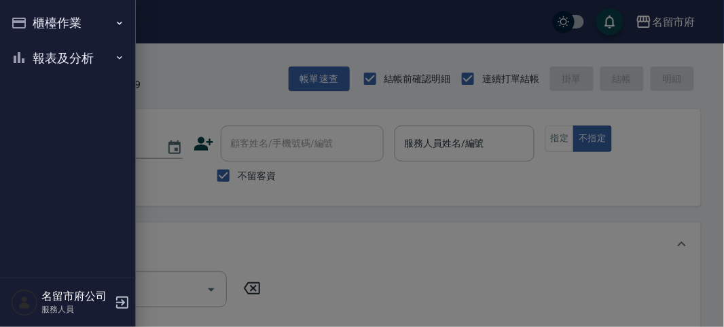
click at [194, 69] on div at bounding box center [362, 163] width 724 height 327
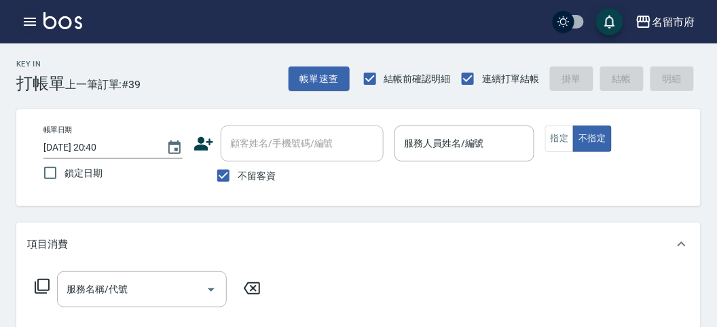
click at [34, 23] on icon "button" at bounding box center [30, 22] width 16 height 16
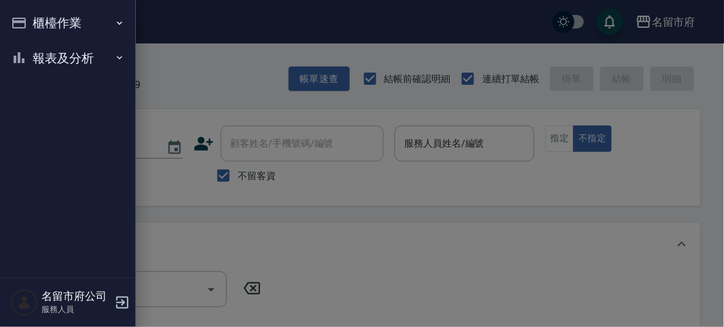
click at [58, 19] on button "櫃檯作業" at bounding box center [67, 22] width 125 height 35
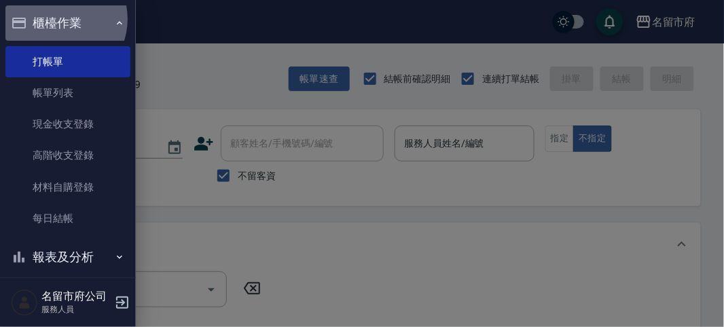
click at [56, 19] on button "櫃檯作業" at bounding box center [67, 22] width 125 height 35
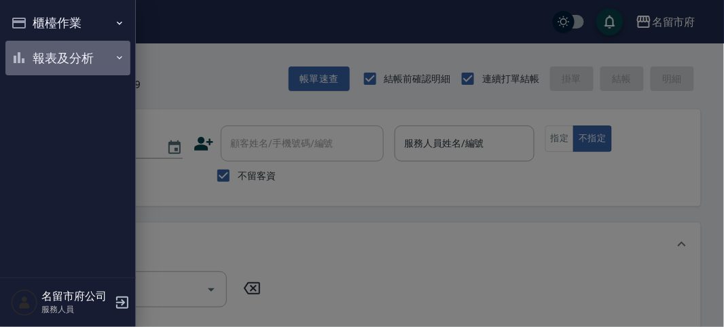
click at [73, 58] on button "報表及分析" at bounding box center [67, 58] width 125 height 35
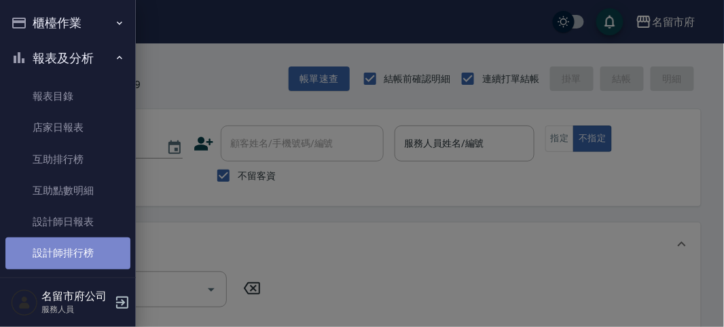
click at [73, 252] on link "設計師排行榜" at bounding box center [67, 253] width 125 height 31
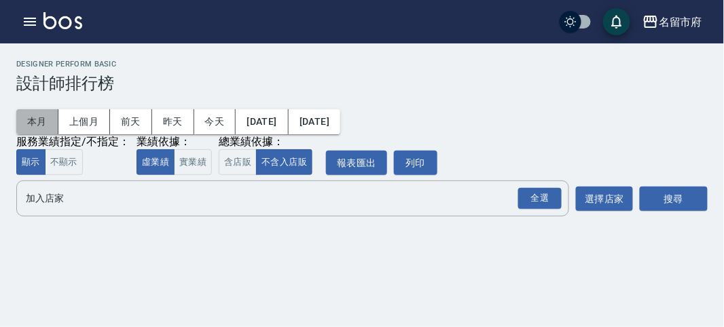
click at [31, 120] on button "本月" at bounding box center [37, 121] width 42 height 25
click at [535, 193] on div "全選" at bounding box center [539, 198] width 43 height 21
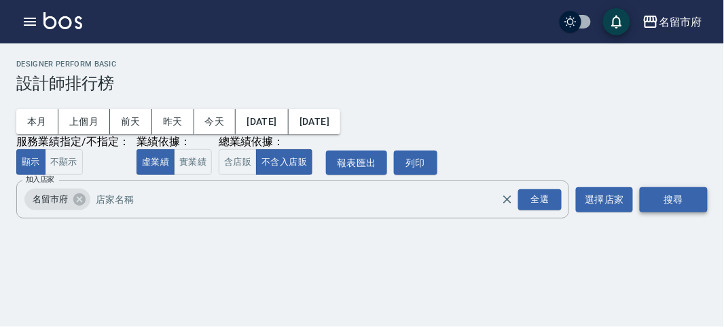
click at [664, 195] on button "搜尋" at bounding box center [674, 199] width 68 height 25
